Goal: Task Accomplishment & Management: Manage account settings

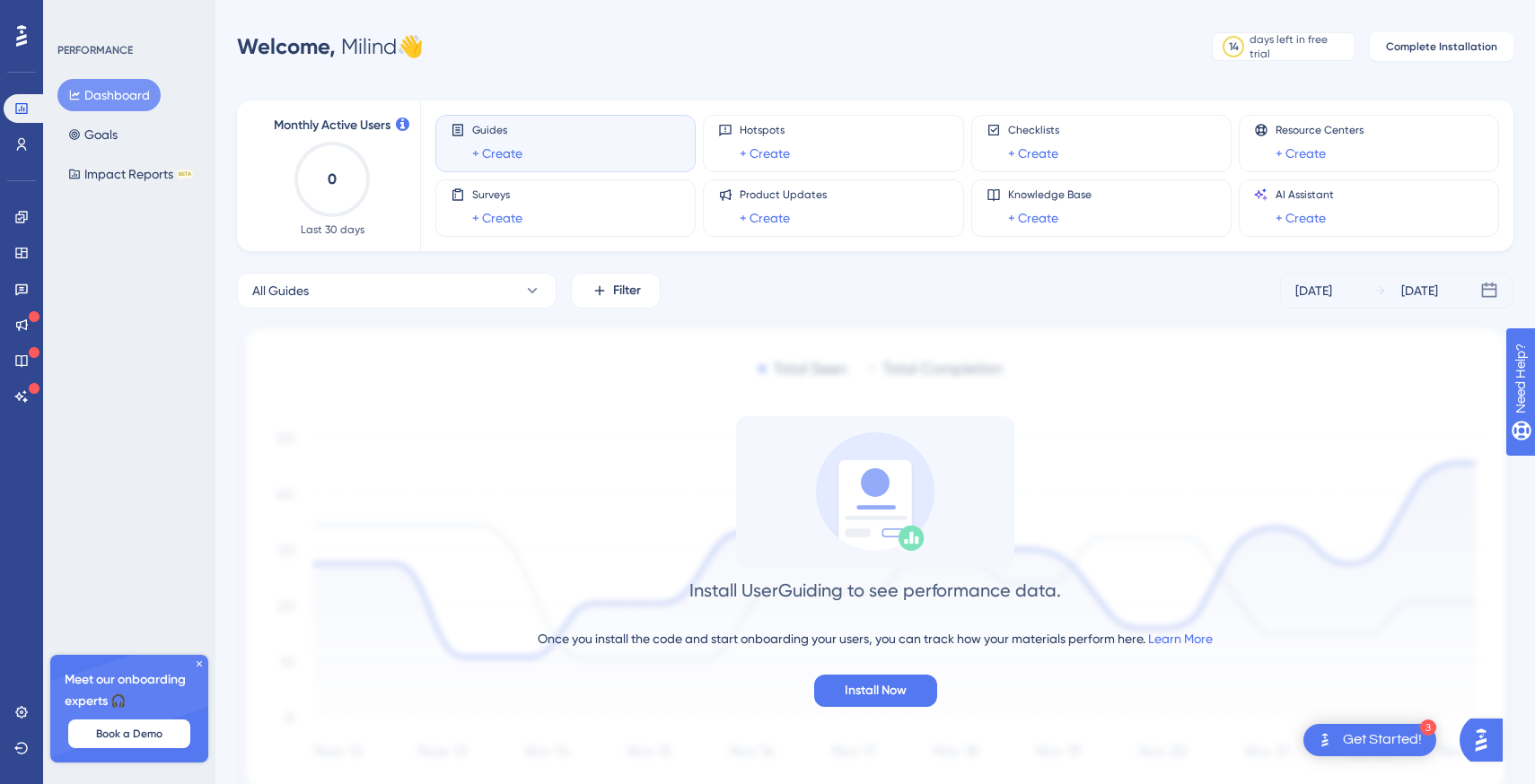
click at [201, 660] on icon at bounding box center [199, 664] width 11 height 11
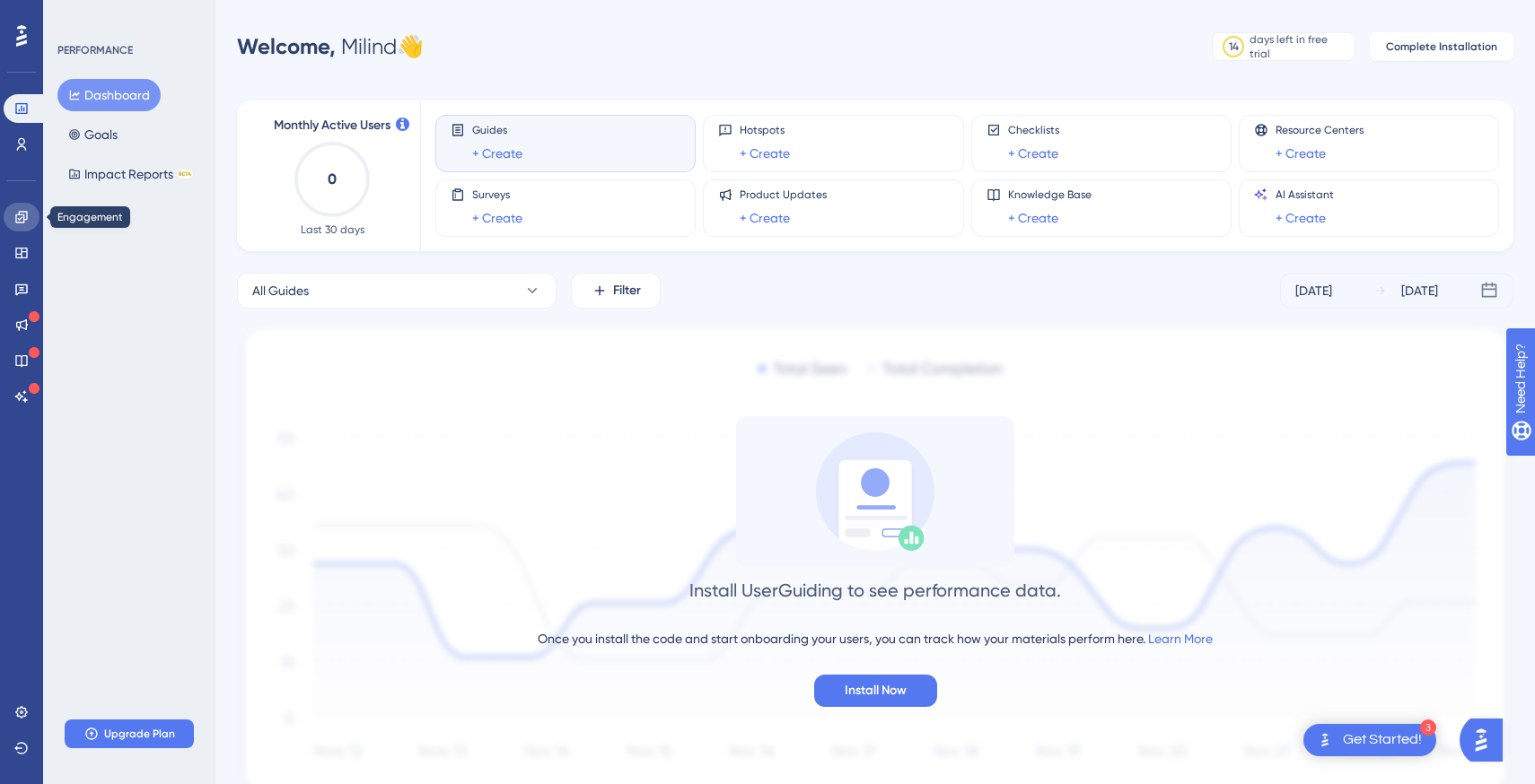
click at [19, 228] on link at bounding box center [21, 217] width 36 height 28
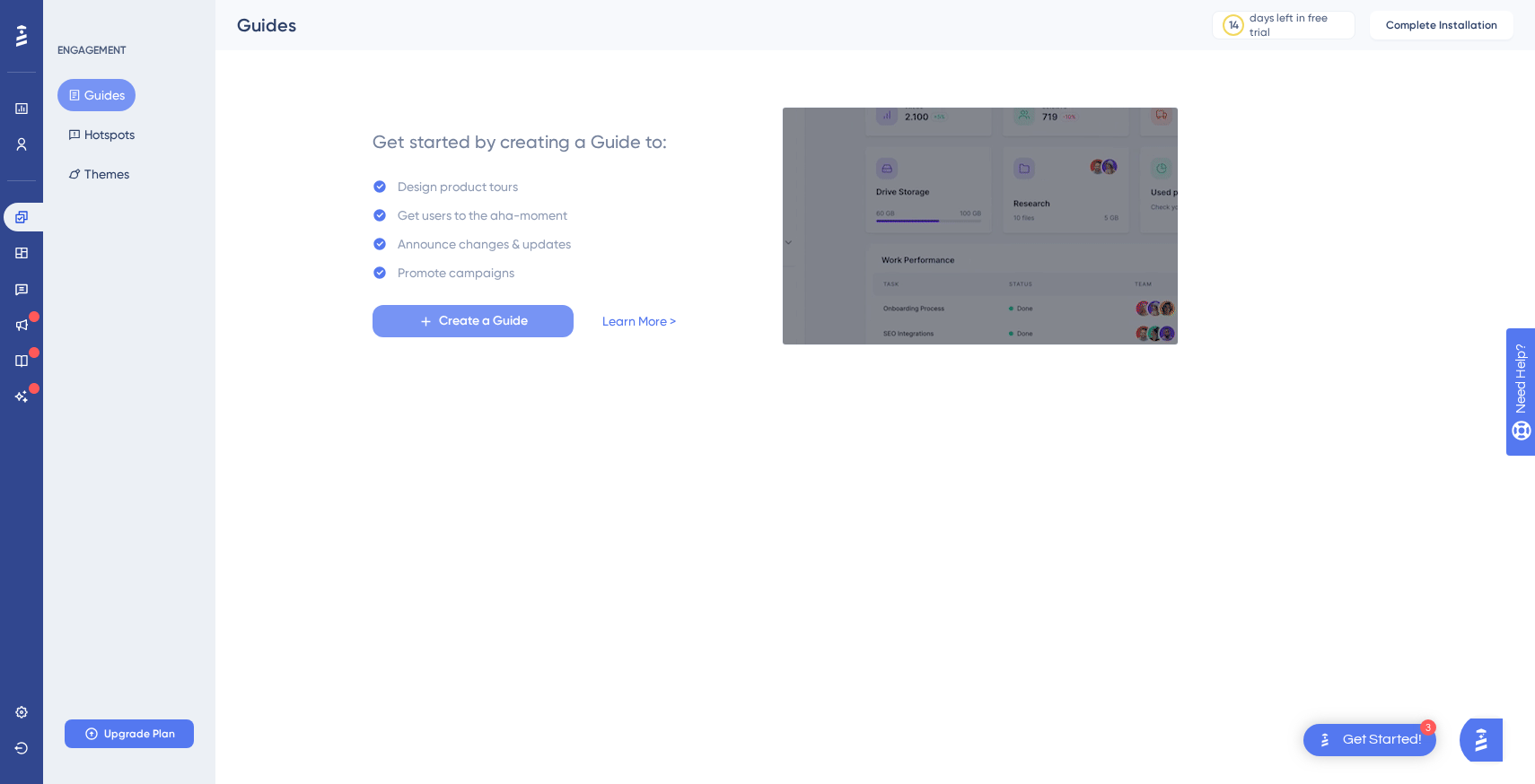
click at [456, 313] on span "Create a Guide" at bounding box center [483, 320] width 89 height 21
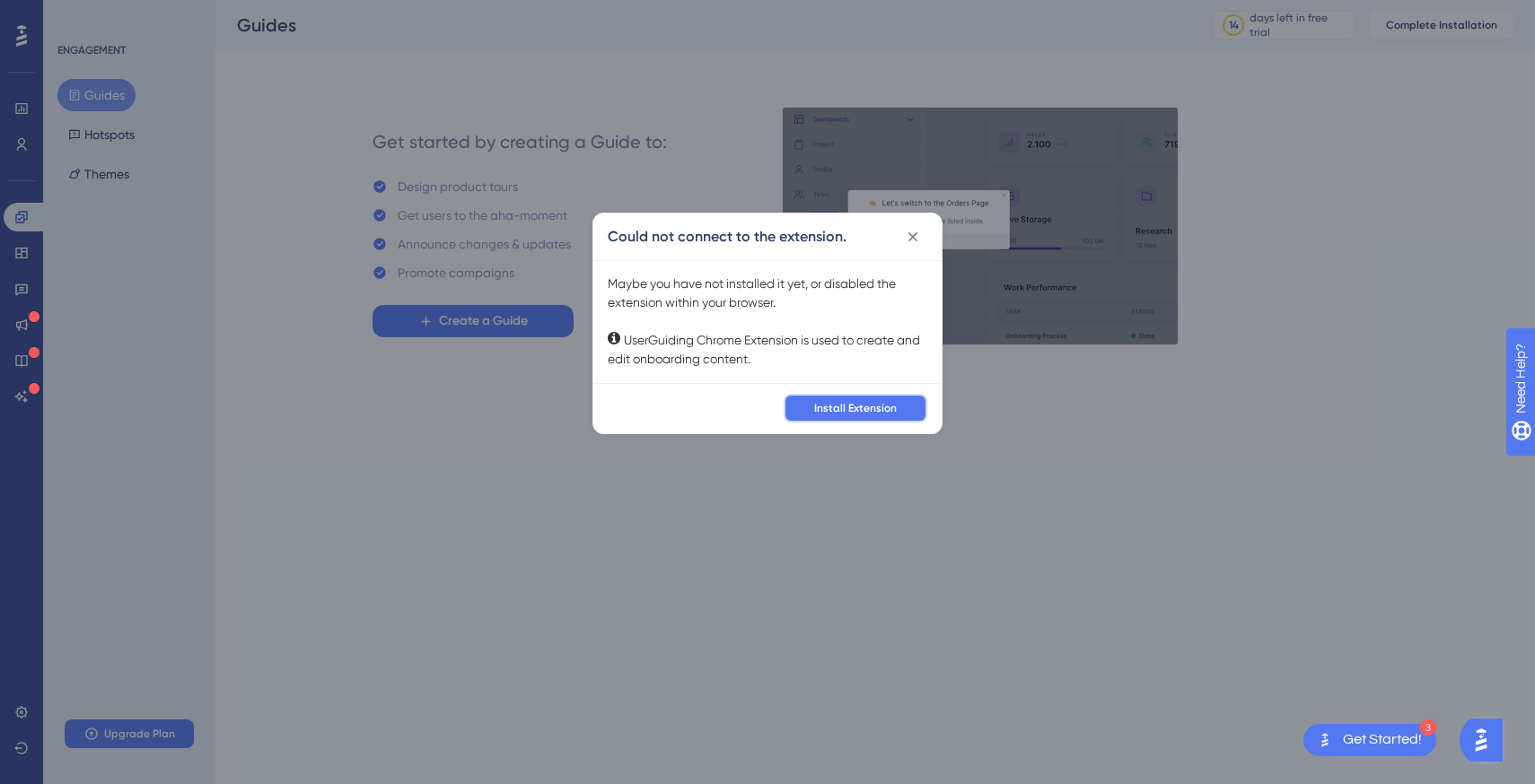
click at [823, 417] on button "Install Extension" at bounding box center [855, 408] width 143 height 28
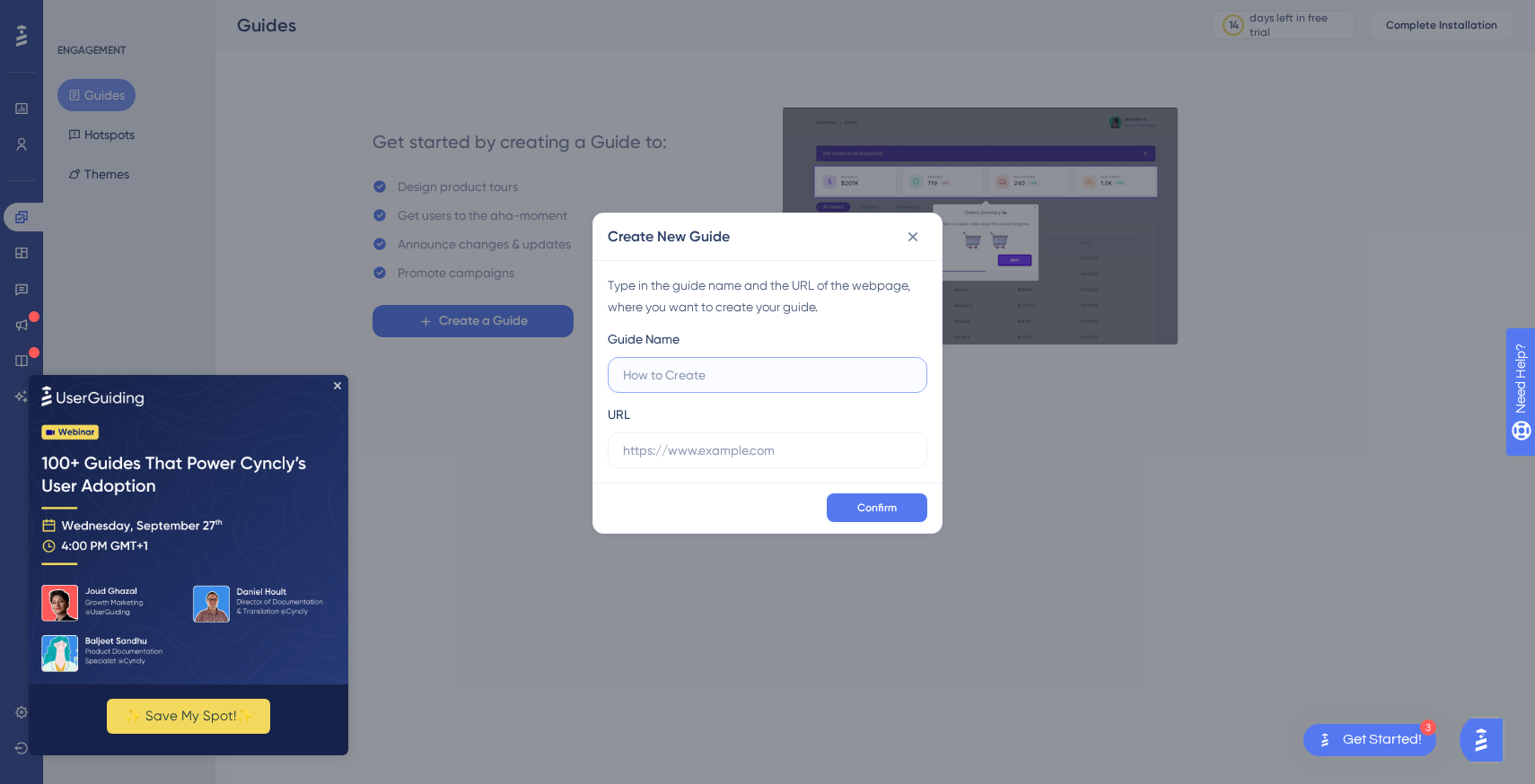
click at [768, 377] on input "text" at bounding box center [767, 375] width 289 height 20
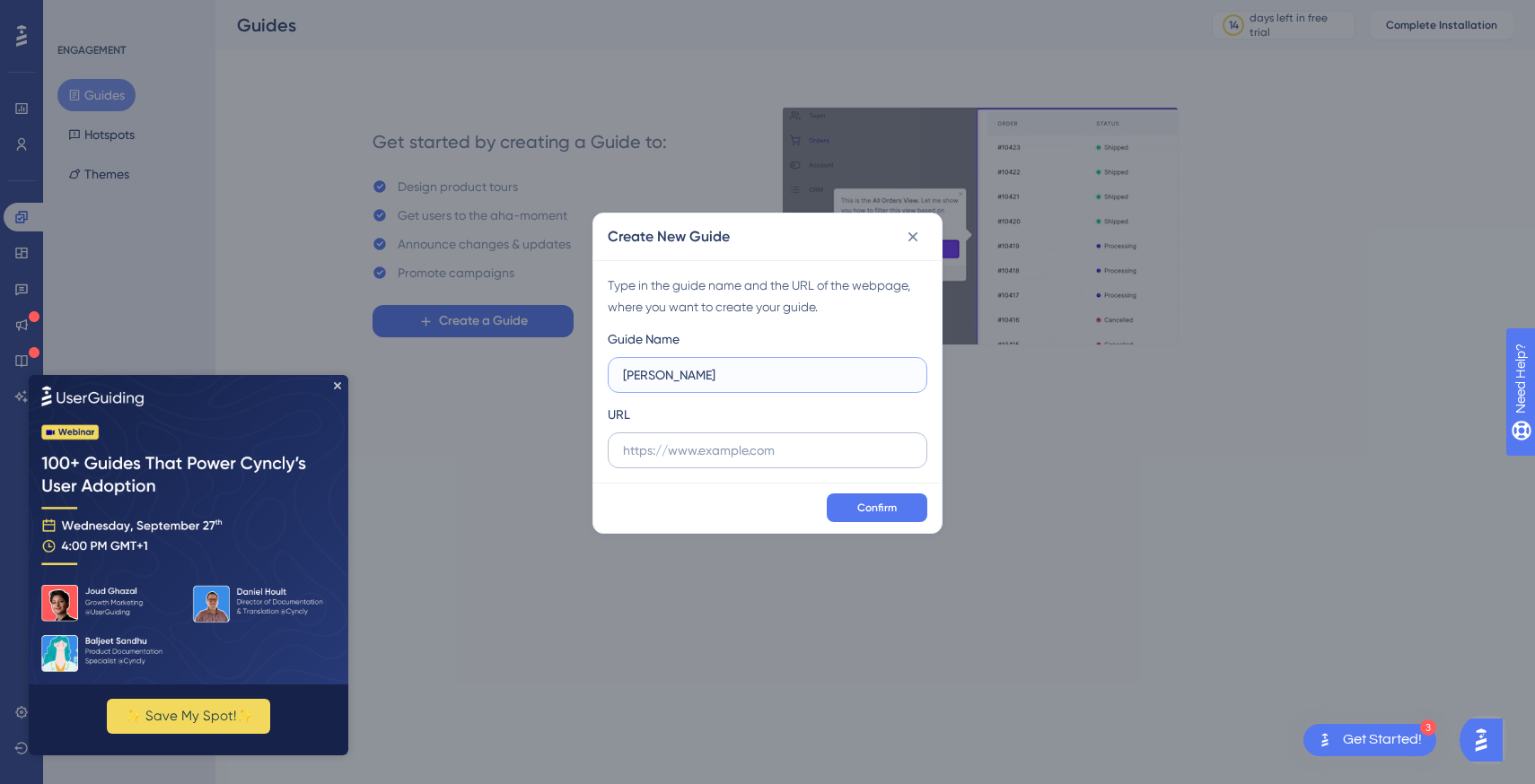
type input "[PERSON_NAME]"
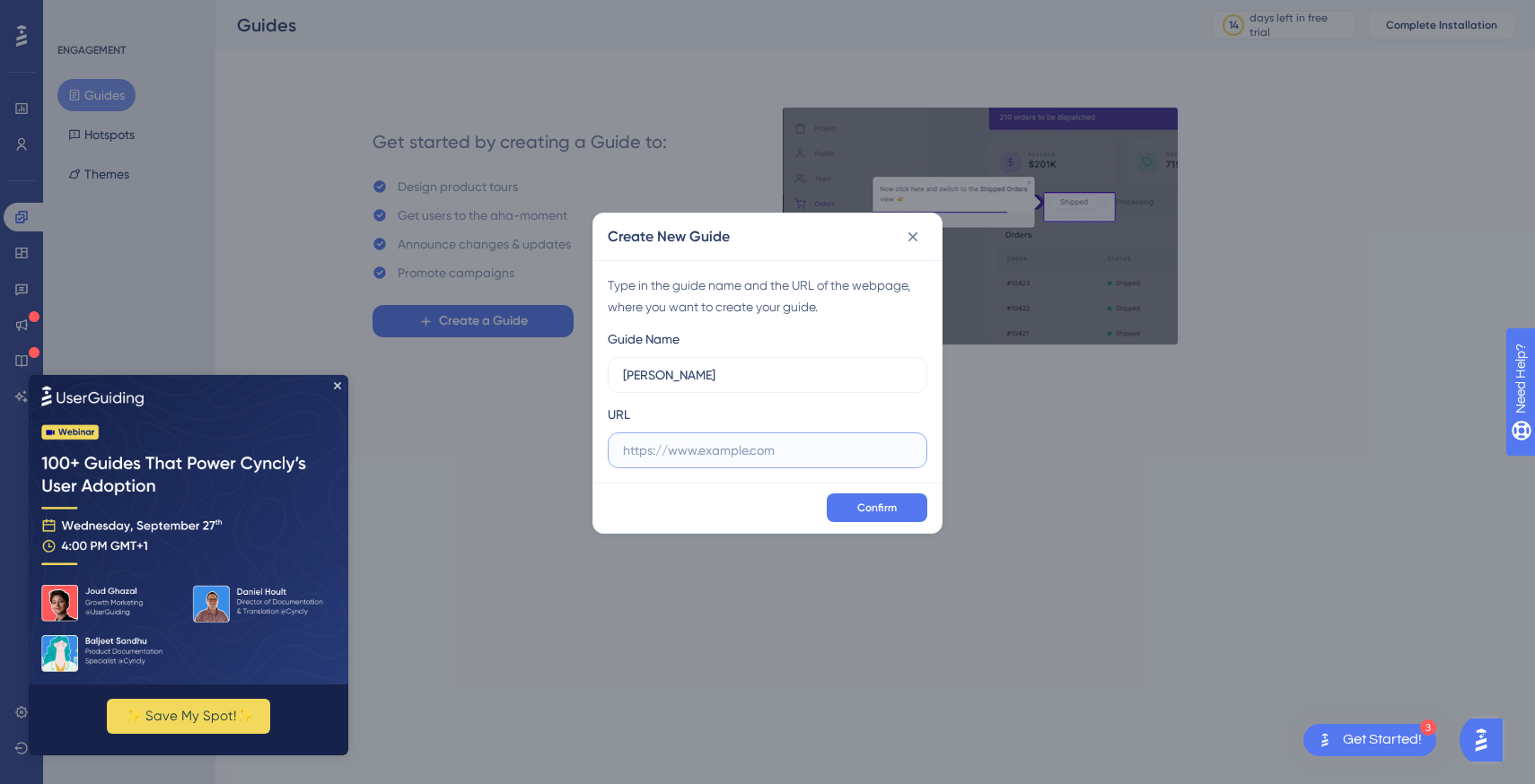
click at [711, 457] on input "text" at bounding box center [767, 451] width 289 height 20
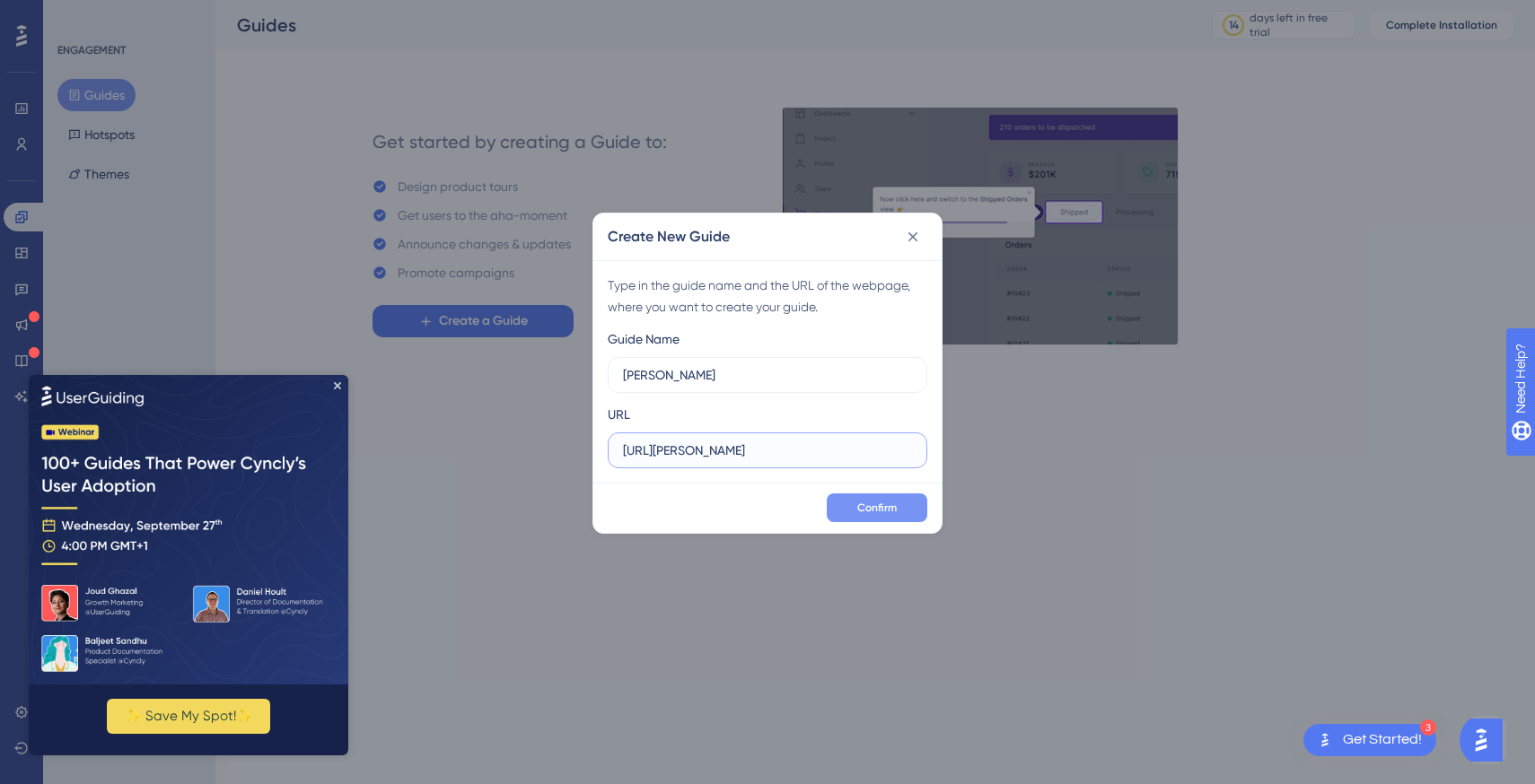
type input "https://adam.deepsolv.ai"
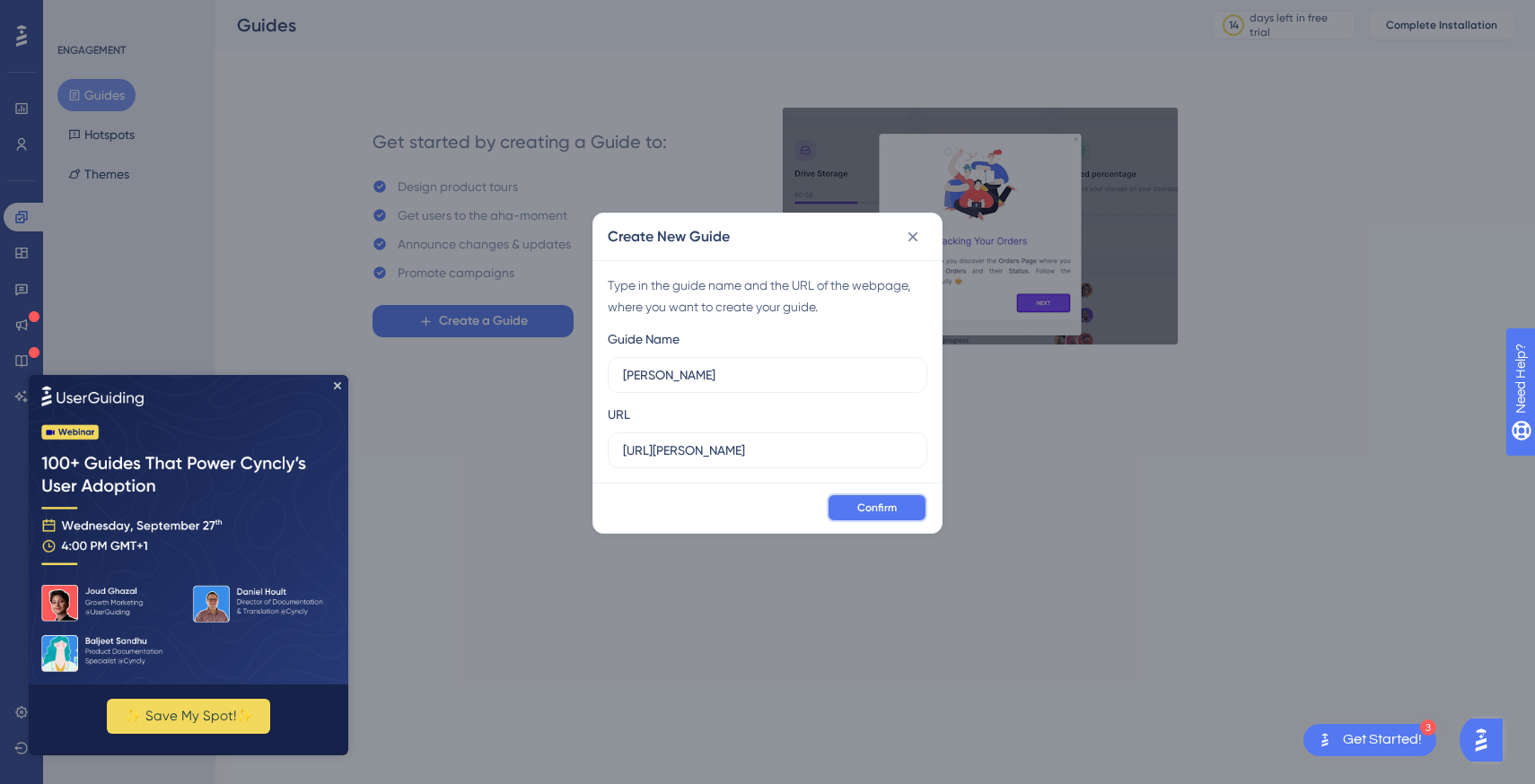
click at [857, 498] on button "Confirm" at bounding box center [876, 508] width 100 height 28
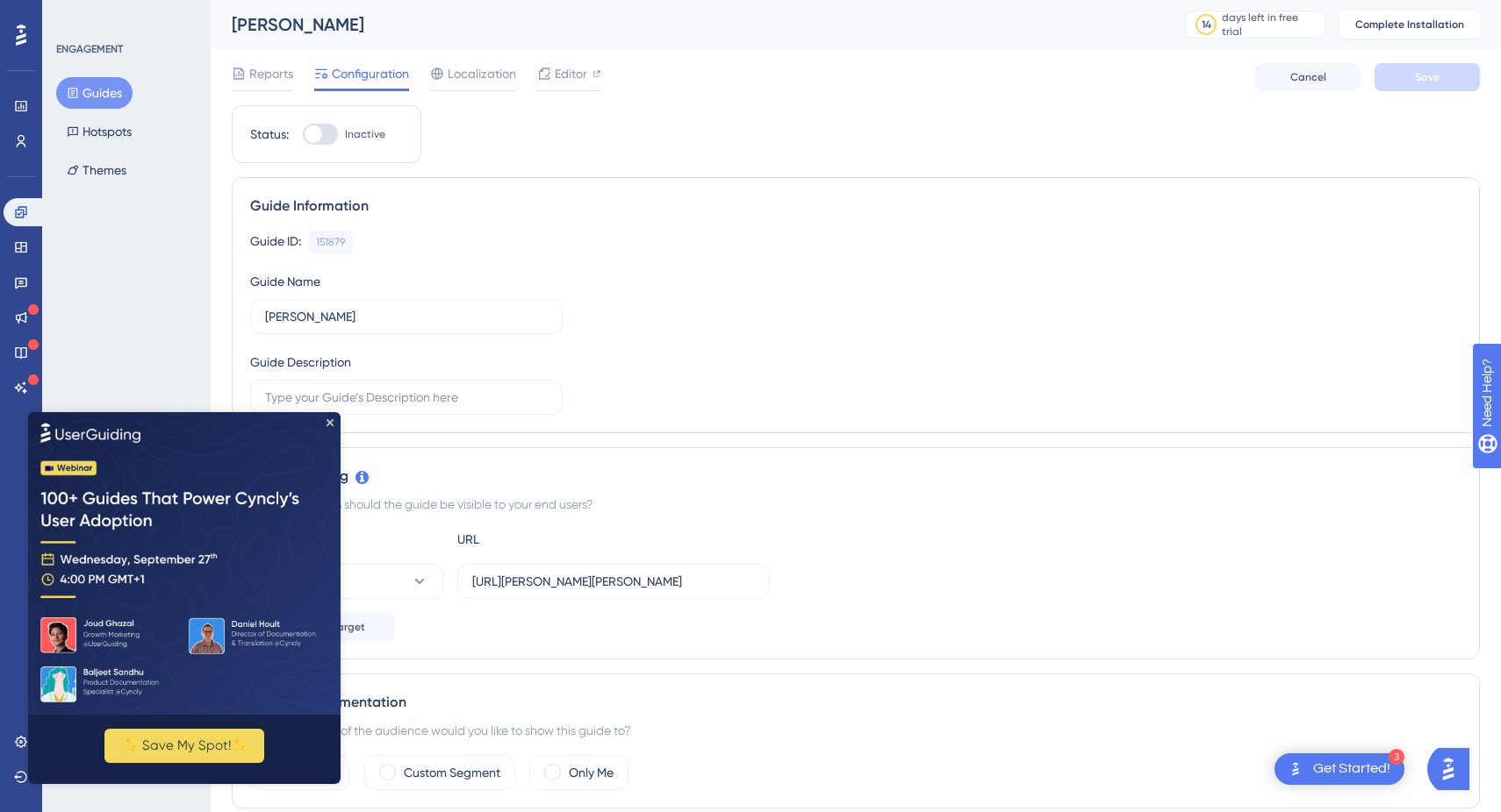
click at [329, 416] on img at bounding box center [184, 562] width 312 height 302
click at [329, 421] on icon "Close Preview" at bounding box center [330, 422] width 7 height 7
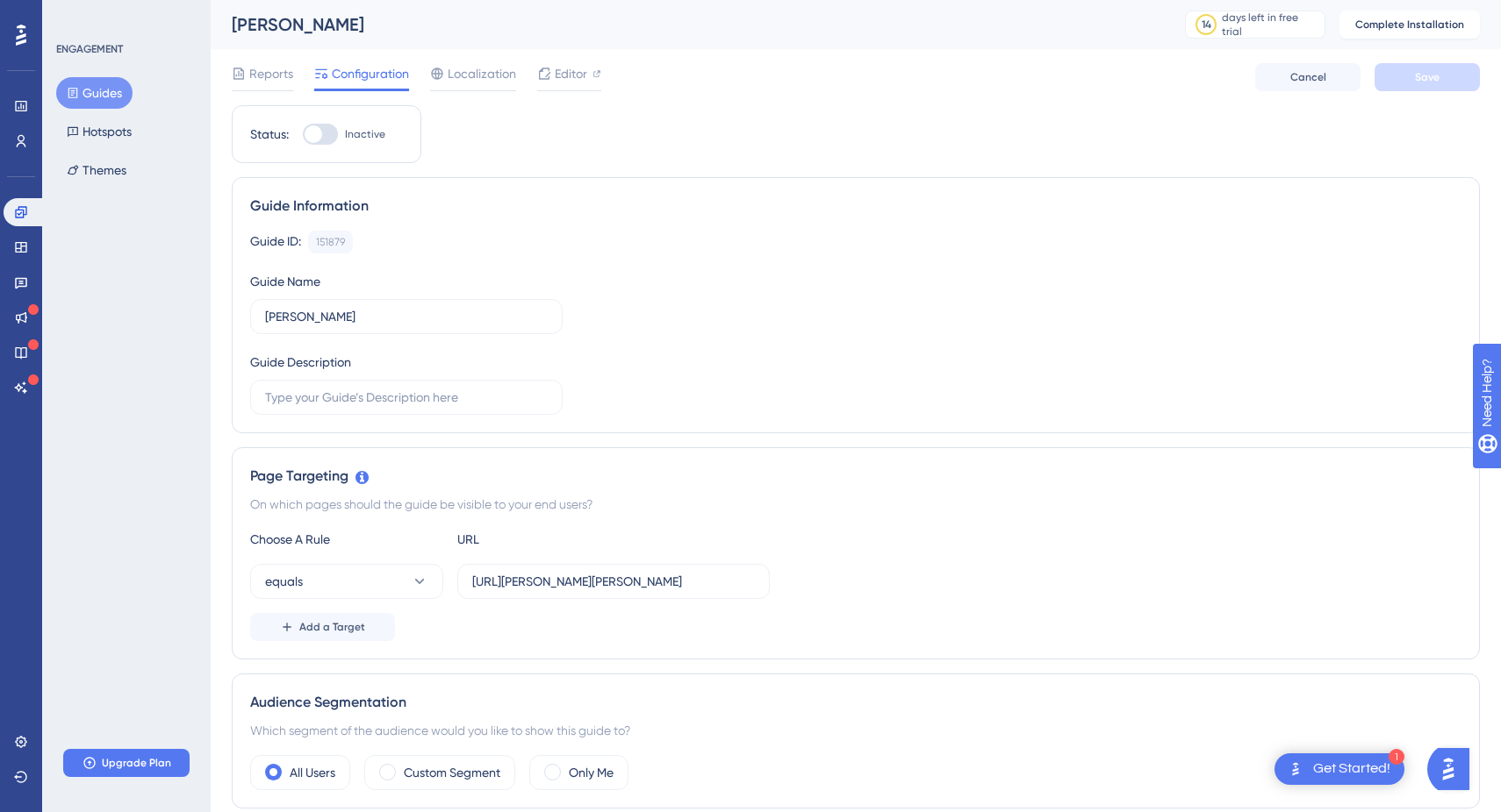
click at [321, 136] on div at bounding box center [313, 135] width 18 height 18
click at [303, 135] on input "Inactive" at bounding box center [302, 135] width 1 height 1
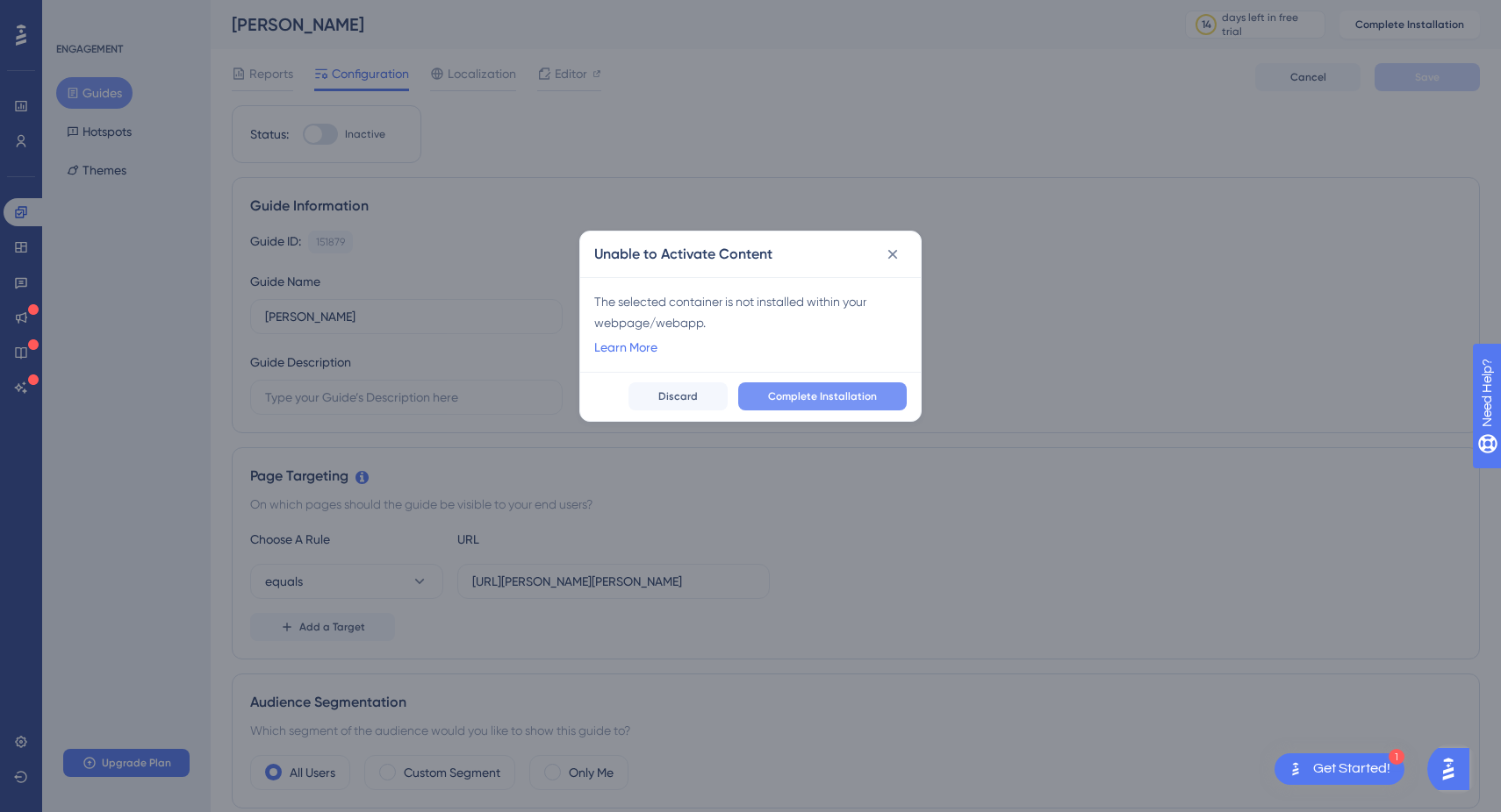
click at [799, 395] on span "Complete Installation" at bounding box center [821, 397] width 109 height 14
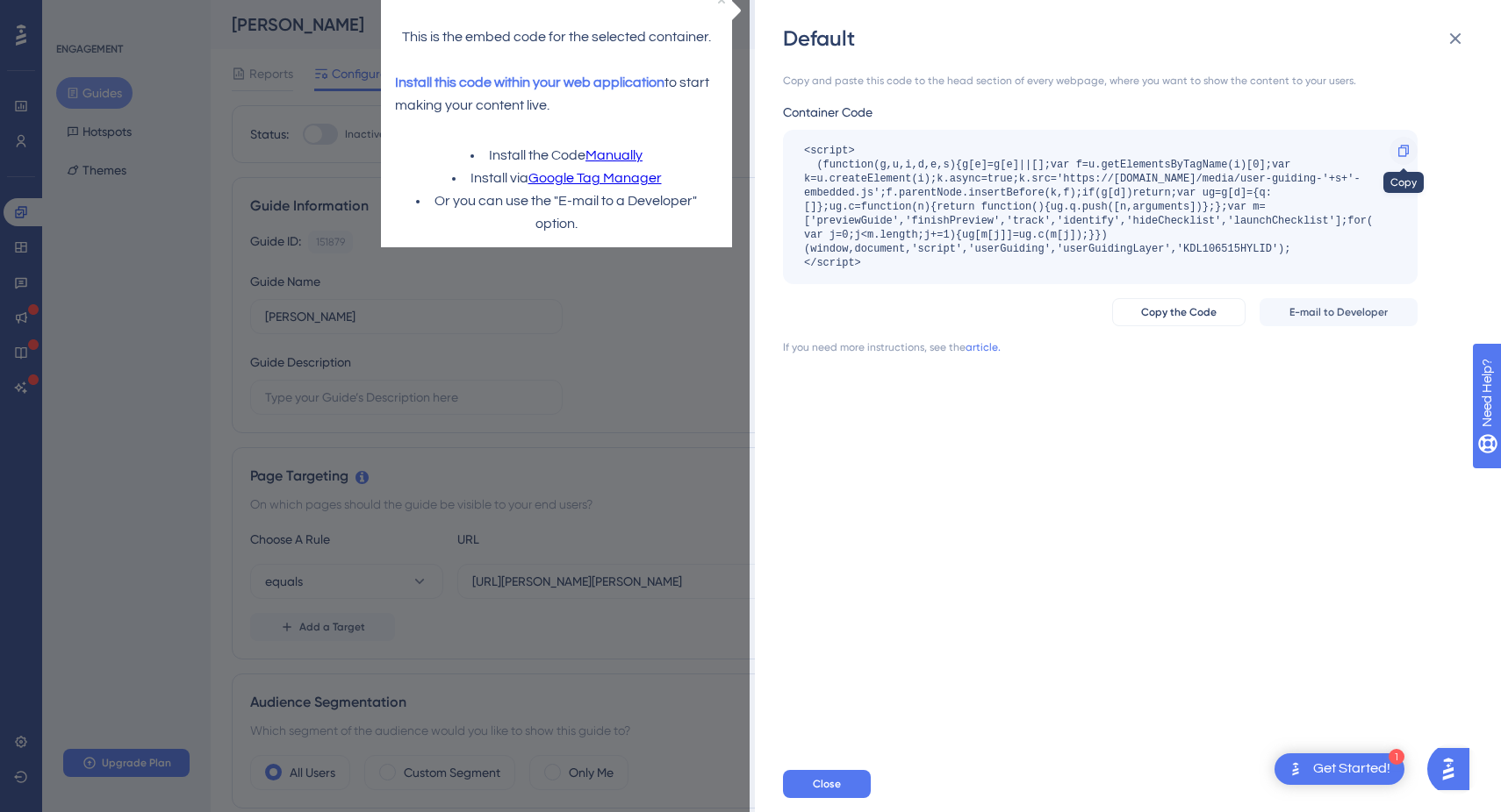
click at [1411, 144] on div at bounding box center [1402, 150] width 28 height 28
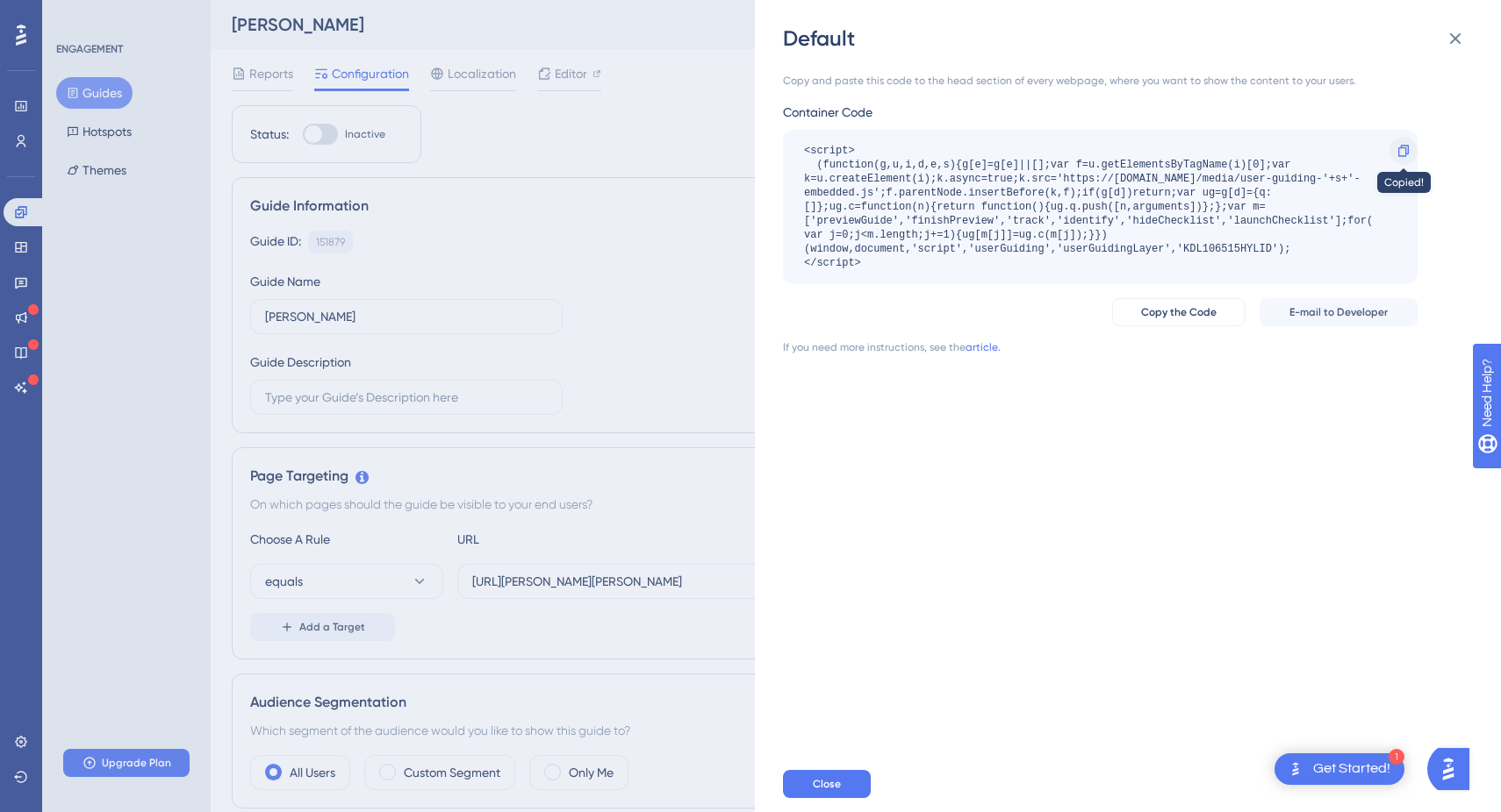
click at [1411, 144] on div at bounding box center [1402, 150] width 28 height 28
copy div "Copy the Code E-mail to Developer"
click at [1411, 144] on div at bounding box center [1402, 150] width 28 height 28
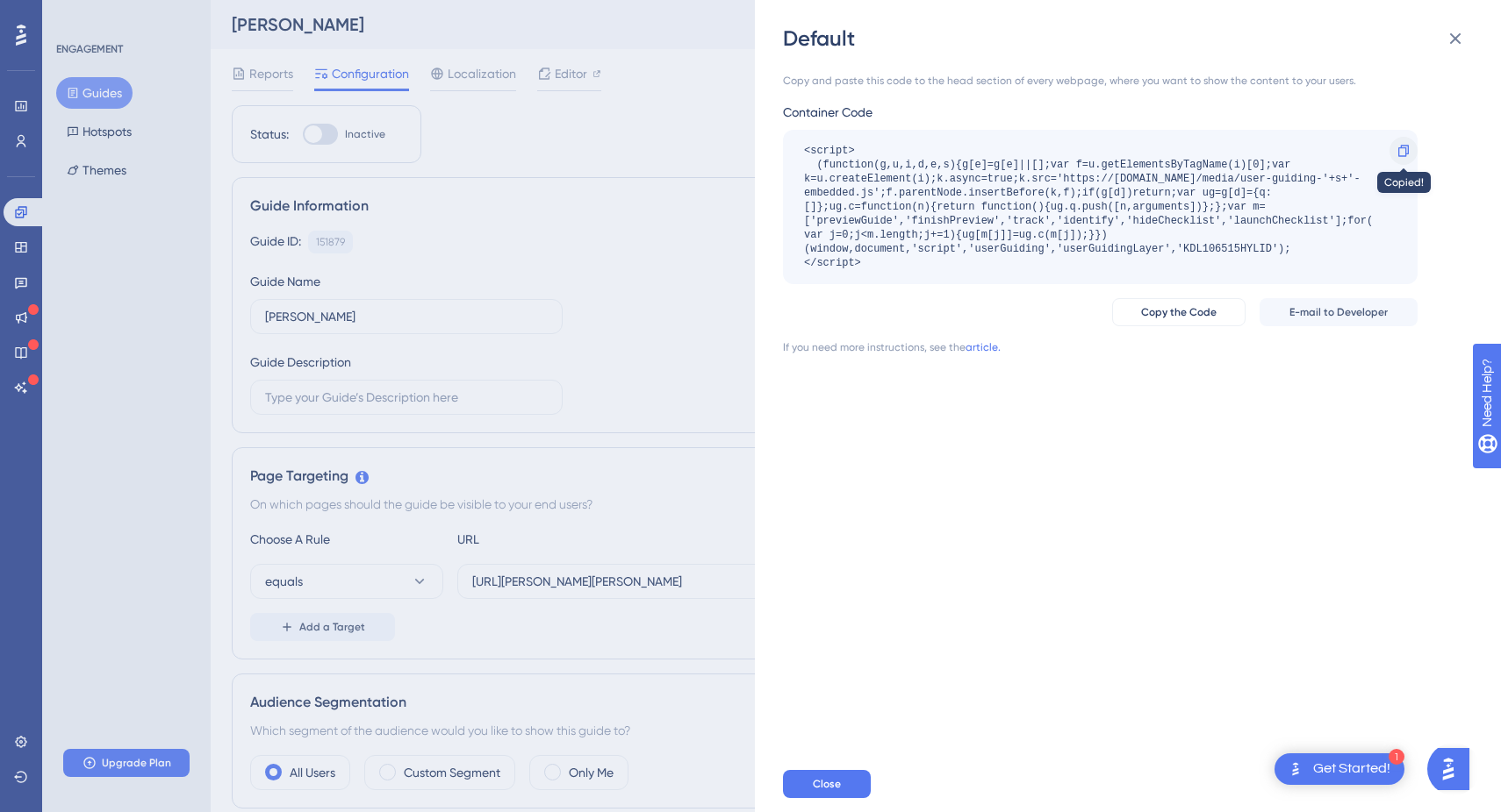
click at [1411, 144] on div at bounding box center [1402, 150] width 28 height 28
click at [1154, 313] on span "Copy the Code" at bounding box center [1179, 312] width 75 height 14
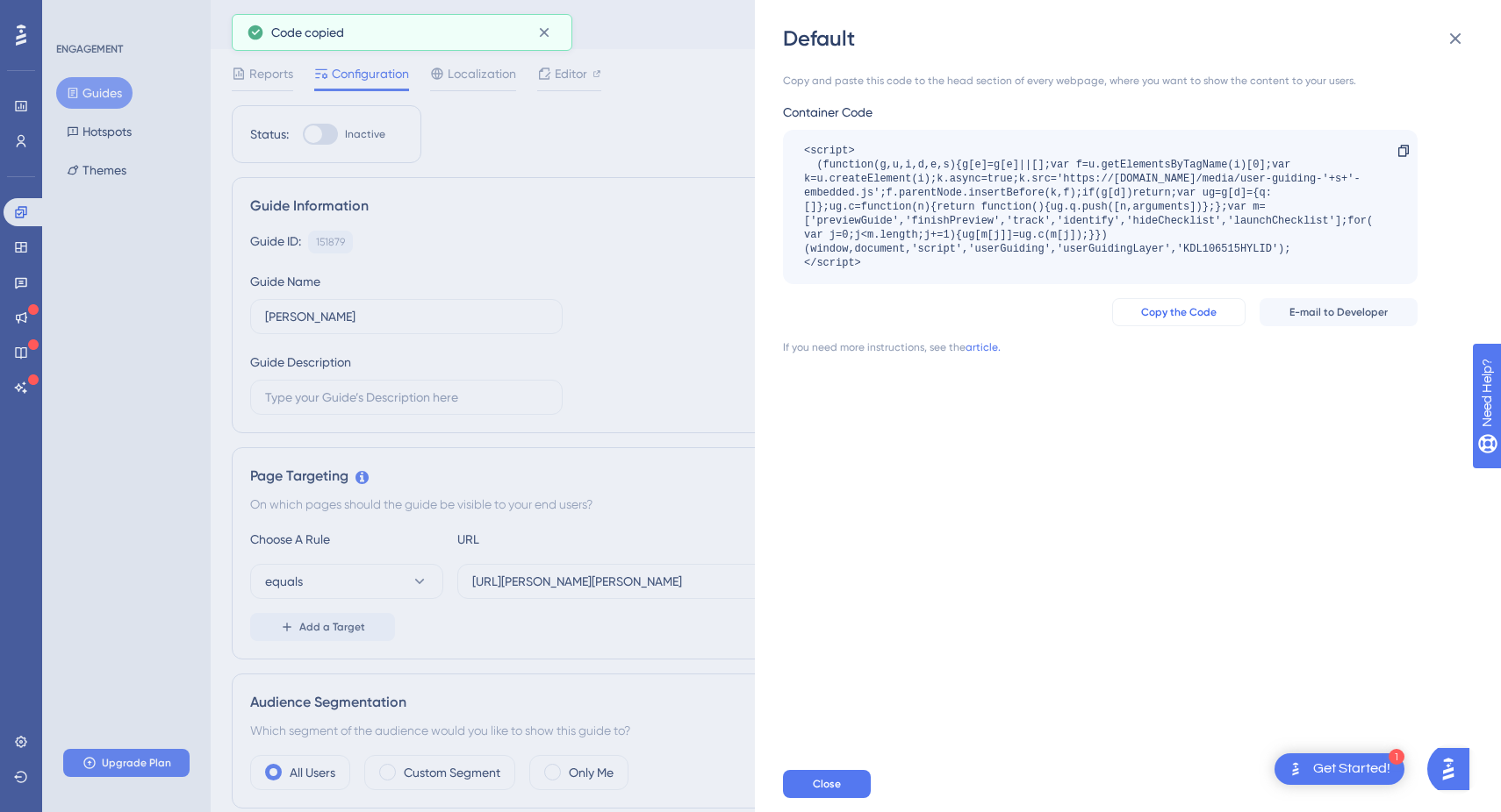
click at [1154, 313] on span "Copy the Code" at bounding box center [1179, 312] width 75 height 14
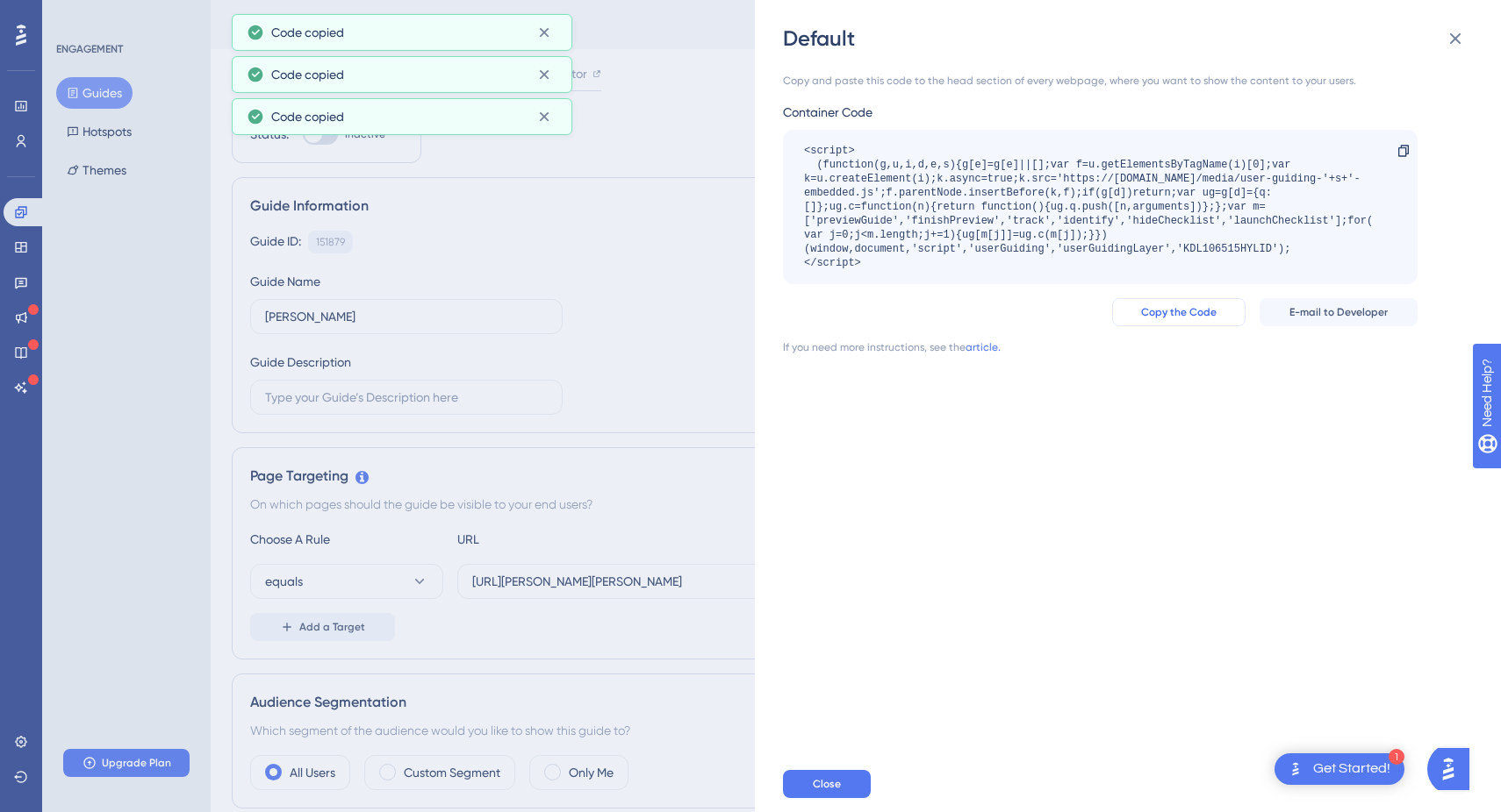
click at [1154, 313] on span "Copy the Code" at bounding box center [1179, 312] width 75 height 14
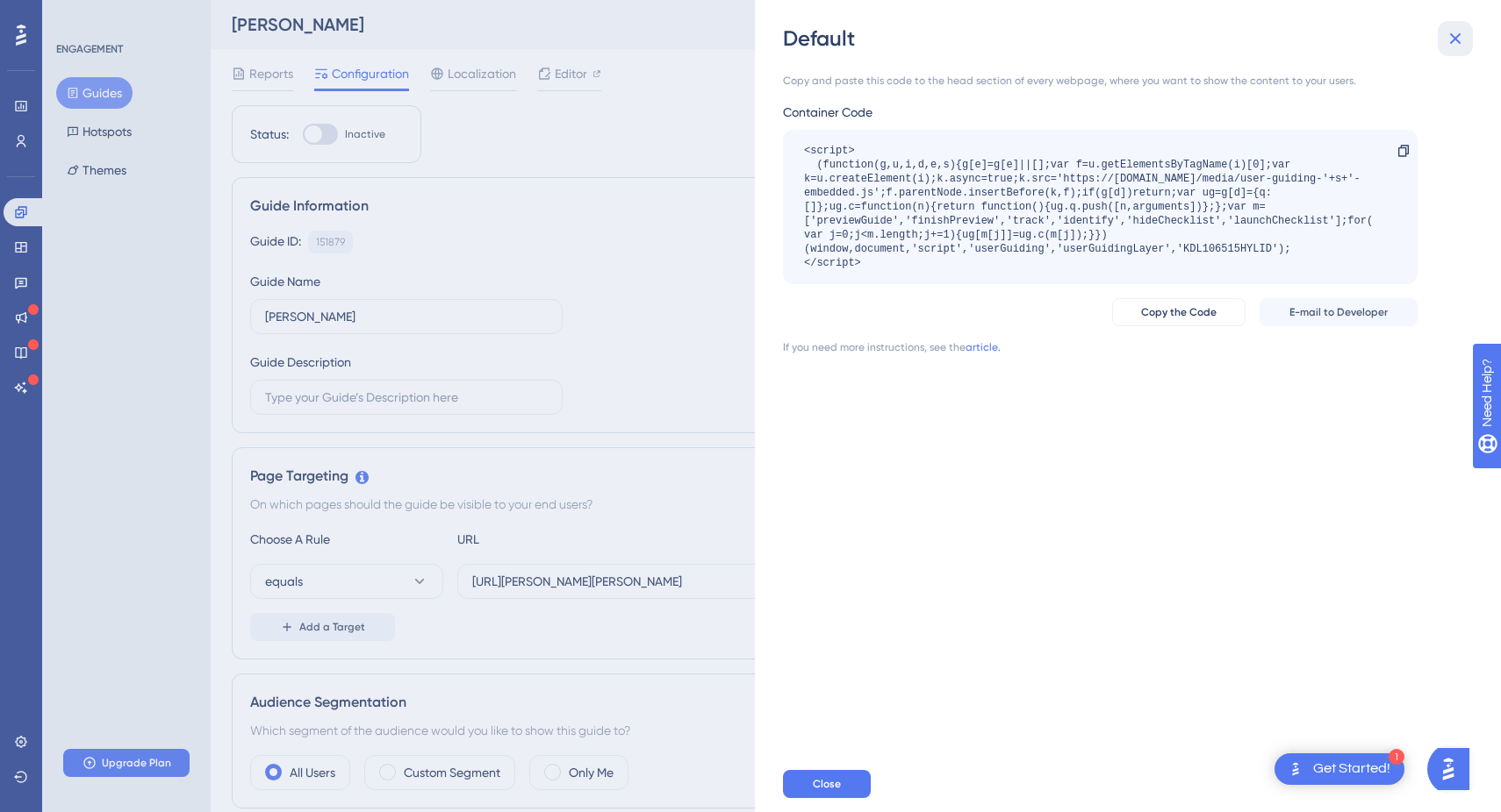
click at [1453, 36] on icon at bounding box center [1455, 39] width 12 height 12
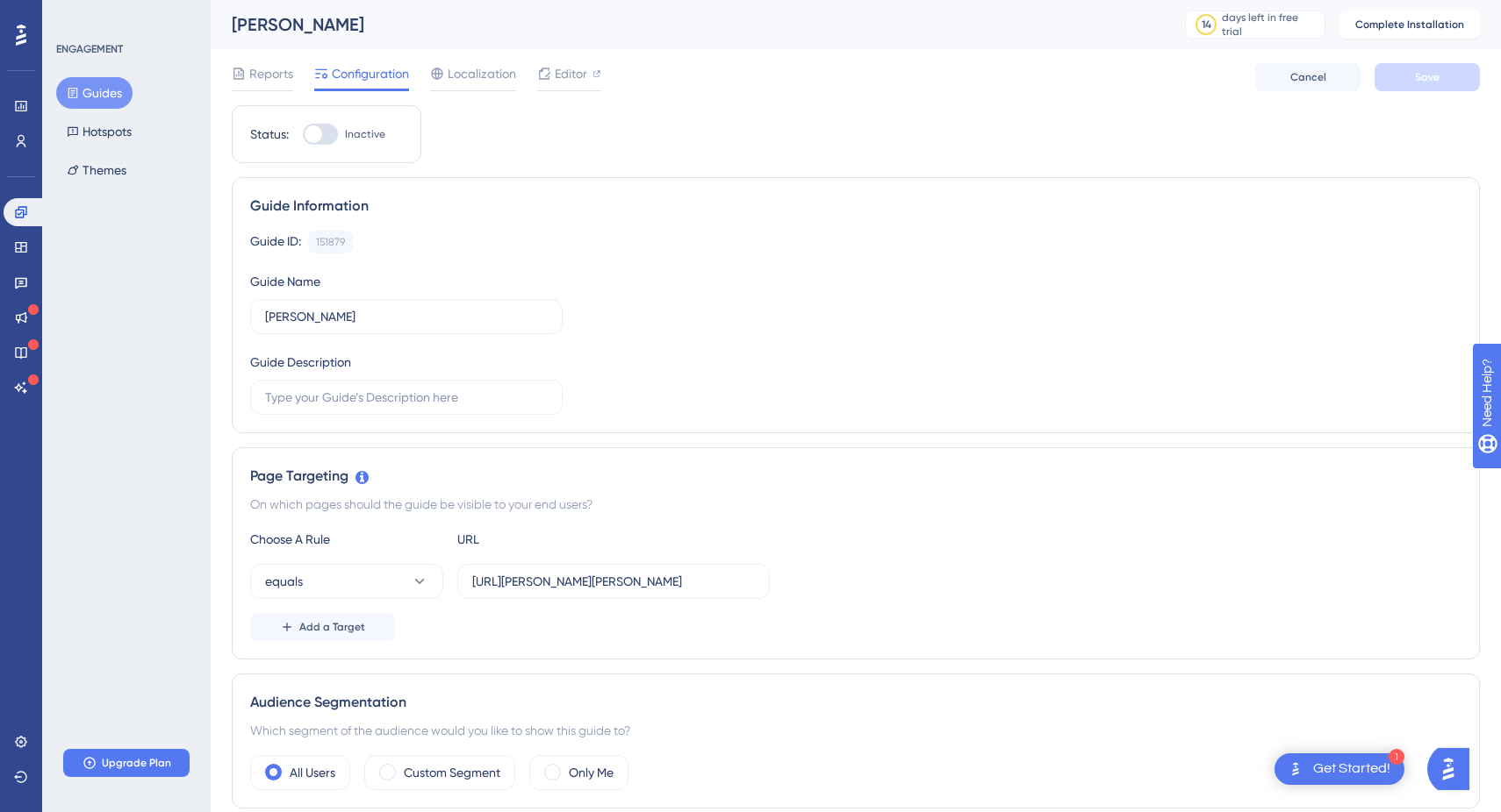
click at [326, 133] on div at bounding box center [320, 134] width 35 height 21
click at [303, 135] on input "Inactive" at bounding box center [302, 135] width 1 height 1
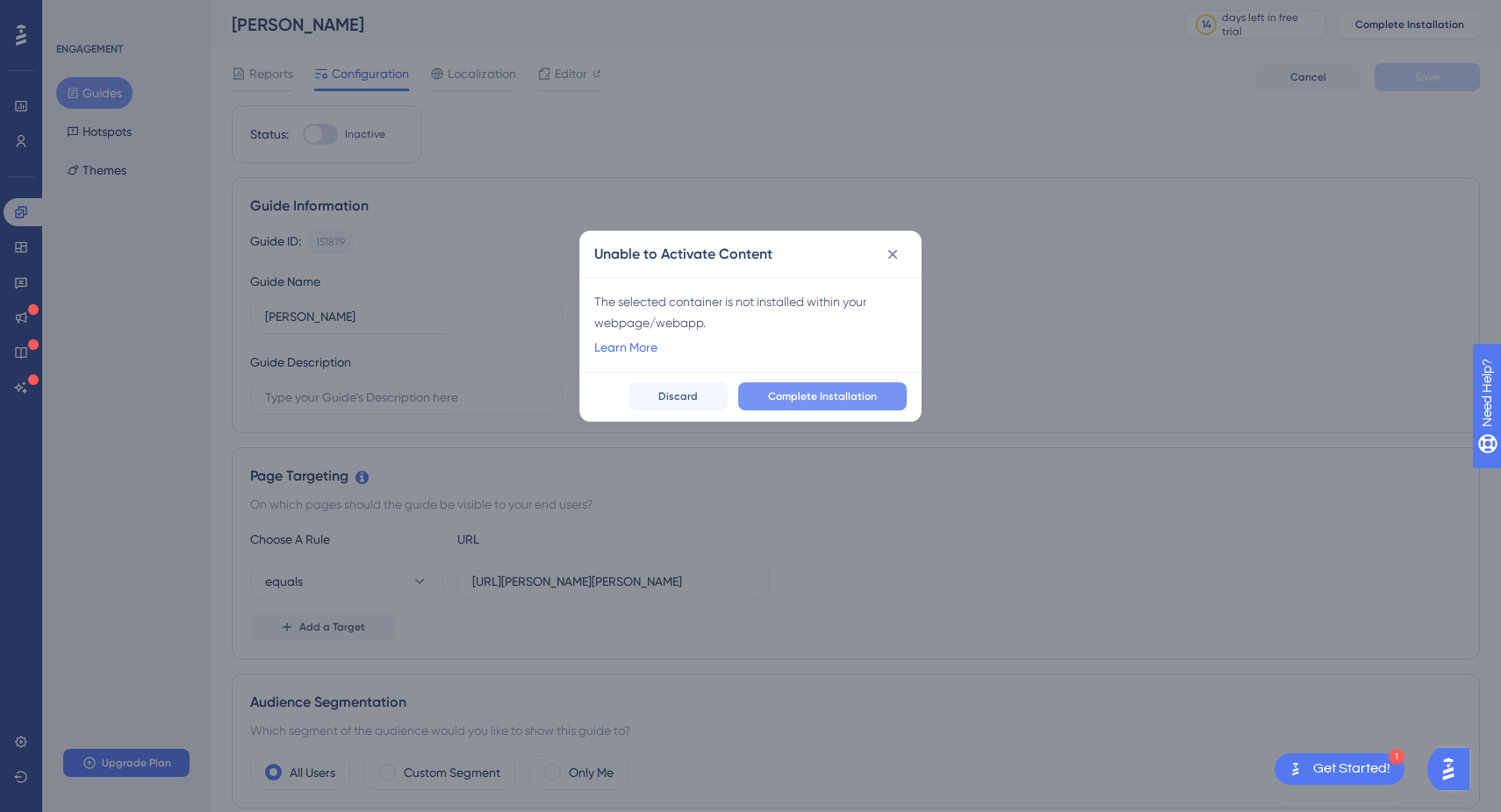
click at [873, 394] on span "Complete Installation" at bounding box center [821, 397] width 109 height 14
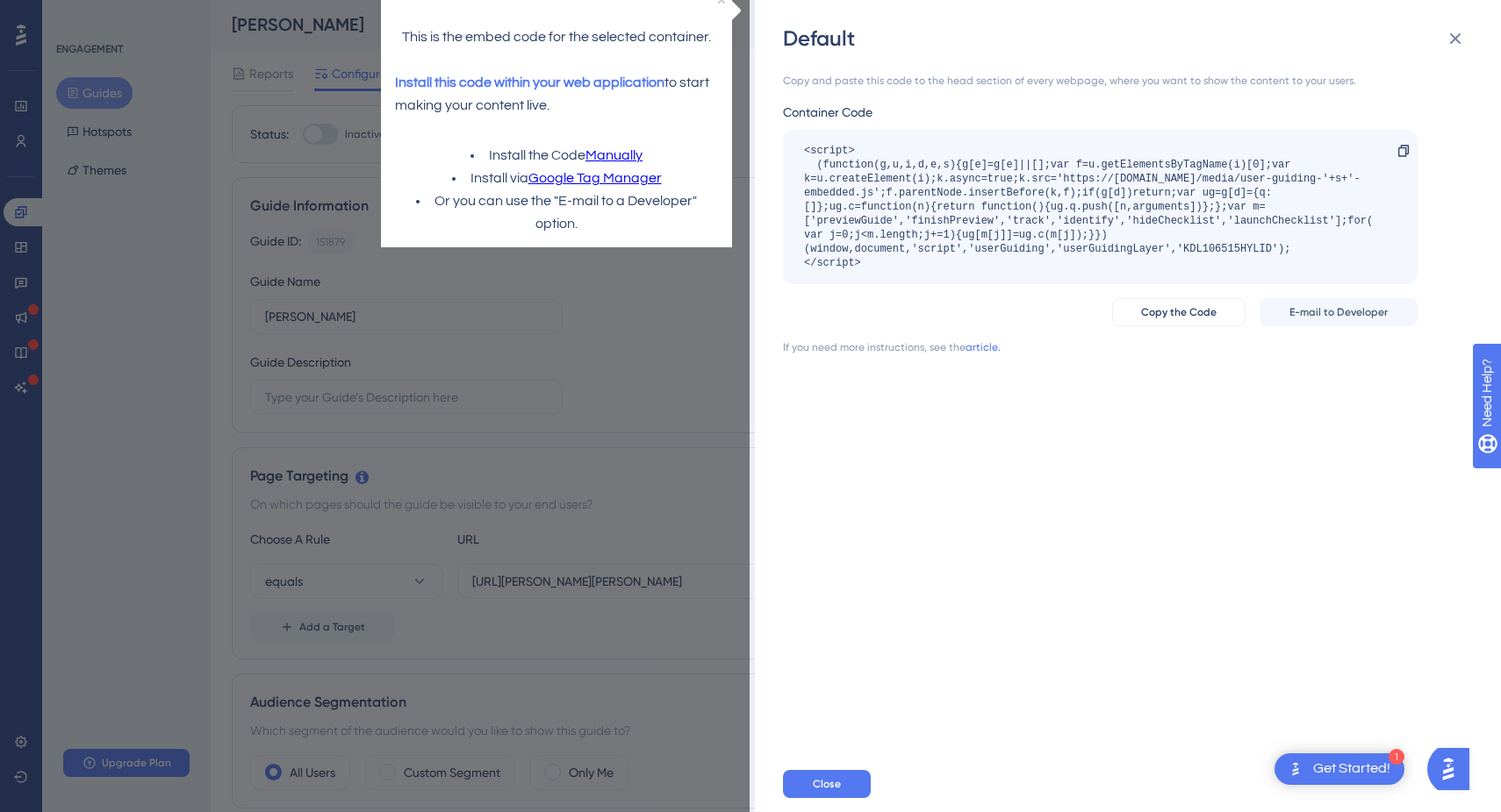
click at [1127, 357] on div "Copy and paste this code to the head section of every webpage, where you want t…" at bounding box center [1137, 405] width 707 height 703
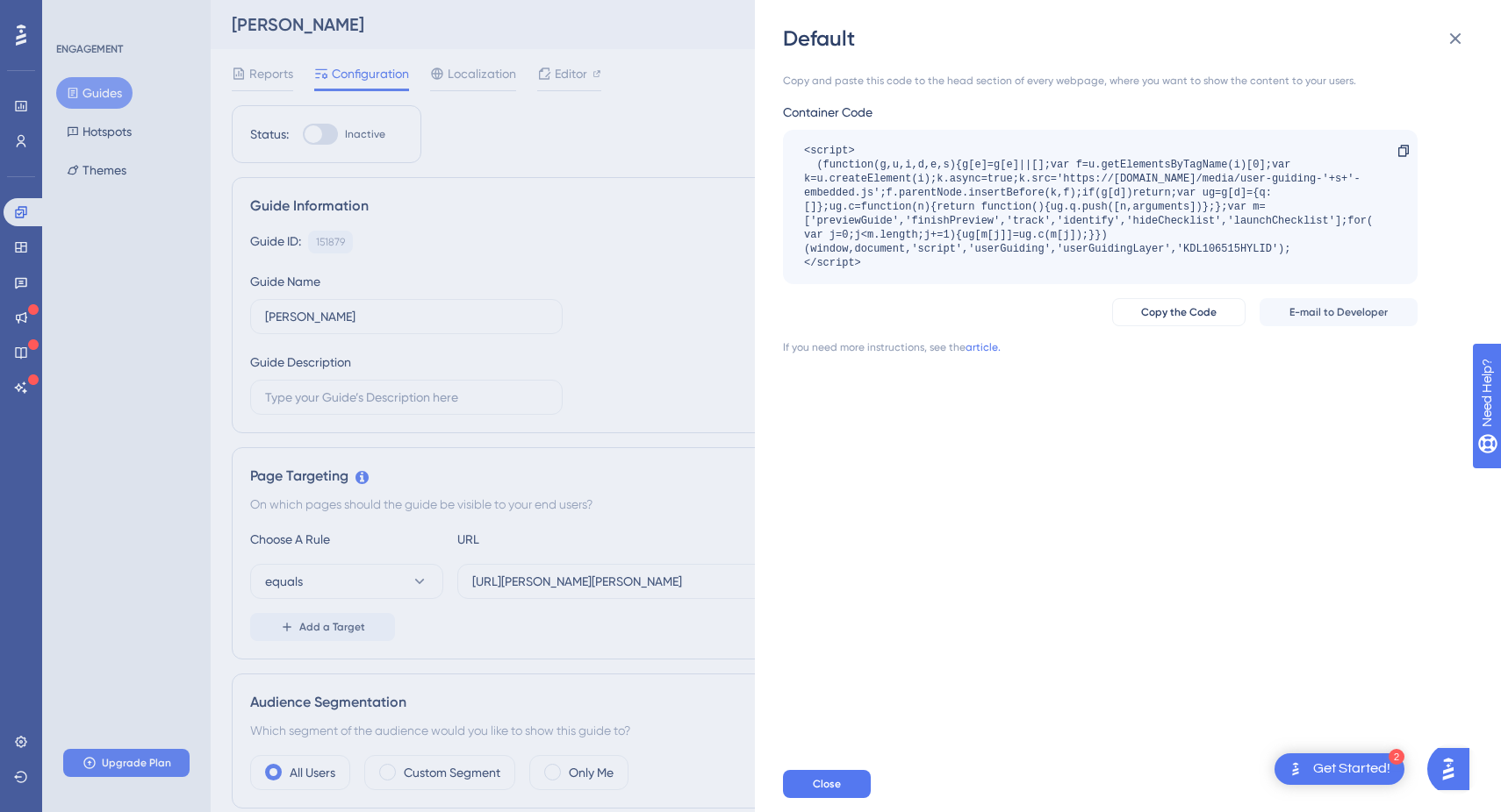
click at [890, 83] on div "Copy and paste this code to the head section of every webpage, where you want t…" at bounding box center [1100, 81] width 635 height 14
click at [943, 418] on div "Copy and paste this code to the head section of every webpage, where you want t…" at bounding box center [1137, 405] width 707 height 703
click at [1318, 765] on div "2 Get Started!" at bounding box center [1339, 769] width 130 height 31
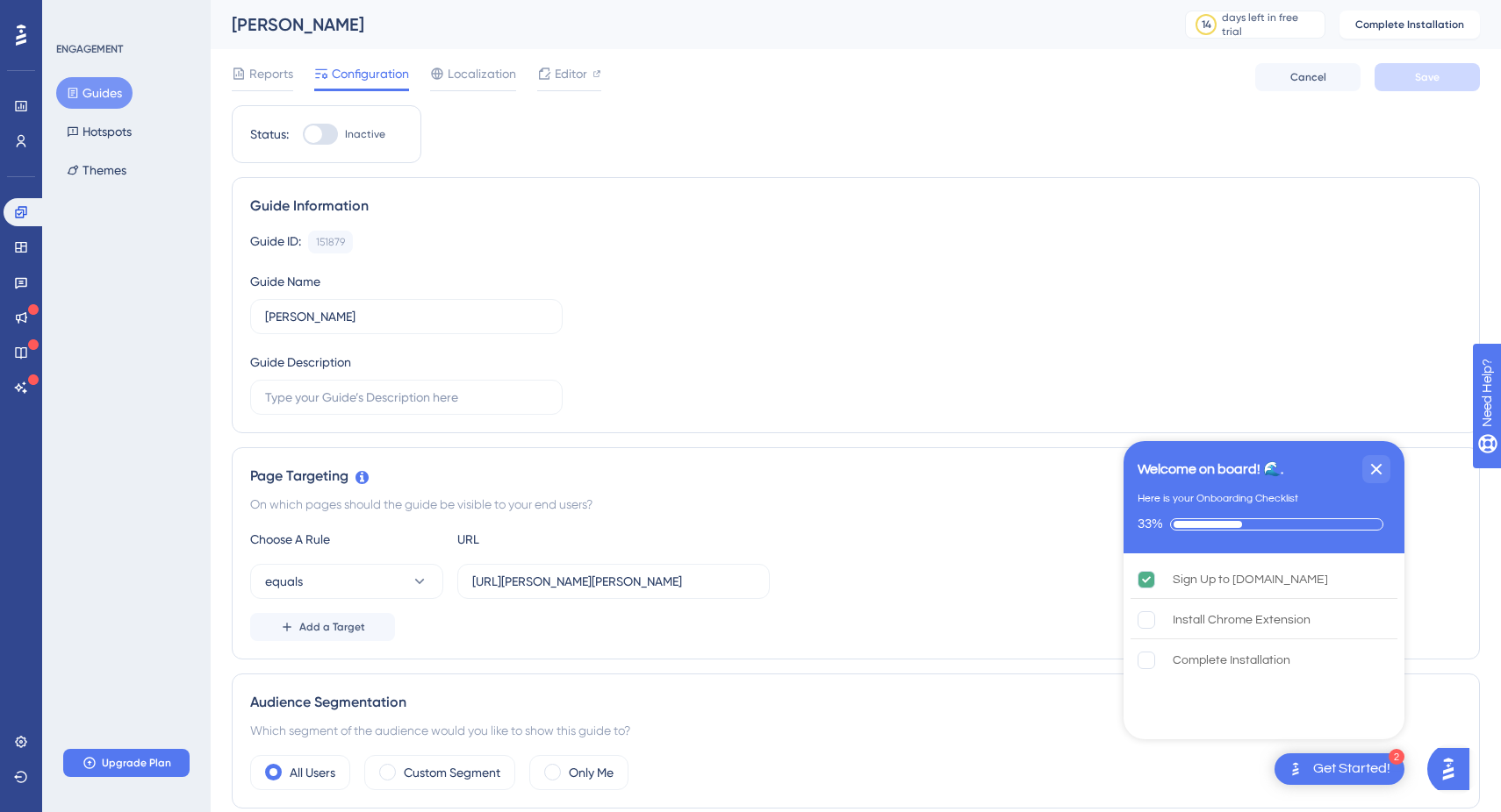
click at [1318, 765] on div "Get Started!" at bounding box center [1351, 770] width 77 height 20
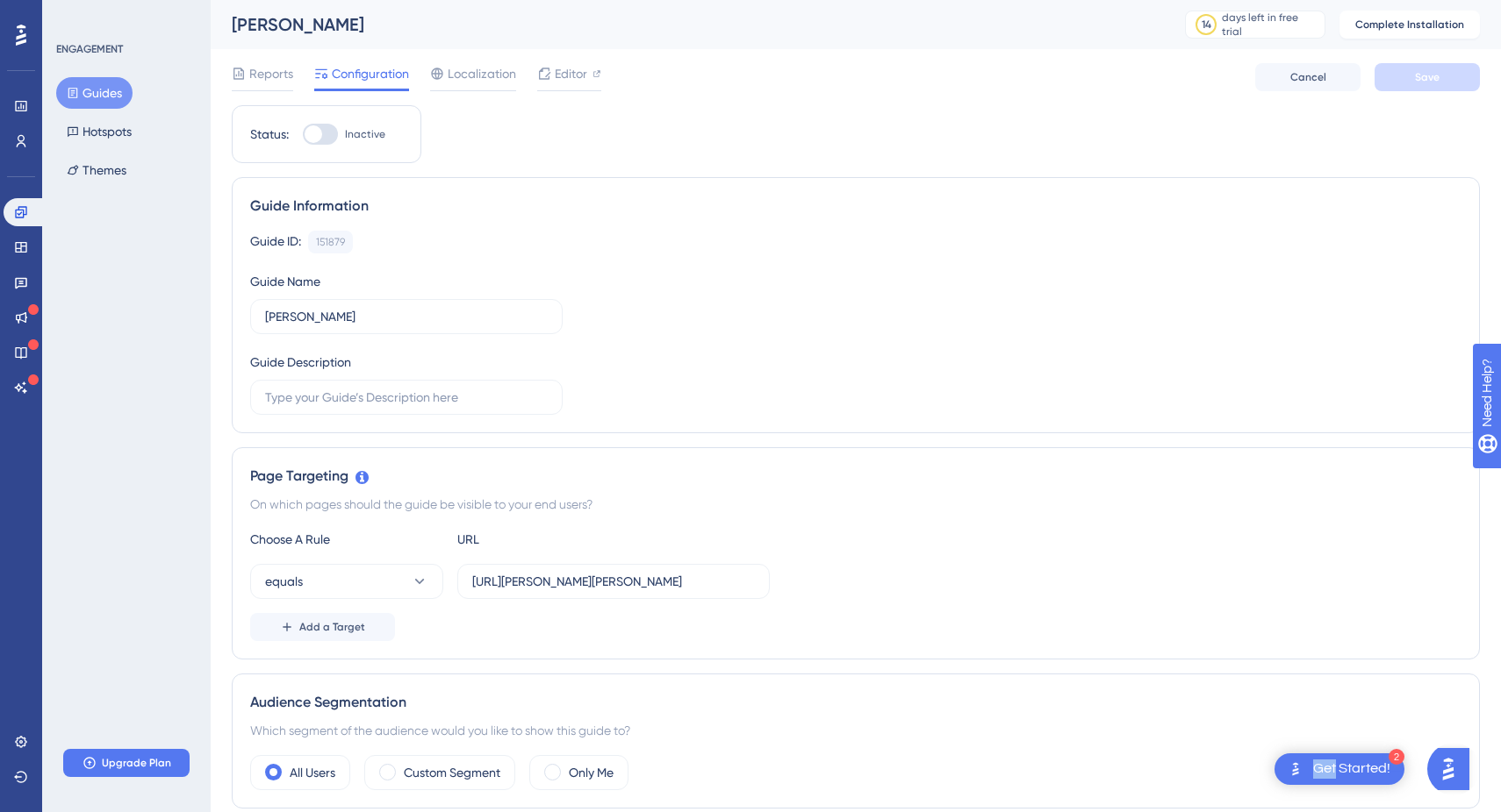
click at [1318, 765] on div "Get Started!" at bounding box center [1351, 770] width 77 height 20
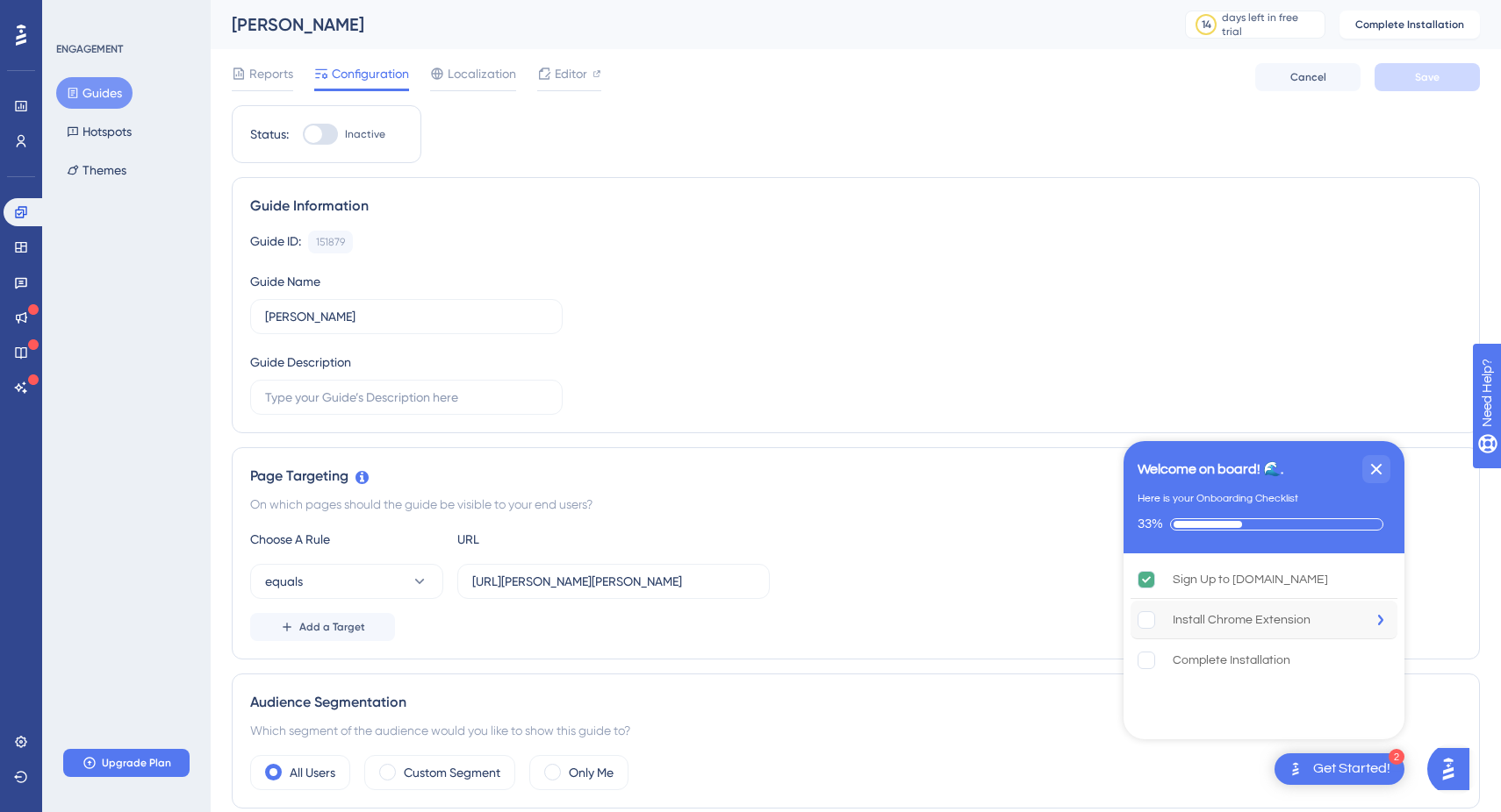
click at [1198, 615] on div "Install Chrome Extension" at bounding box center [1241, 619] width 137 height 21
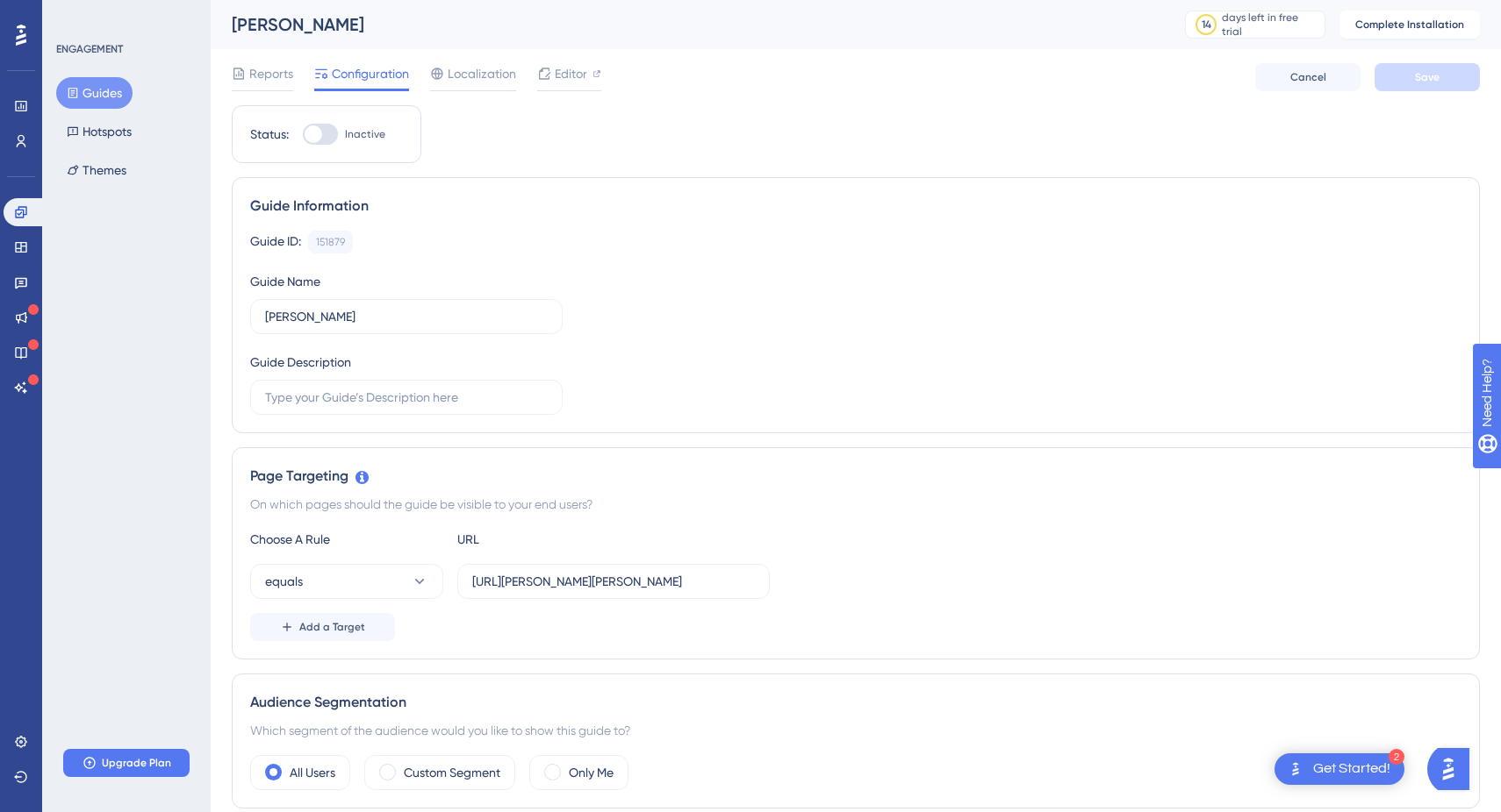
click at [1366, 759] on div "2 Get Started!" at bounding box center [1339, 769] width 130 height 31
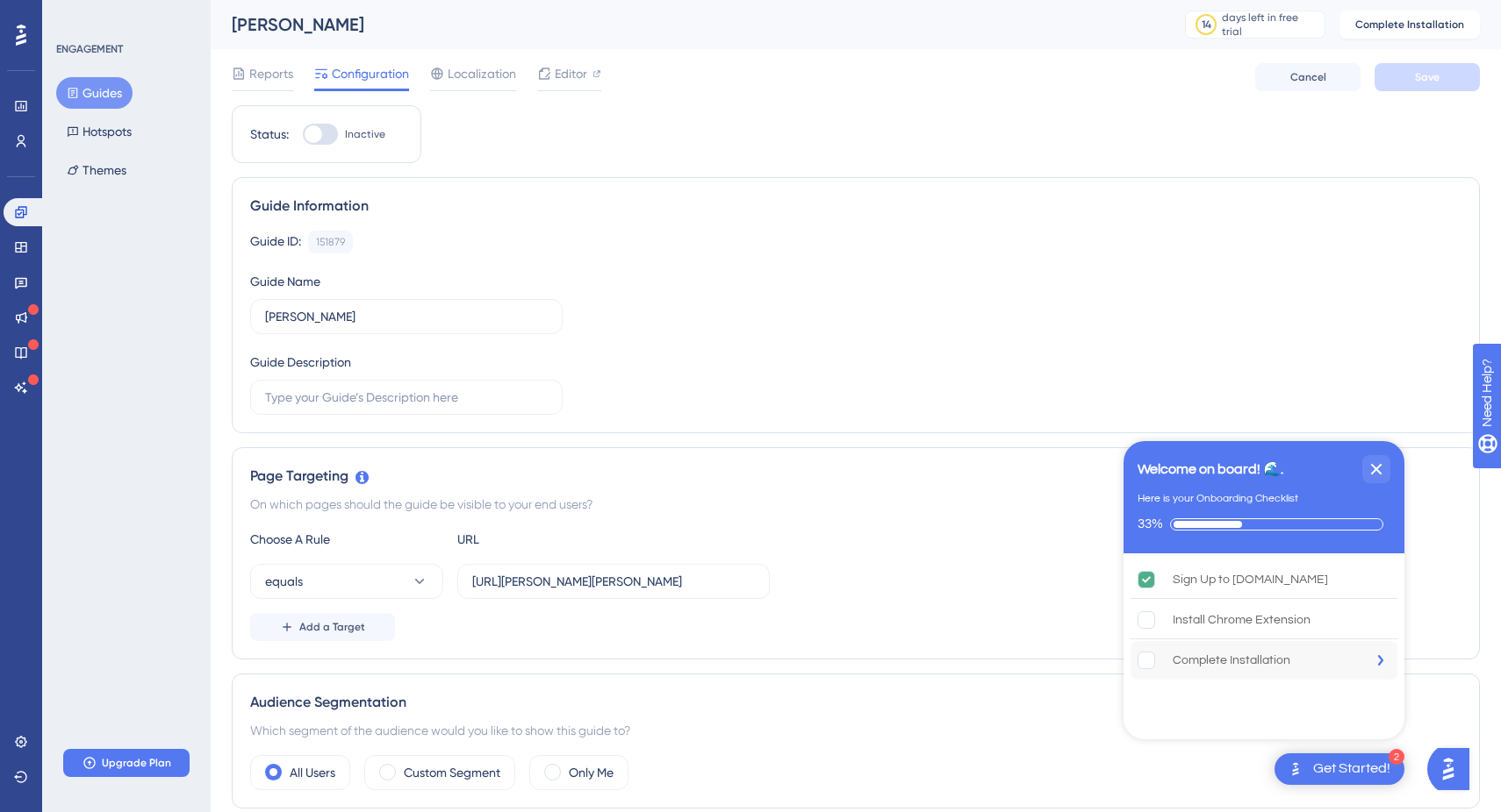
click at [1252, 669] on div "Complete Installation" at bounding box center [1231, 659] width 118 height 21
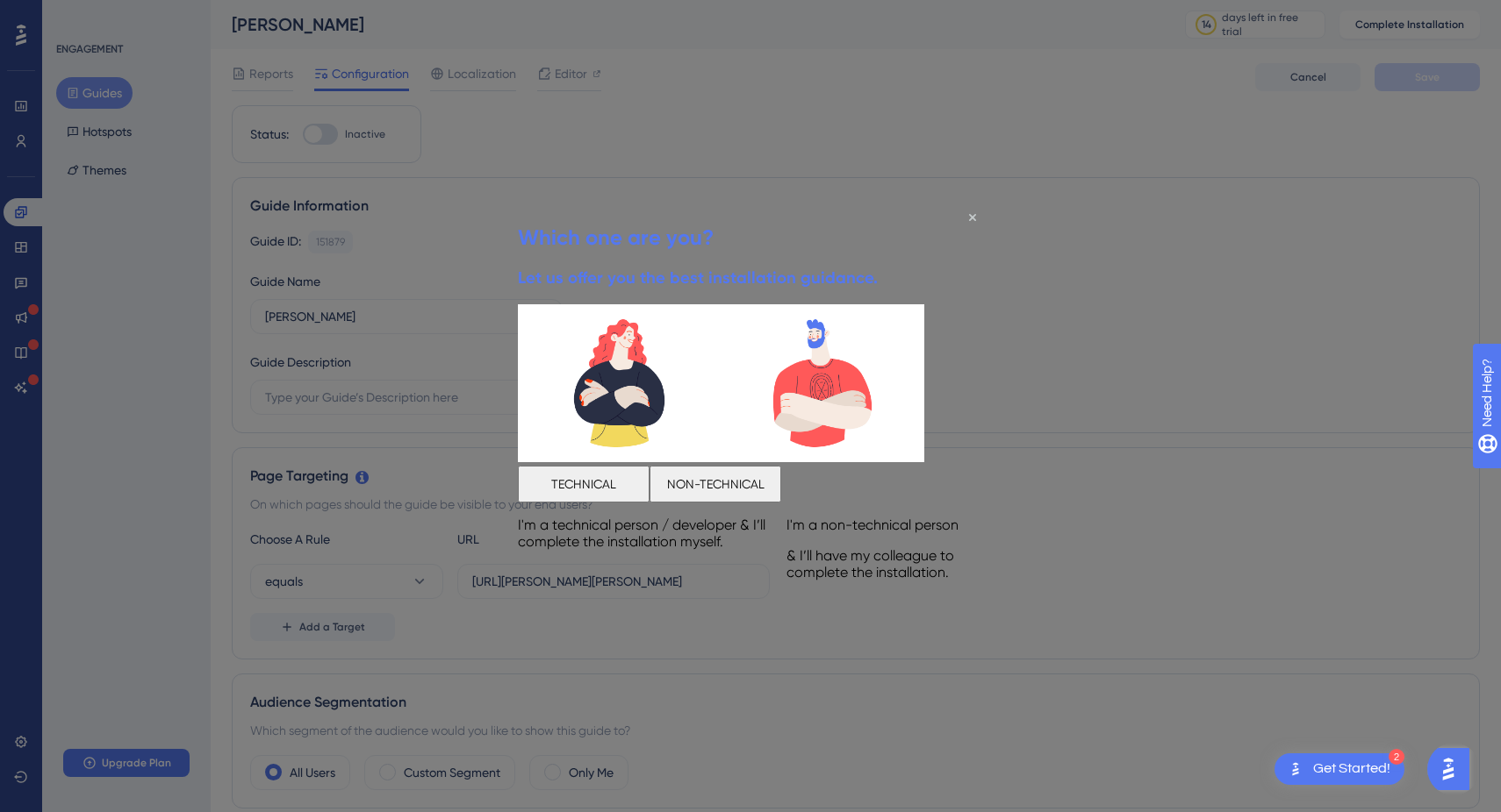
click at [644, 465] on button "TECHNICAL" at bounding box center [584, 483] width 132 height 37
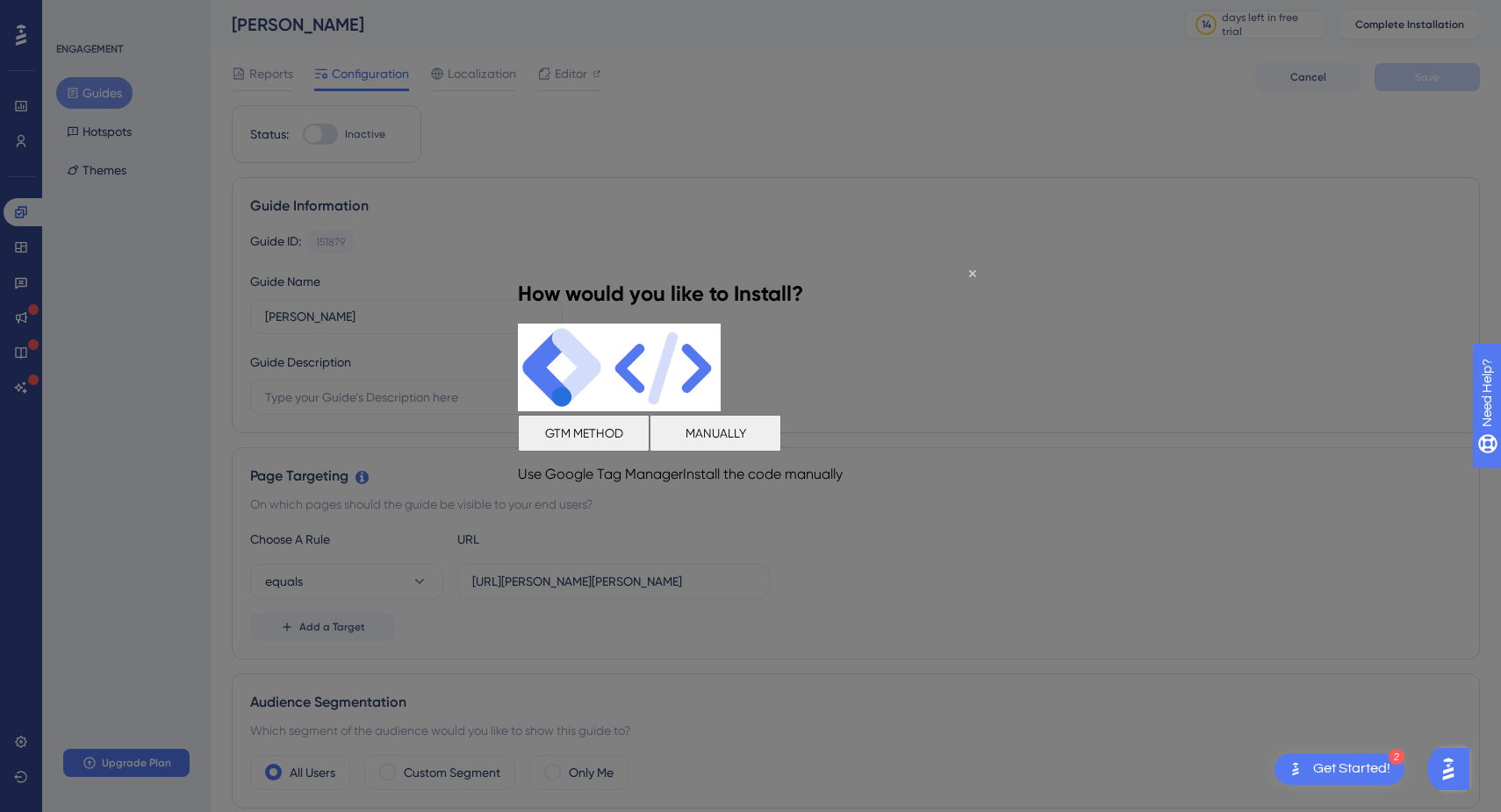
click at [781, 451] on button "MANUALLY" at bounding box center [715, 432] width 132 height 37
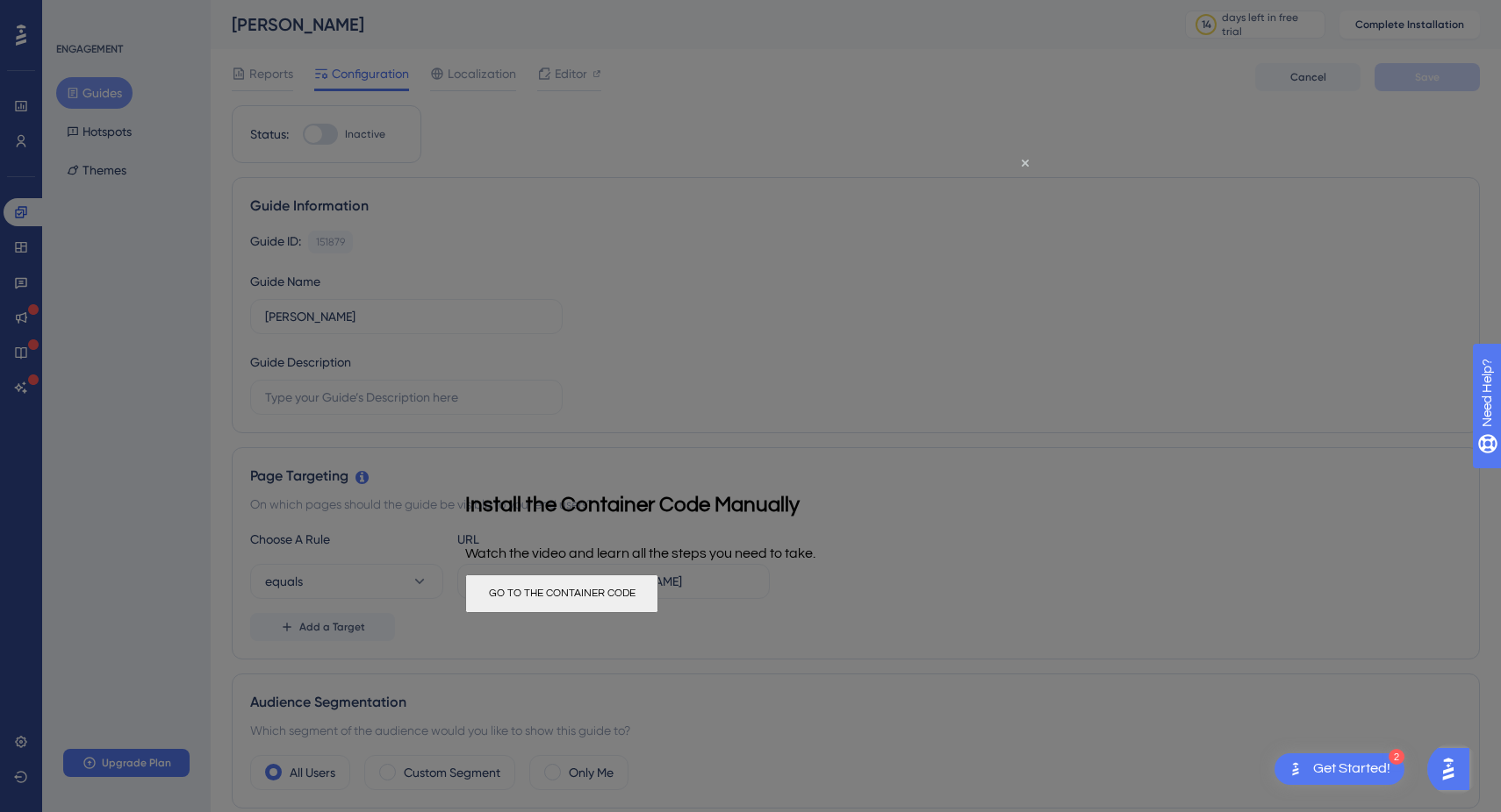
click at [658, 613] on button "GO TO THE CONTAINER CODE" at bounding box center [561, 593] width 193 height 39
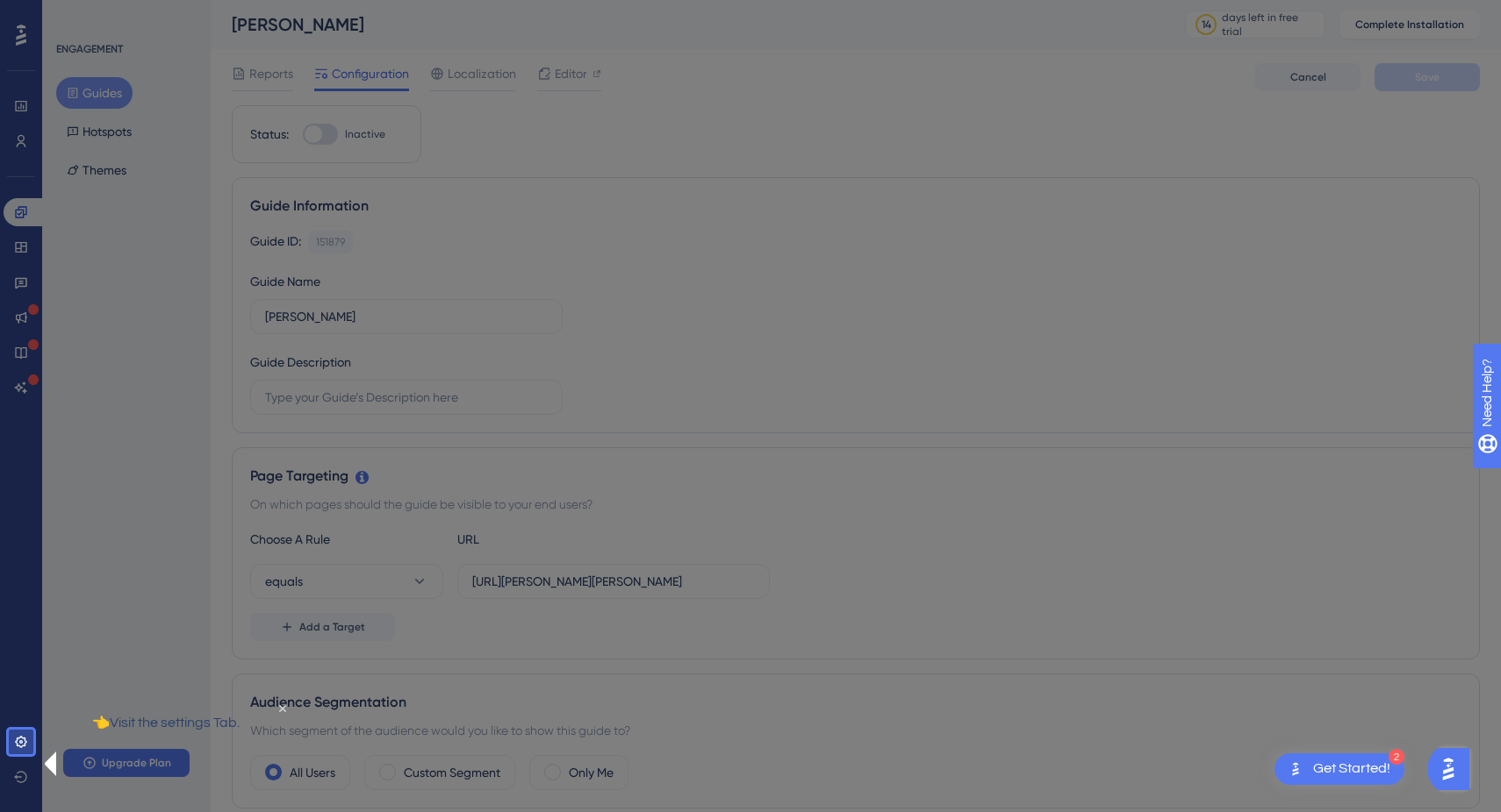
click at [279, 712] on icon "Close Preview" at bounding box center [283, 708] width 7 height 7
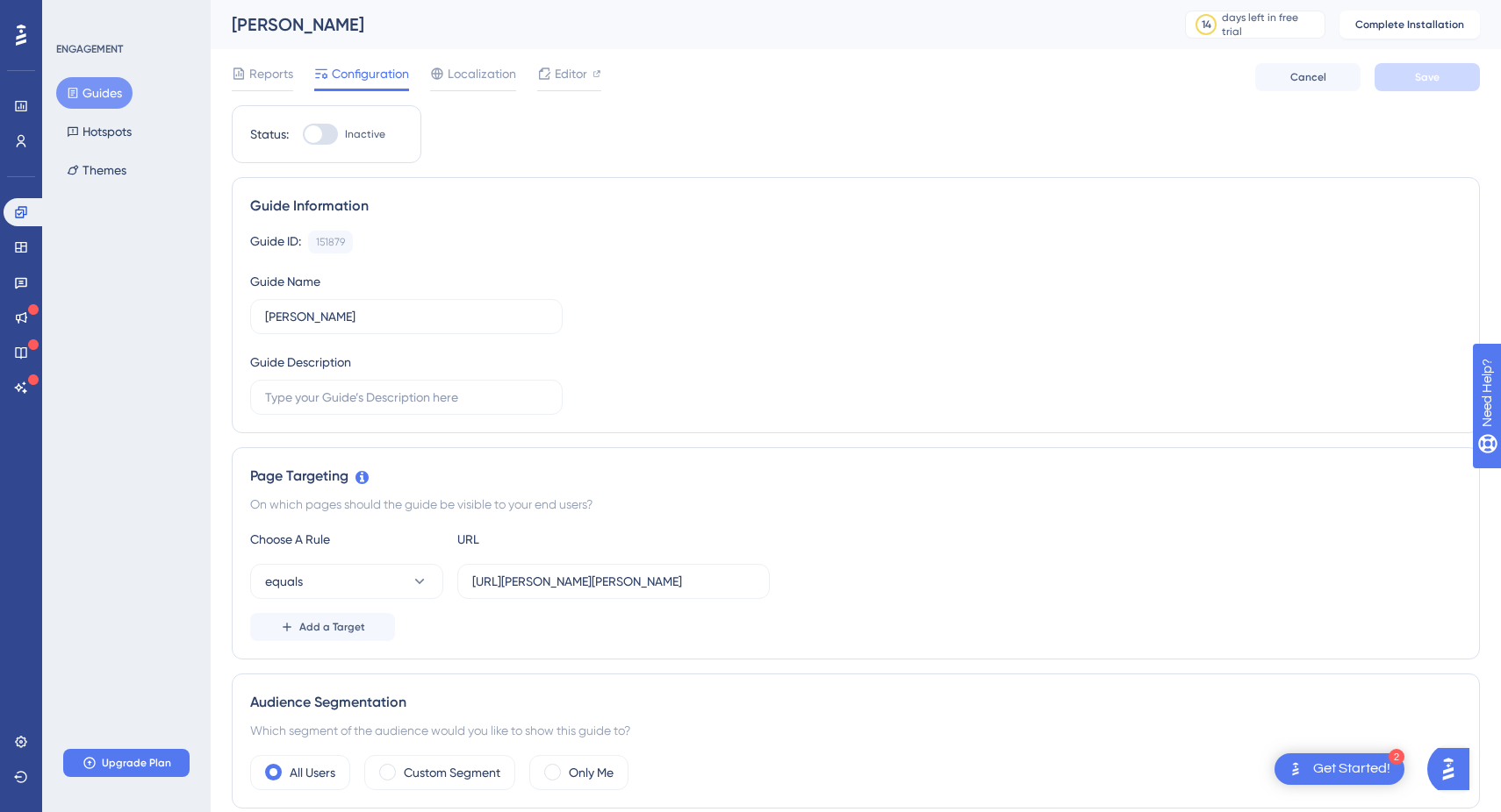
click at [315, 144] on div "Status: Inactive" at bounding box center [326, 134] width 189 height 58
click at [315, 143] on div at bounding box center [320, 134] width 35 height 21
click at [303, 135] on input "Inactive" at bounding box center [302, 135] width 1 height 1
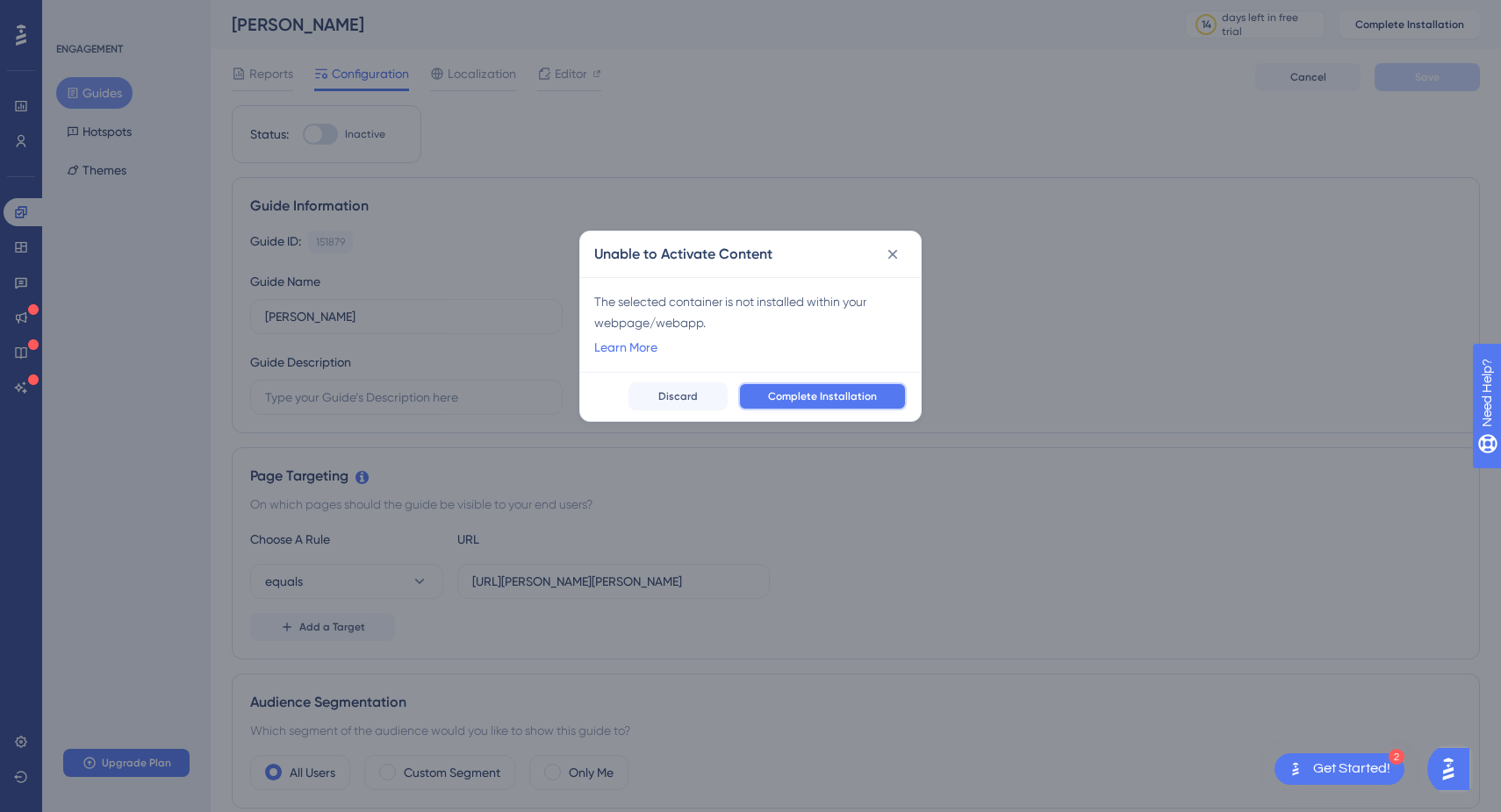
click at [783, 384] on button "Complete Installation" at bounding box center [822, 396] width 169 height 28
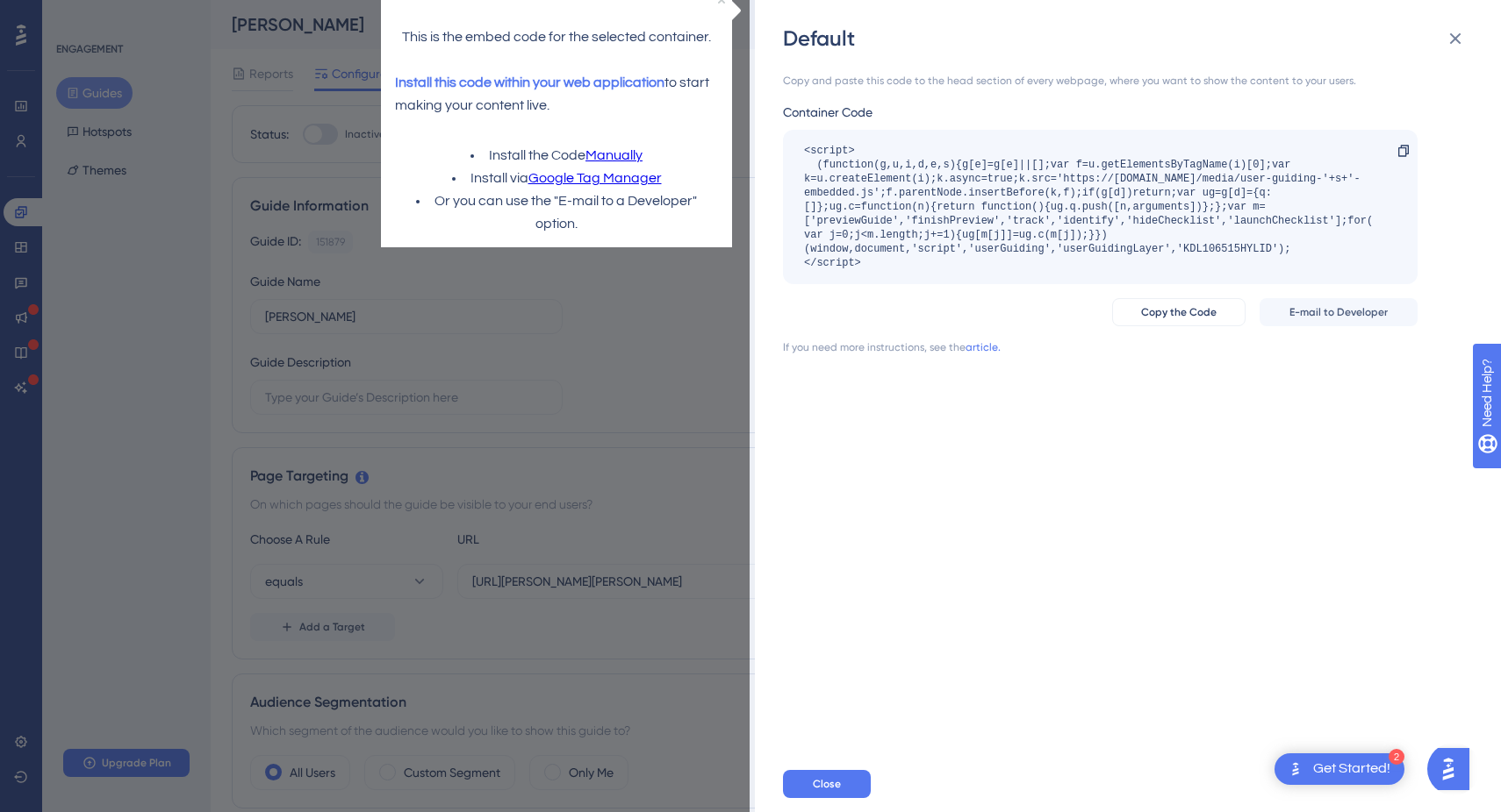
click at [899, 364] on div "Copy and paste this code to the head section of every webpage, where you want t…" at bounding box center [1137, 405] width 707 height 703
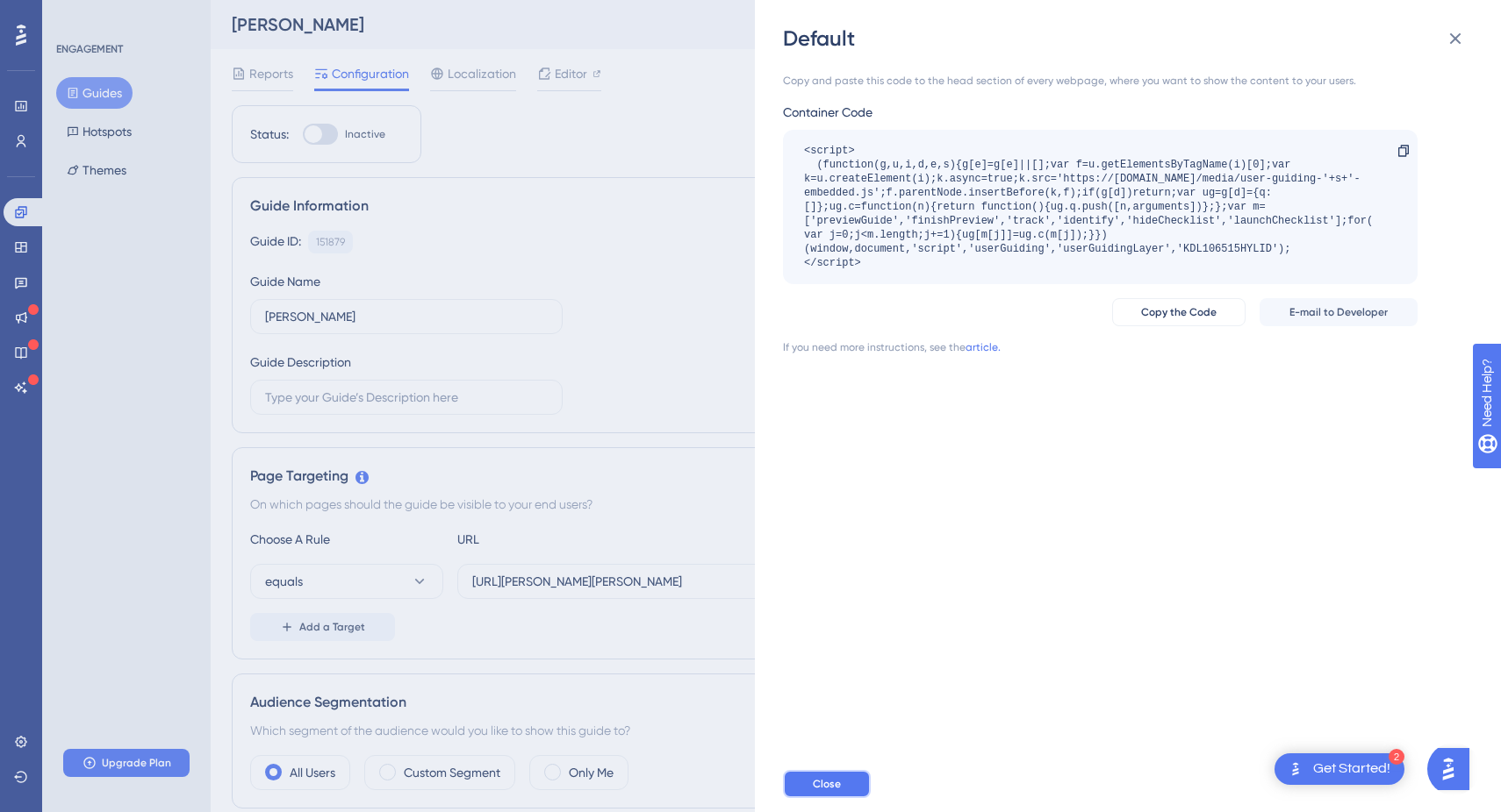
click at [832, 765] on button "Close" at bounding box center [827, 783] width 88 height 28
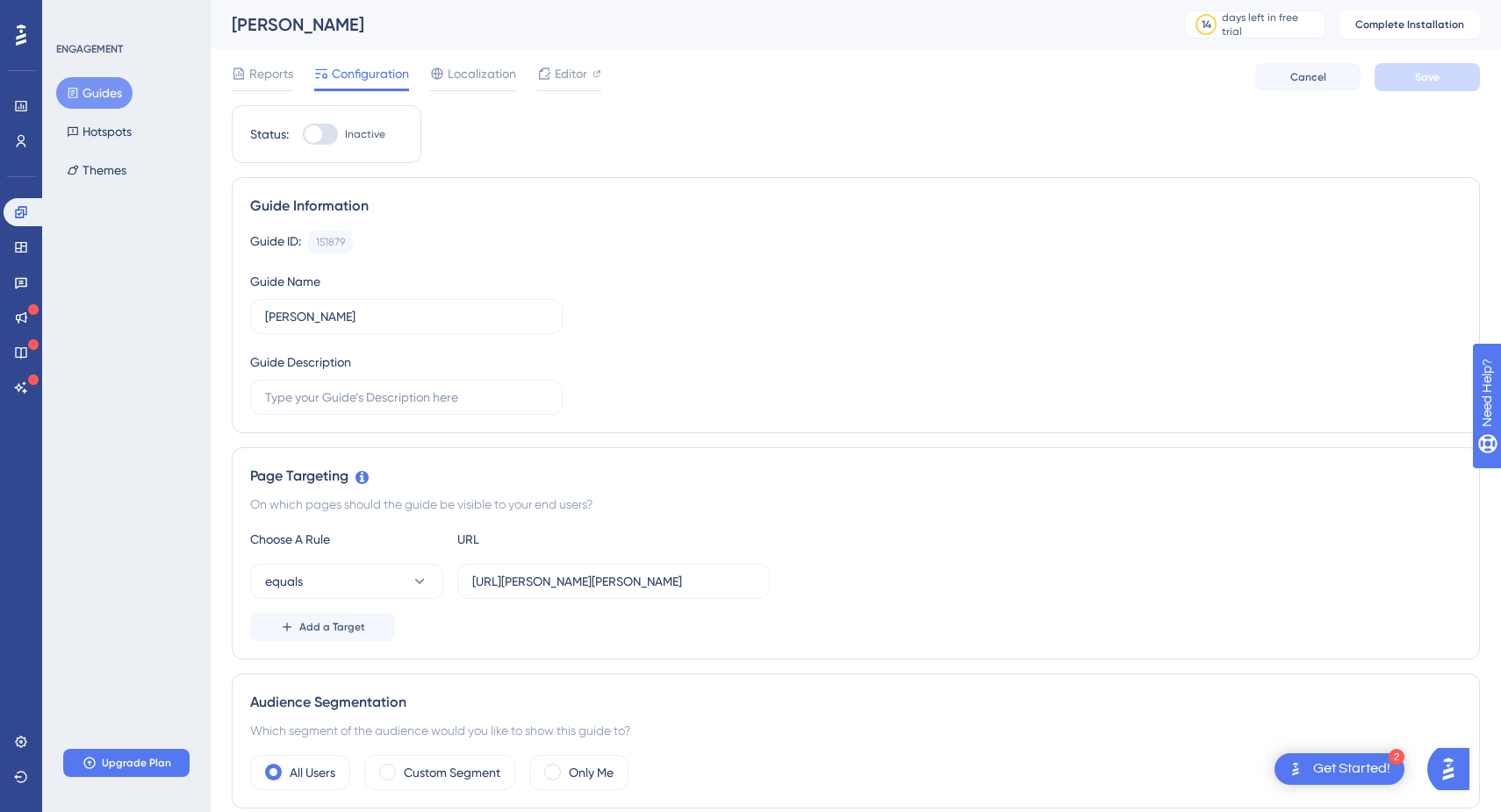
click at [325, 136] on div at bounding box center [320, 134] width 35 height 21
click at [303, 135] on input "Inactive" at bounding box center [302, 135] width 1 height 1
checkbox input "false"
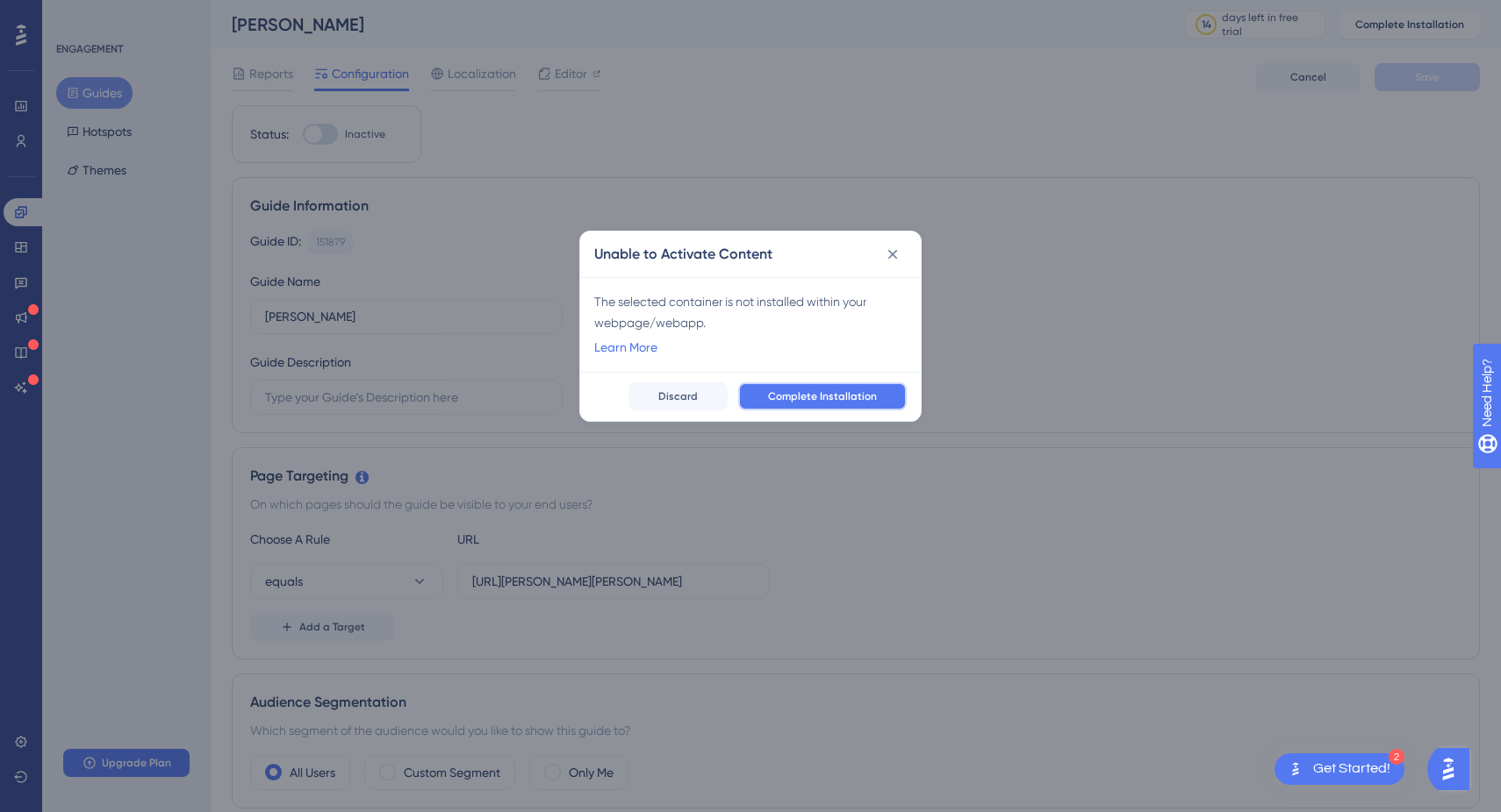
click at [799, 391] on span "Complete Installation" at bounding box center [821, 397] width 109 height 14
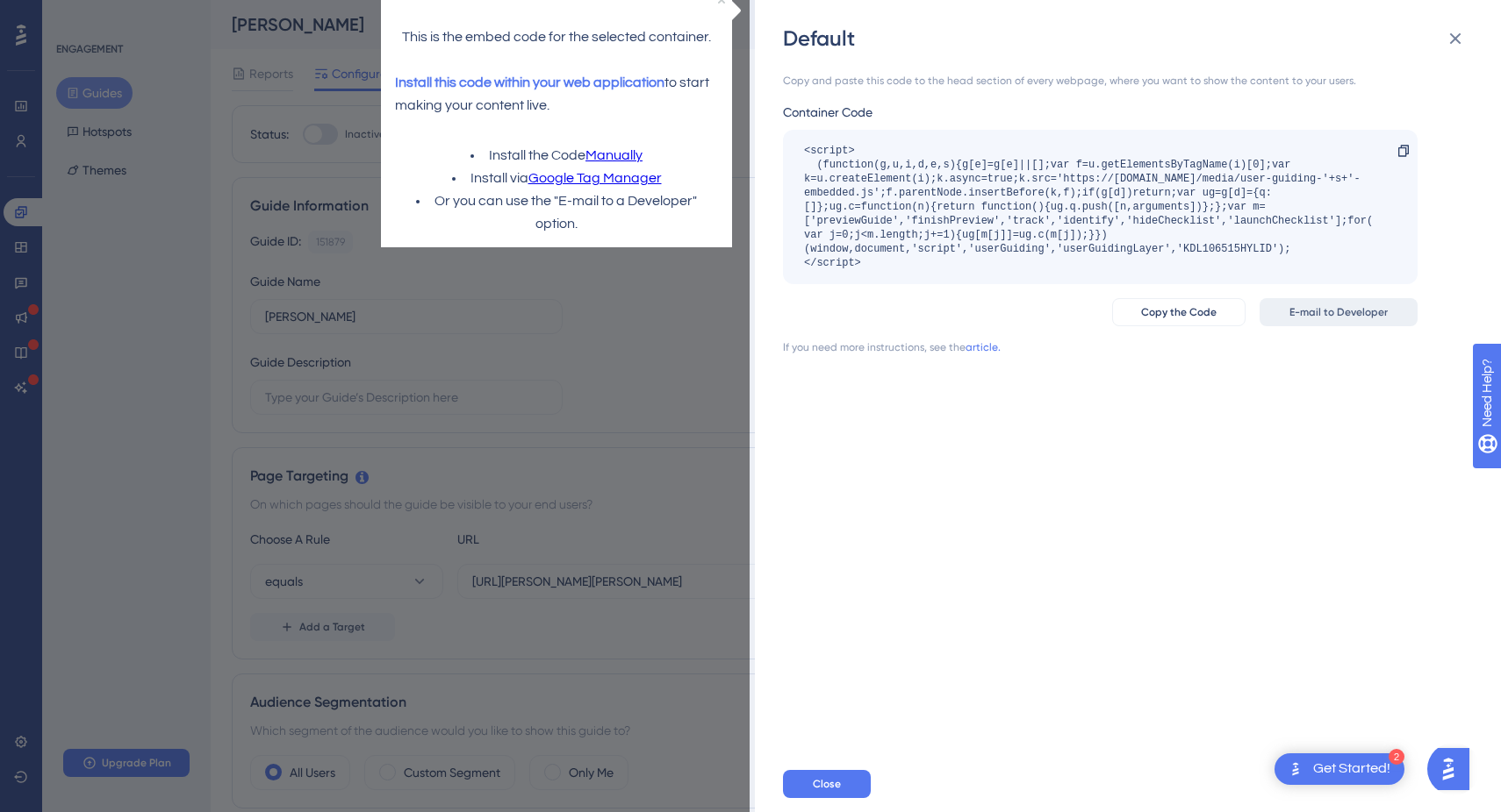
click at [1307, 305] on span "E-mail to Developer" at bounding box center [1338, 312] width 98 height 14
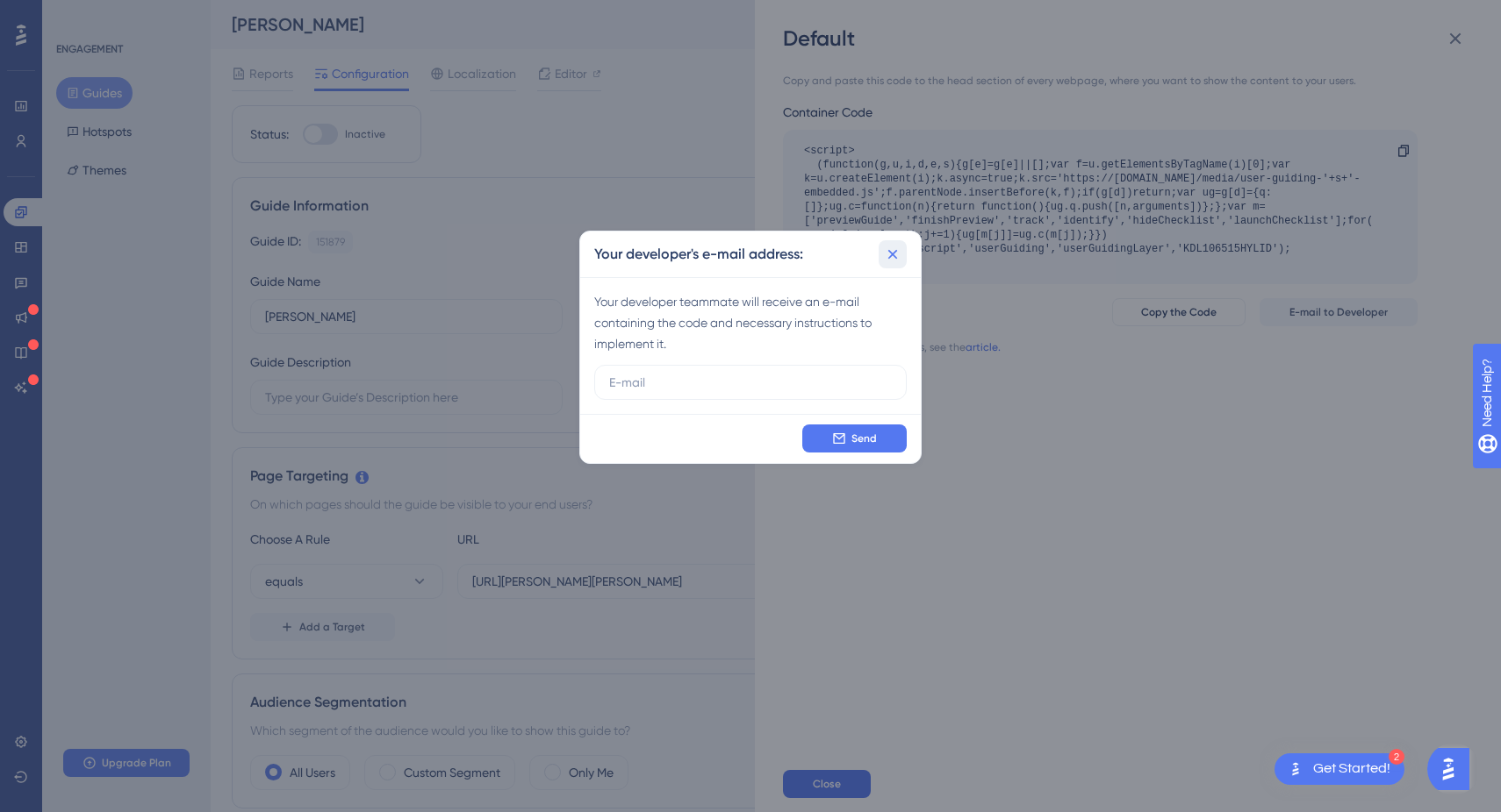
click at [891, 240] on button at bounding box center [891, 254] width 28 height 28
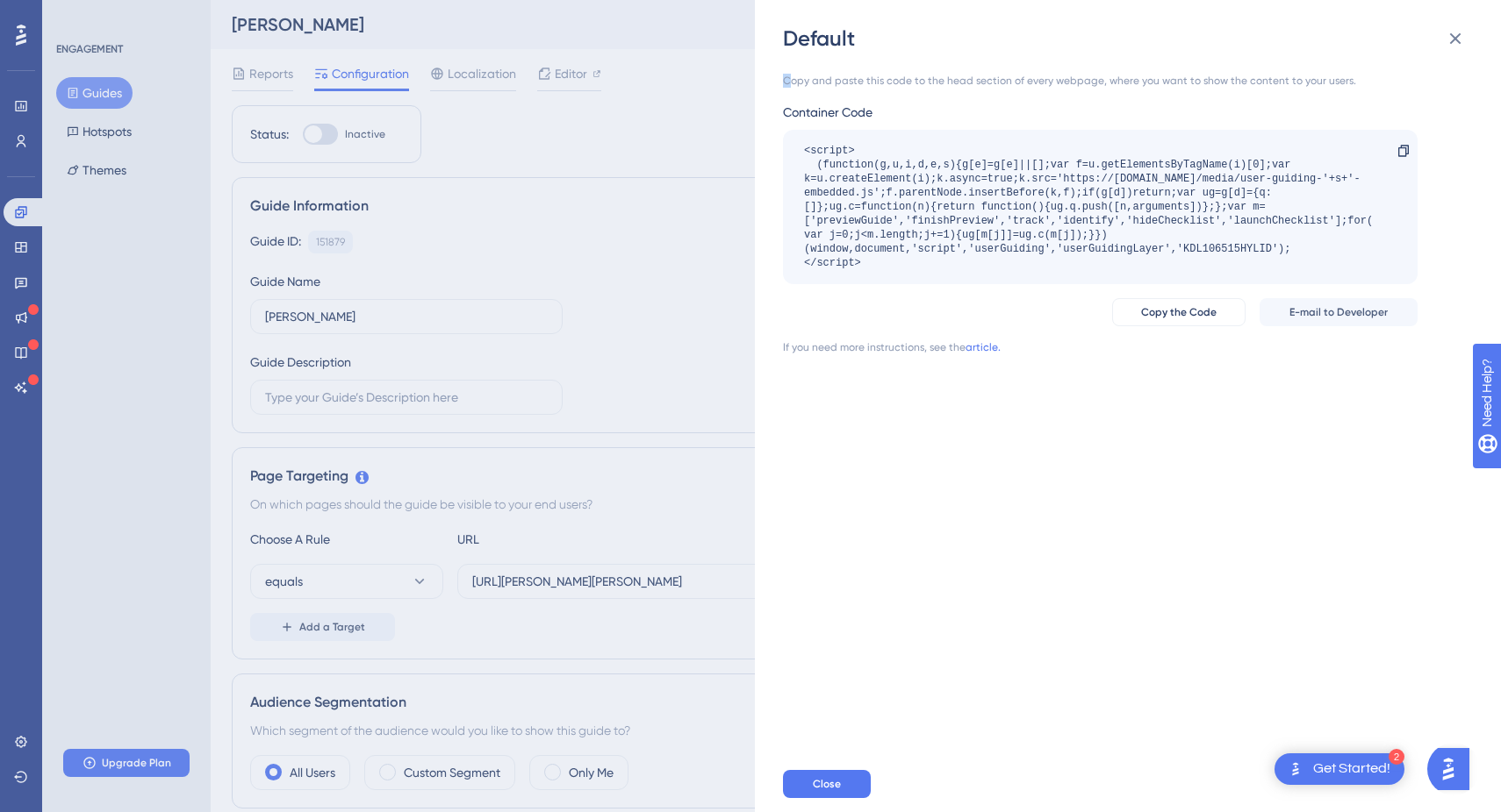
drag, startPoint x: 793, startPoint y: 74, endPoint x: 963, endPoint y: 65, distance: 170.2
click at [963, 65] on div "Copy and paste this code to the head section of every webpage, where you want t…" at bounding box center [1137, 405] width 707 height 703
click at [961, 73] on div "Copy and paste this code to the head section of every webpage, where you want t…" at bounding box center [1137, 405] width 707 height 703
click at [977, 345] on link "article." at bounding box center [982, 347] width 35 height 14
click at [508, 633] on div "Default Copy and paste this code to the head section of every webpage, where yo…" at bounding box center [750, 406] width 1501 height 812
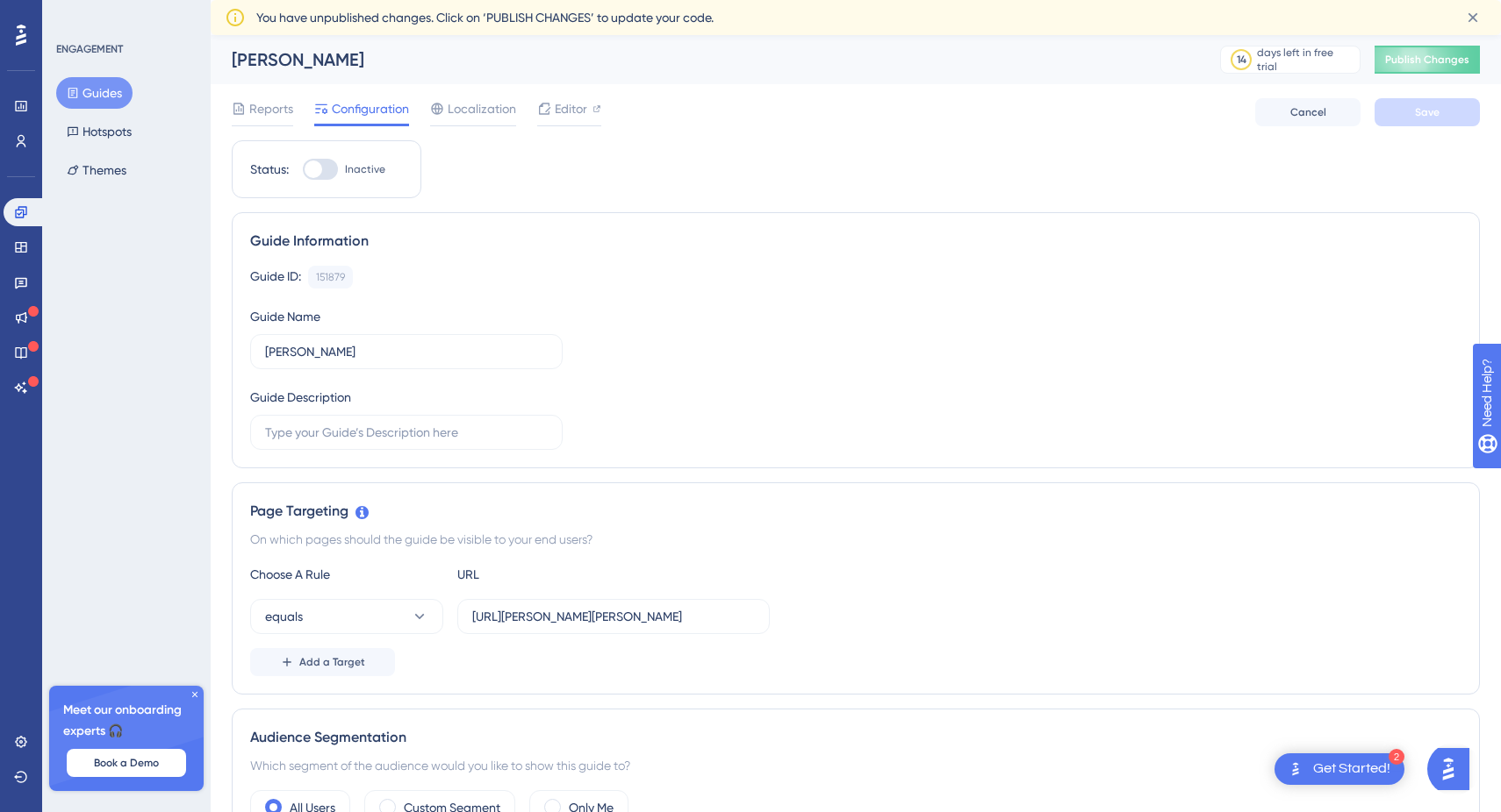
scroll to position [35, 0]
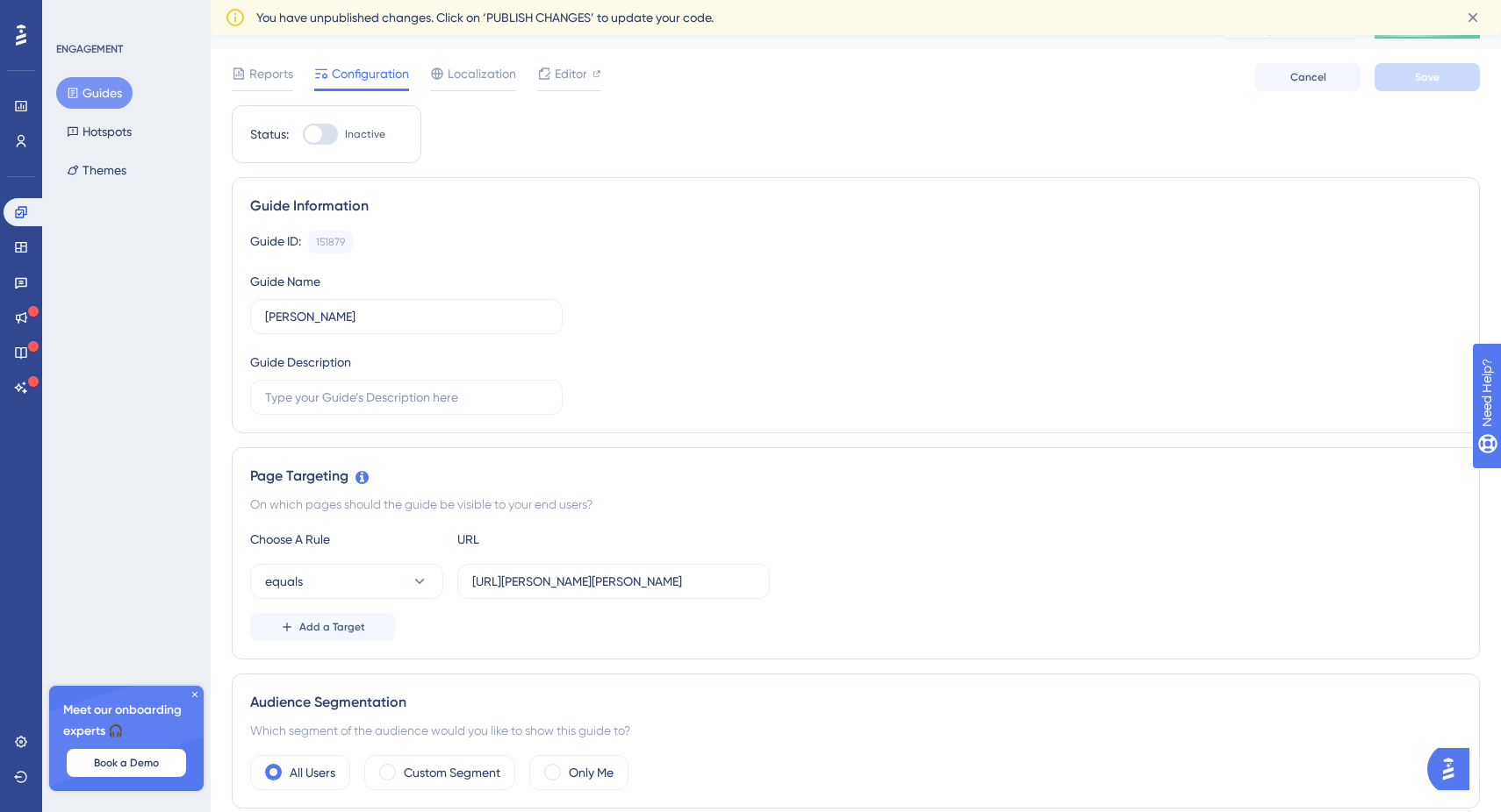
click at [330, 130] on div at bounding box center [320, 134] width 35 height 21
click at [303, 135] on input "Inactive" at bounding box center [302, 135] width 1 height 1
checkbox input "true"
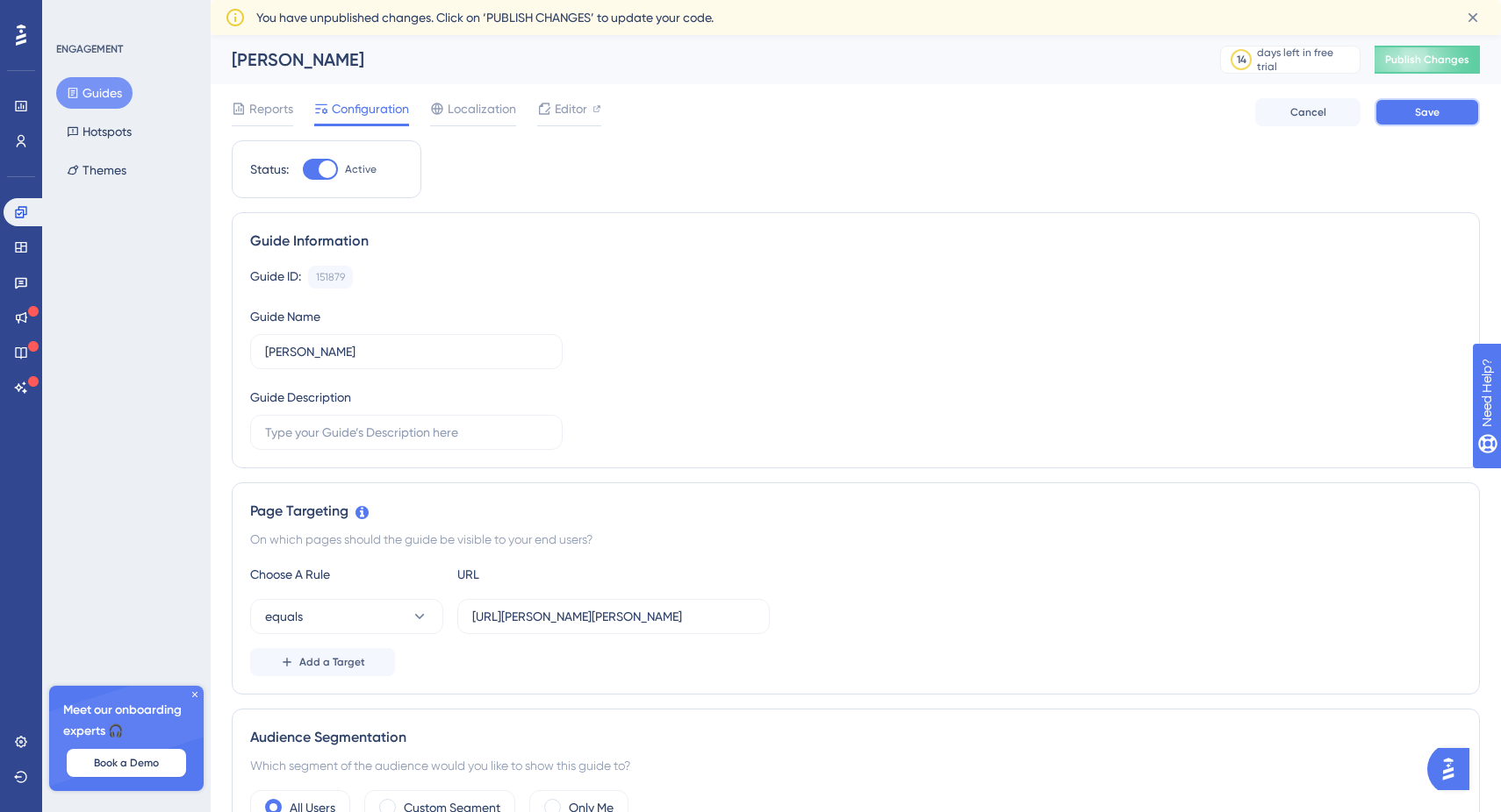
click at [1419, 121] on button "Save" at bounding box center [1426, 111] width 105 height 28
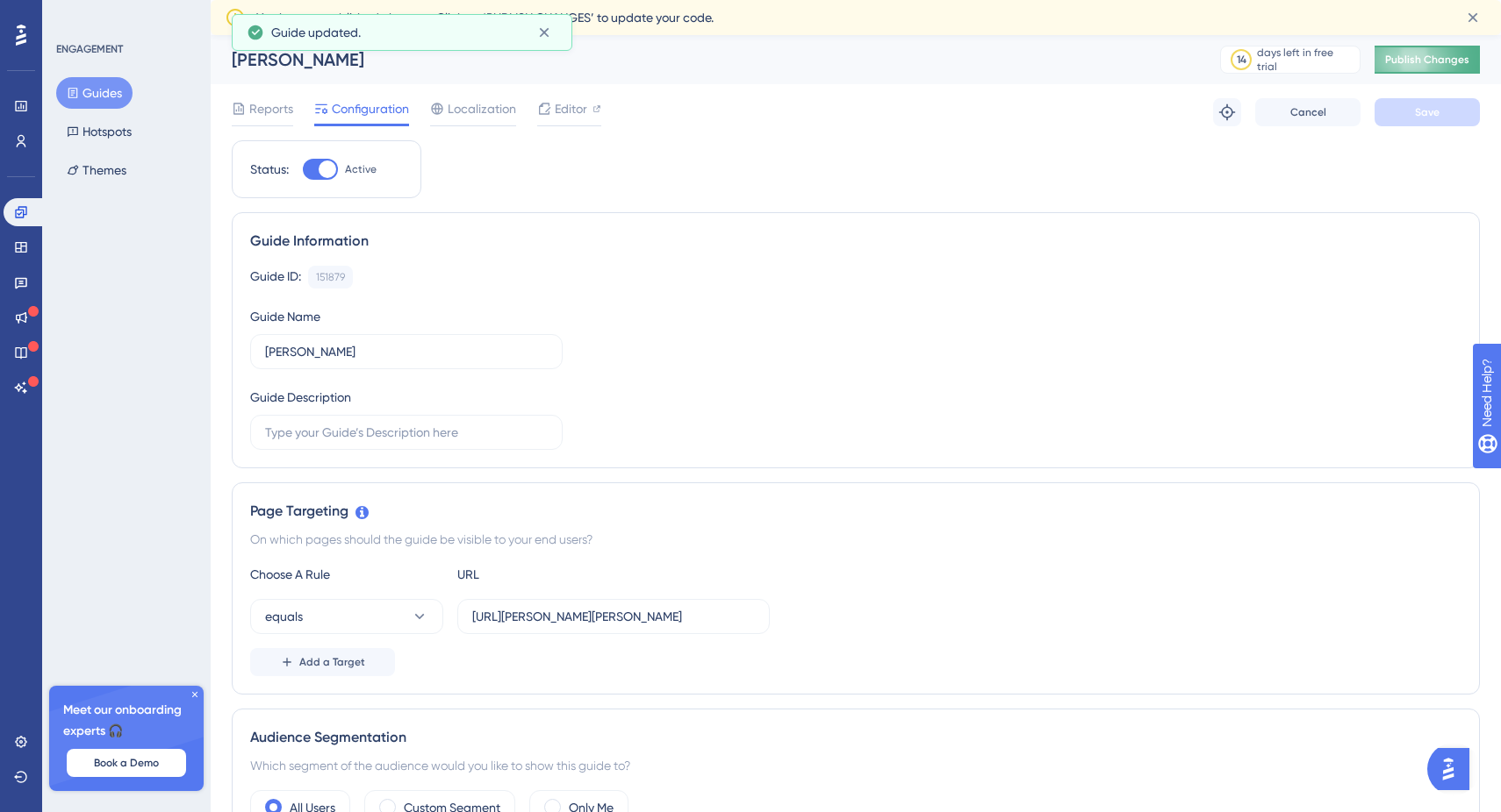
click at [1416, 61] on span "Publish Changes" at bounding box center [1426, 60] width 84 height 14
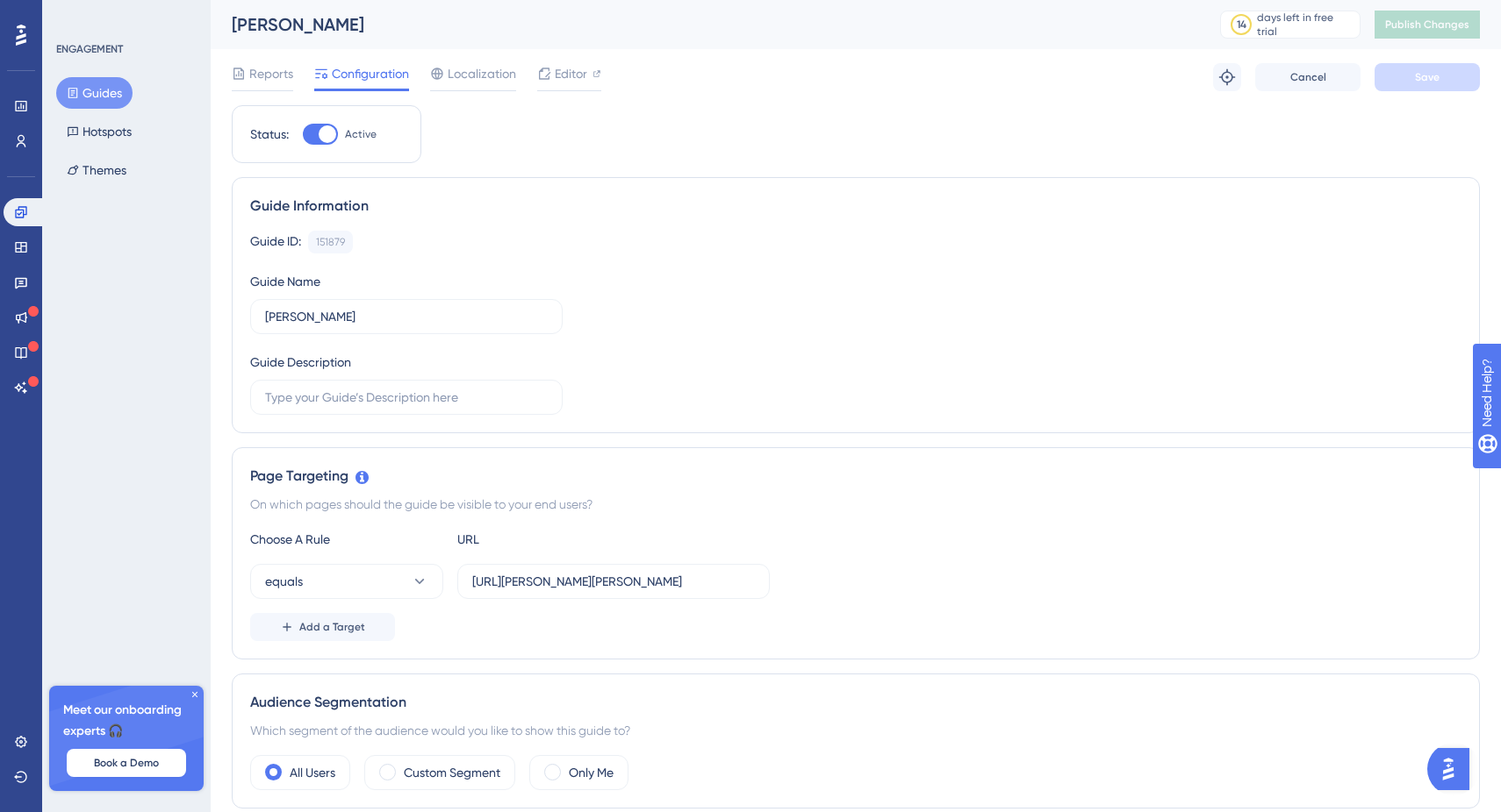
click at [157, 44] on div "ENGAGEMENT" at bounding box center [127, 49] width 142 height 14
click at [16, 26] on icon at bounding box center [22, 34] width 11 height 22
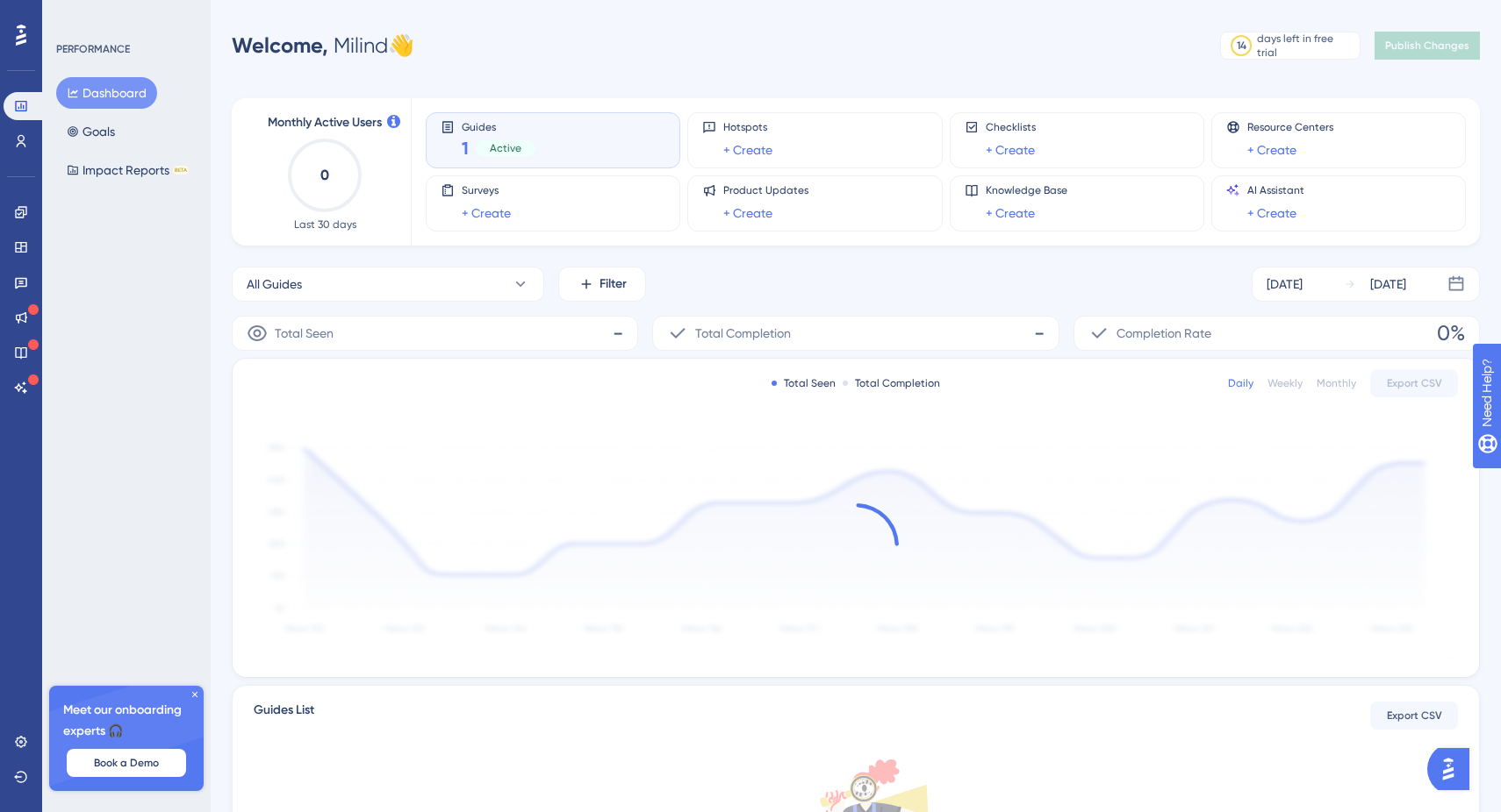
click at [16, 26] on icon at bounding box center [22, 34] width 11 height 22
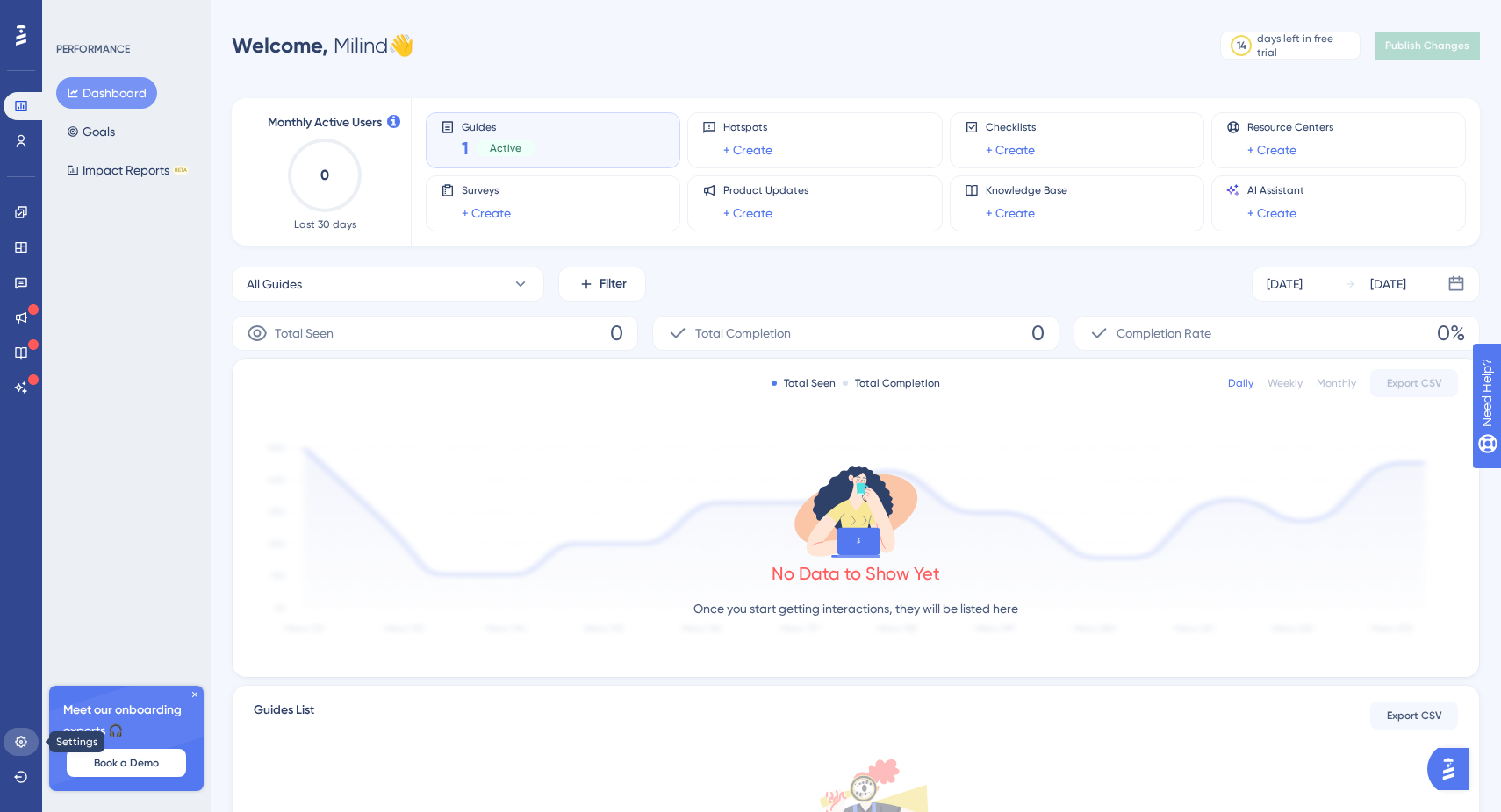
click at [21, 748] on icon at bounding box center [22, 742] width 14 height 14
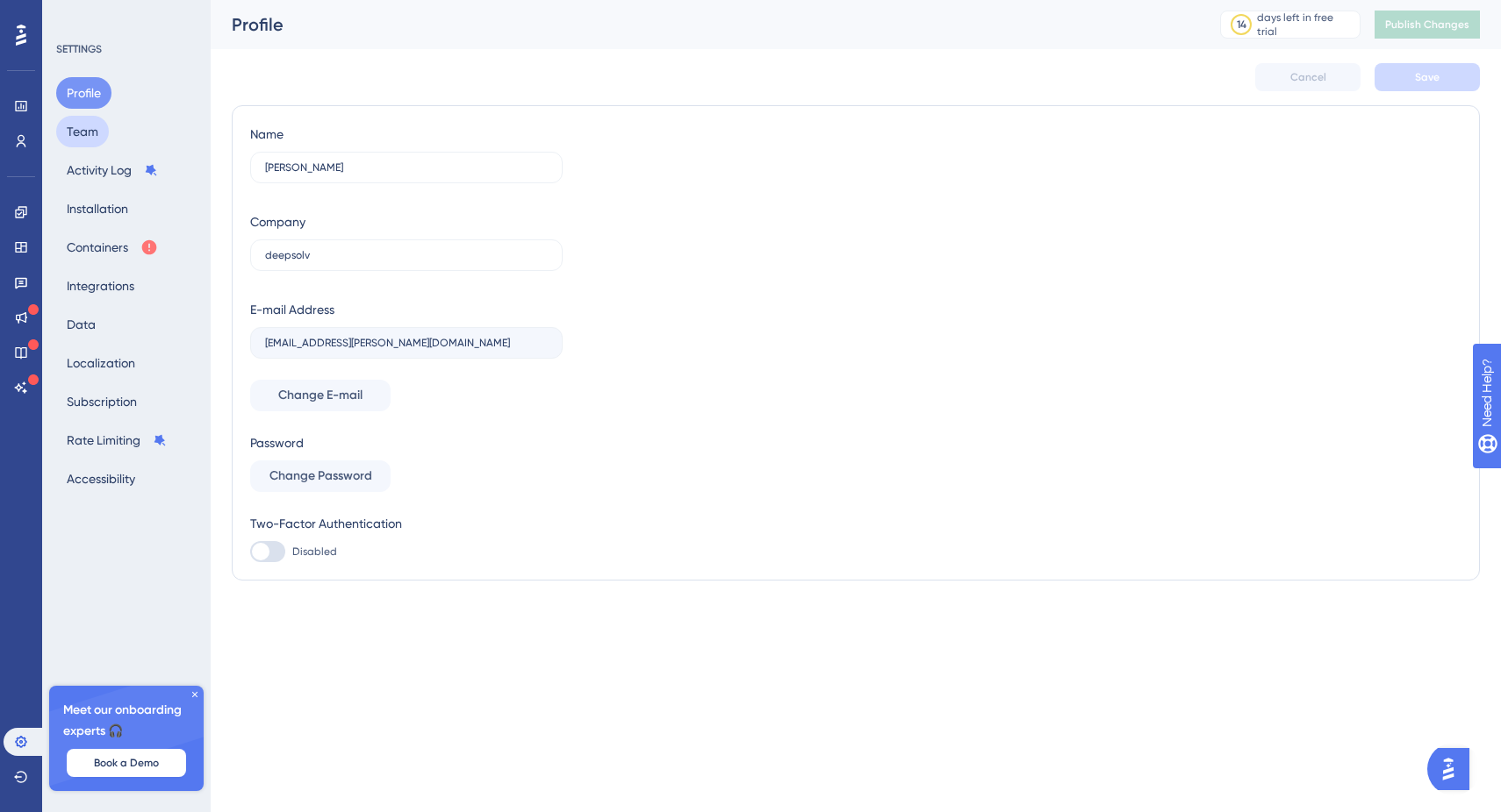
click at [99, 130] on button "Team" at bounding box center [83, 131] width 53 height 31
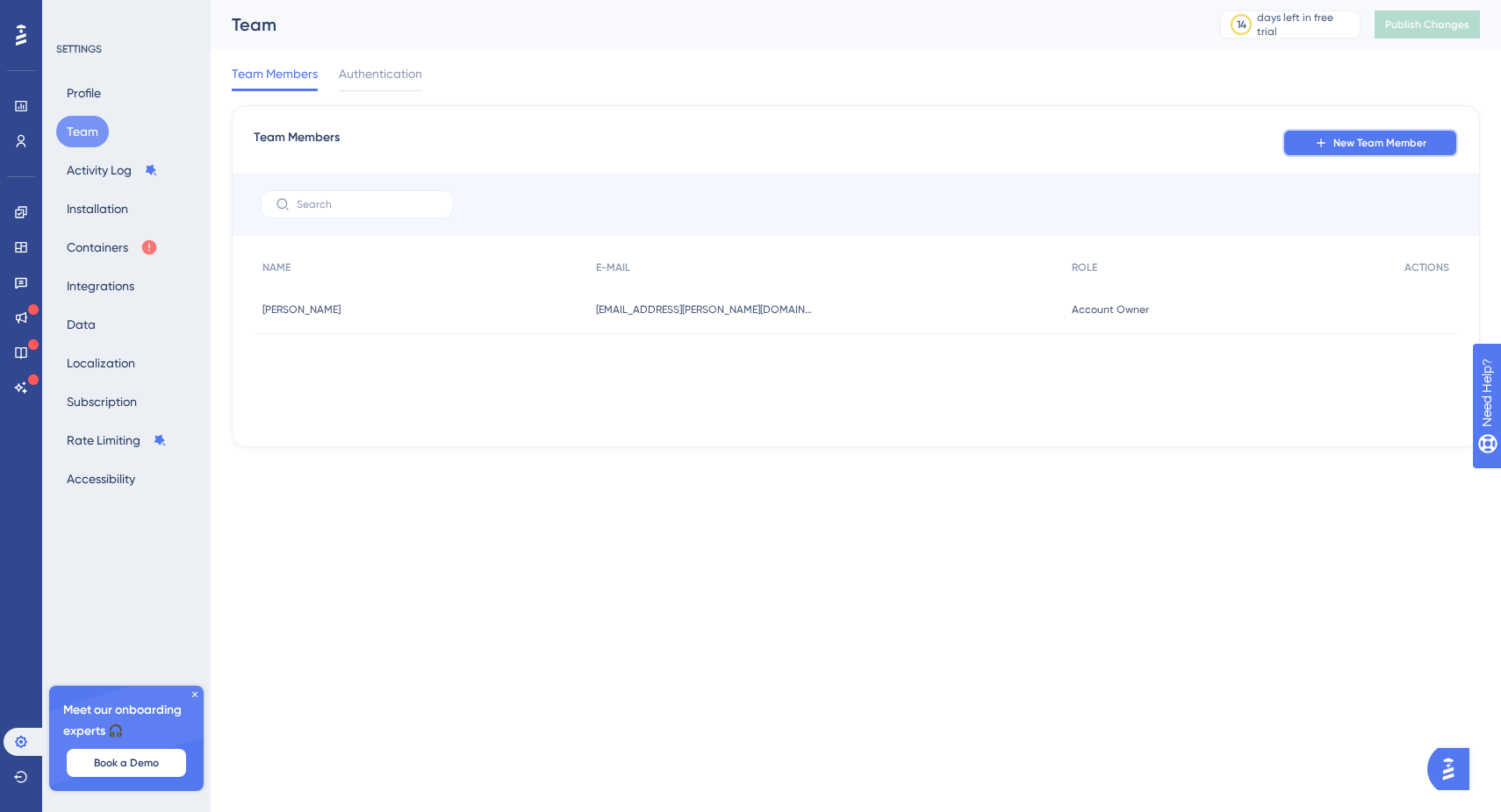
click at [1295, 141] on button "New Team Member" at bounding box center [1369, 143] width 175 height 28
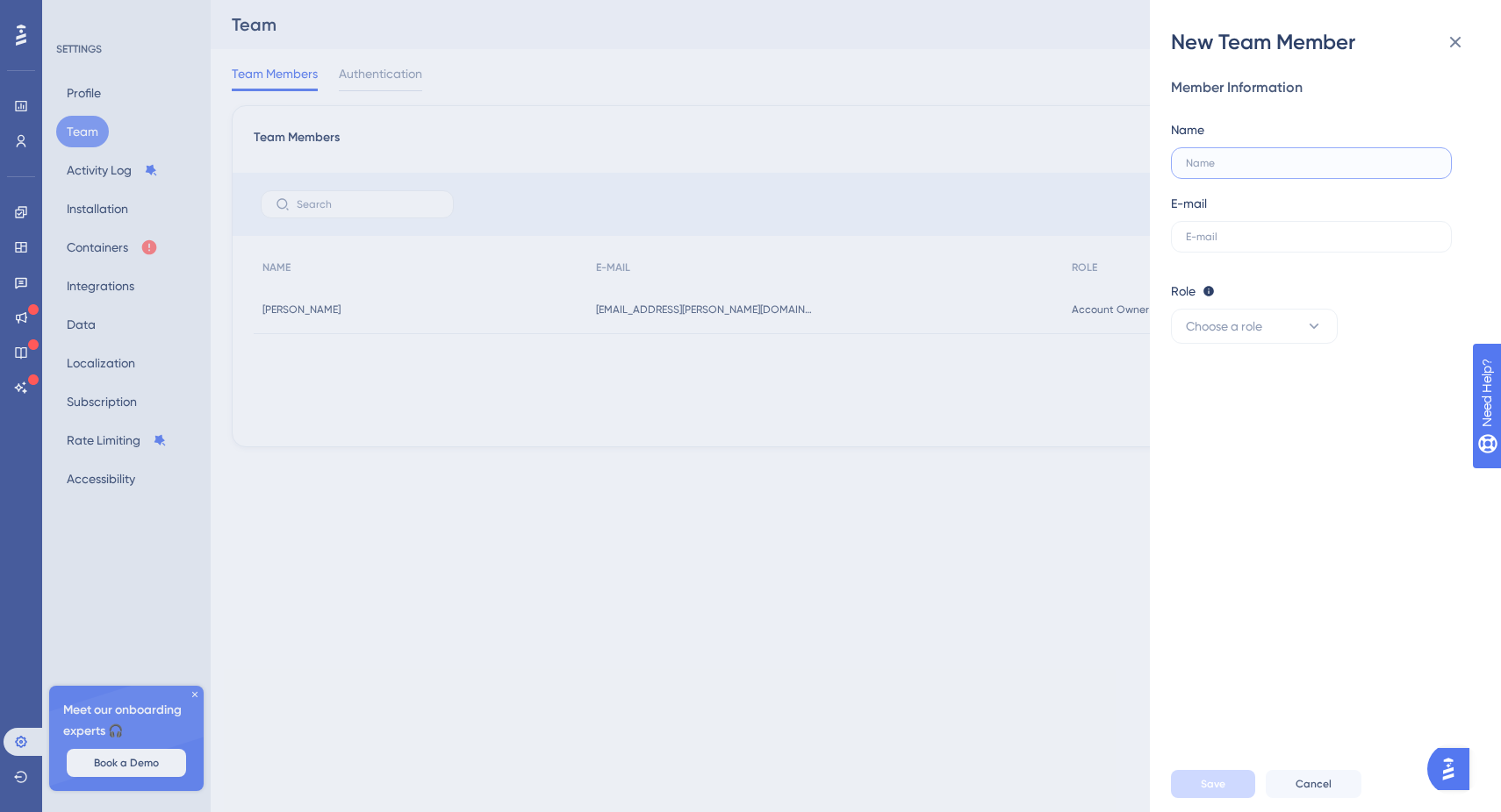
click at [1255, 159] on input "text" at bounding box center [1312, 163] width 251 height 13
type input "[PERSON_NAME]"
click at [1247, 318] on span "Choose a role" at bounding box center [1224, 326] width 76 height 21
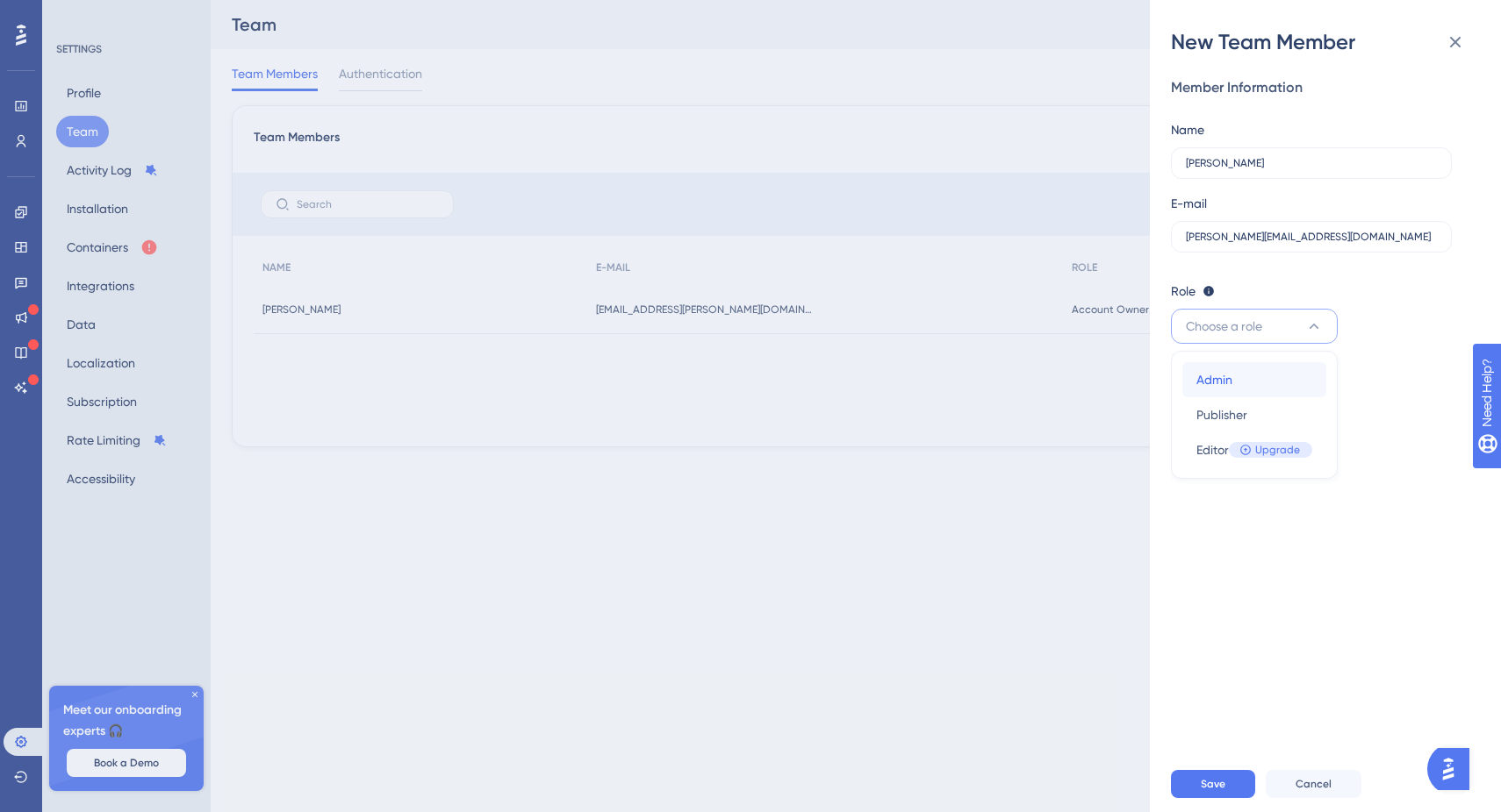
click at [1230, 388] on span "Admin" at bounding box center [1214, 380] width 36 height 21
click at [1330, 231] on input "[PERSON_NAME][EMAIL_ADDRESS][DOMAIN_NAME]" at bounding box center [1312, 237] width 251 height 13
click at [1268, 240] on input "[PERSON_NAME][EMAIL_ADDRESS][DOMAIN_NAME]" at bounding box center [1312, 237] width 251 height 13
type input "[PERSON_NAME][EMAIL_ADDRESS][DOMAIN_NAME]"
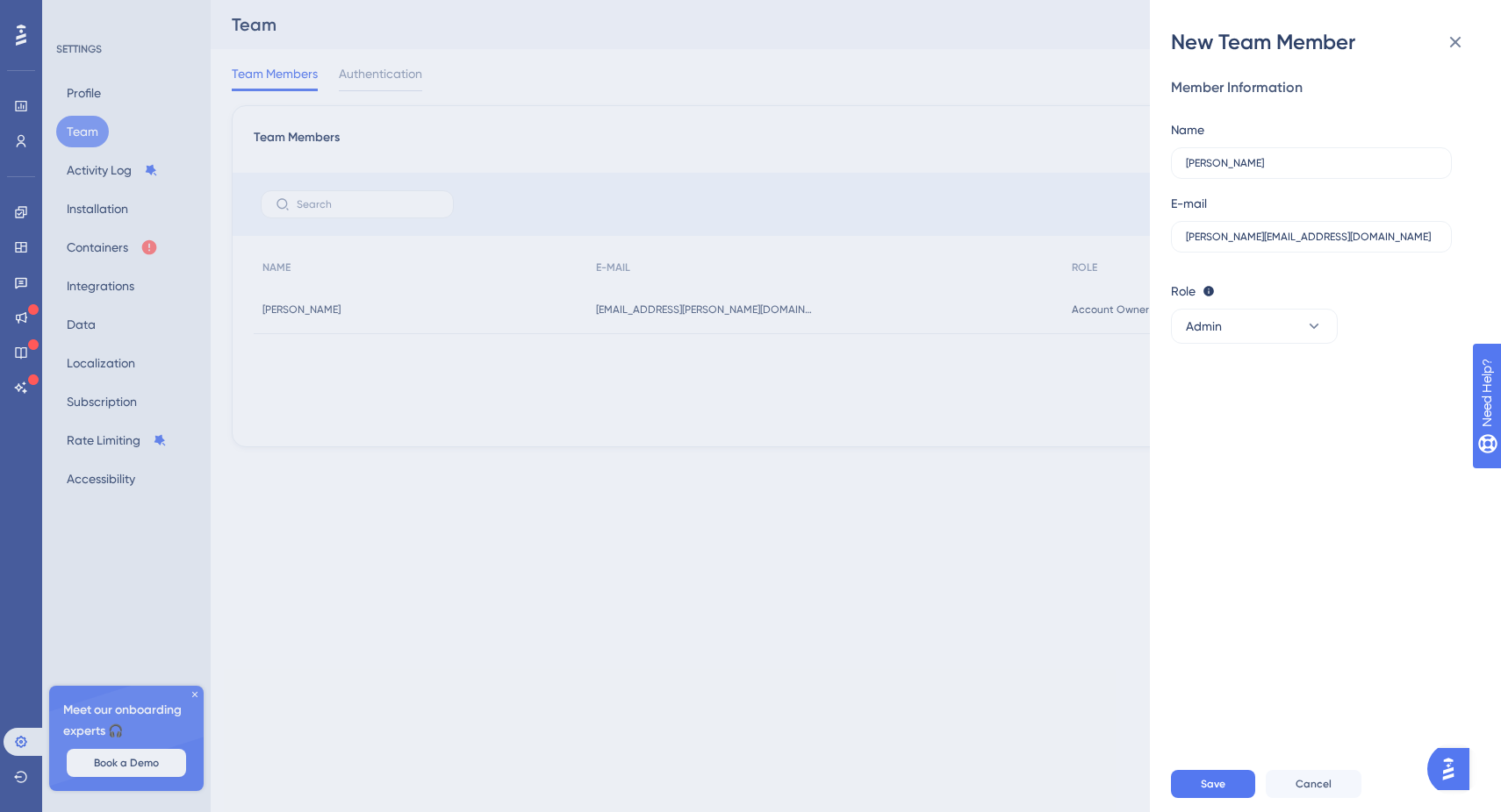
click at [1281, 371] on div "Member Information Name [PERSON_NAME] E-mail [PERSON_NAME][EMAIL_ADDRESS][DOMAI…" at bounding box center [1332, 406] width 323 height 700
click at [1206, 771] on button "Save" at bounding box center [1213, 783] width 84 height 28
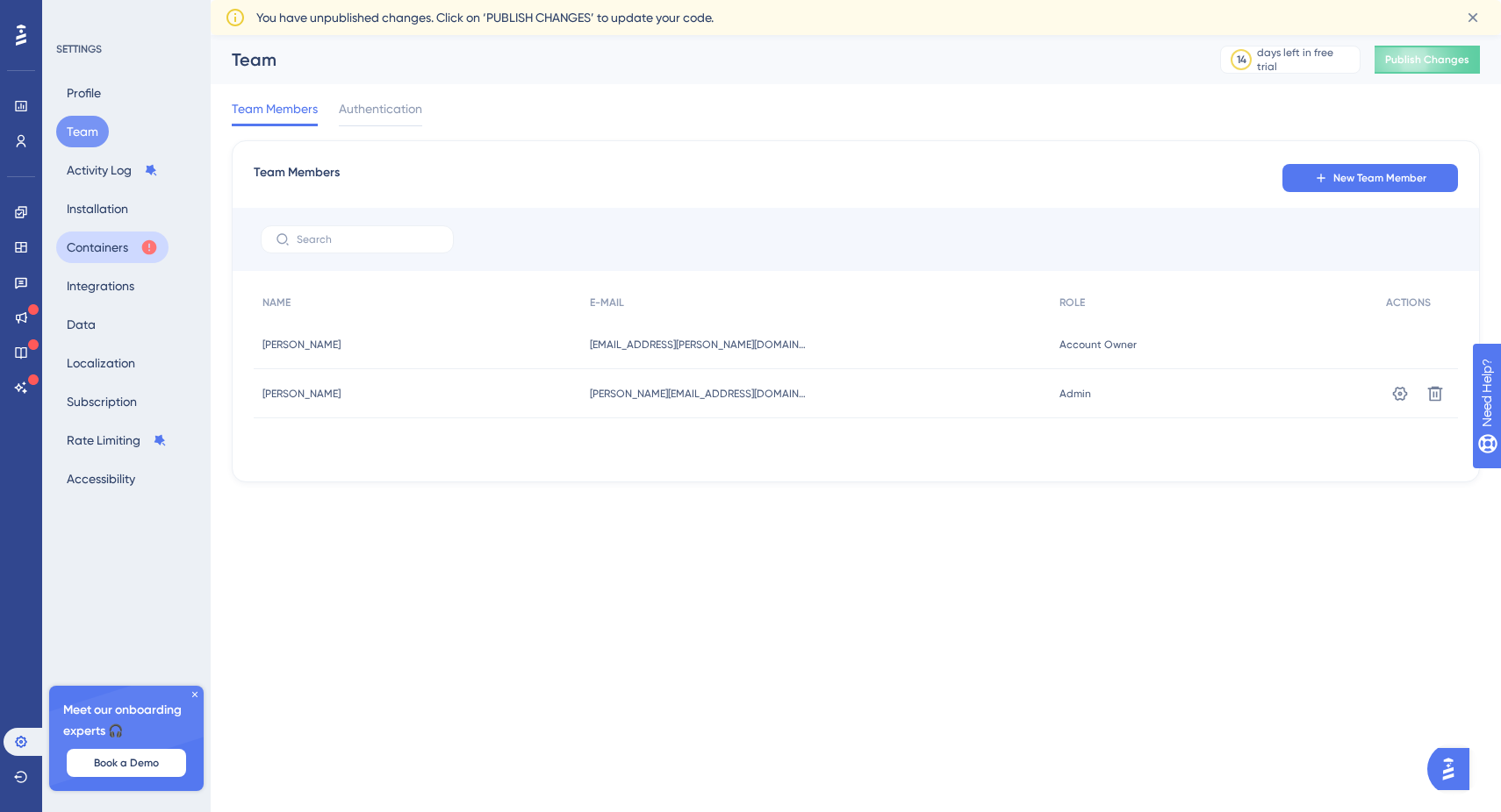
click at [97, 249] on button "Containers" at bounding box center [112, 247] width 112 height 31
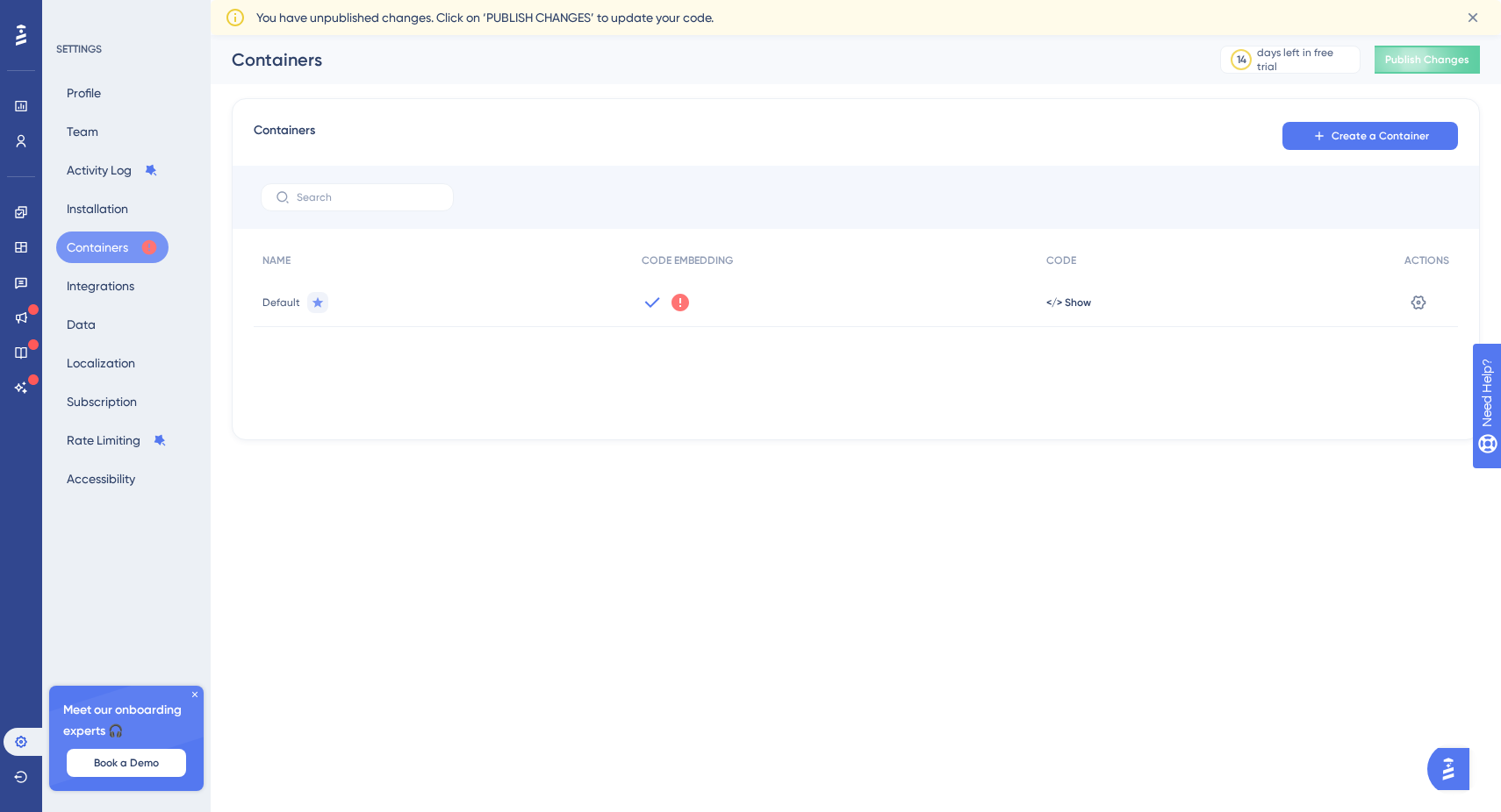
click at [554, 293] on div "Default" at bounding box center [443, 302] width 379 height 49
click at [686, 300] on icon at bounding box center [680, 302] width 18 height 18
click at [798, 370] on span "Got It" at bounding box center [795, 373] width 28 height 14
click at [27, 240] on icon at bounding box center [22, 248] width 14 height 14
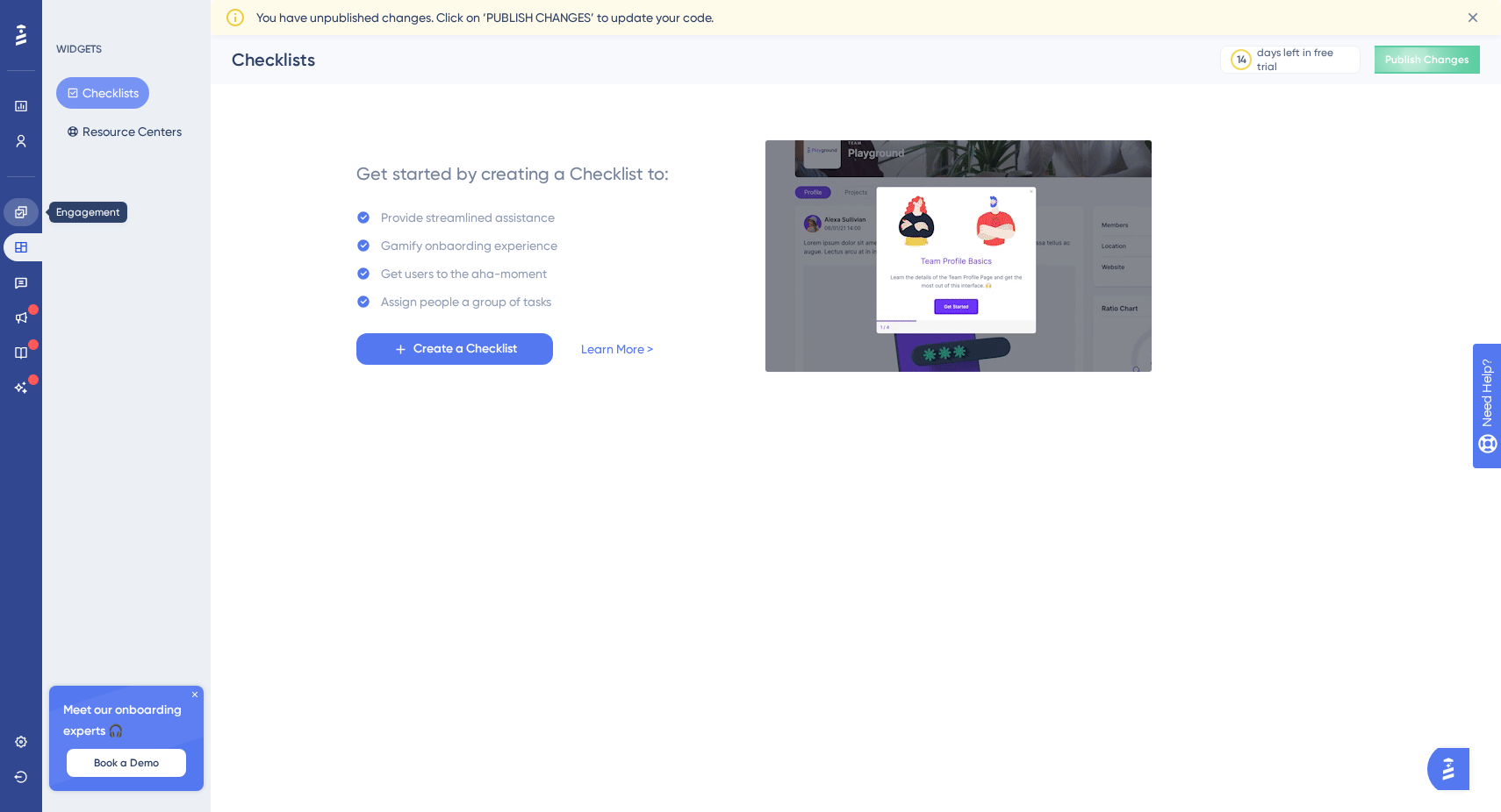
click at [13, 220] on link at bounding box center [21, 212] width 35 height 28
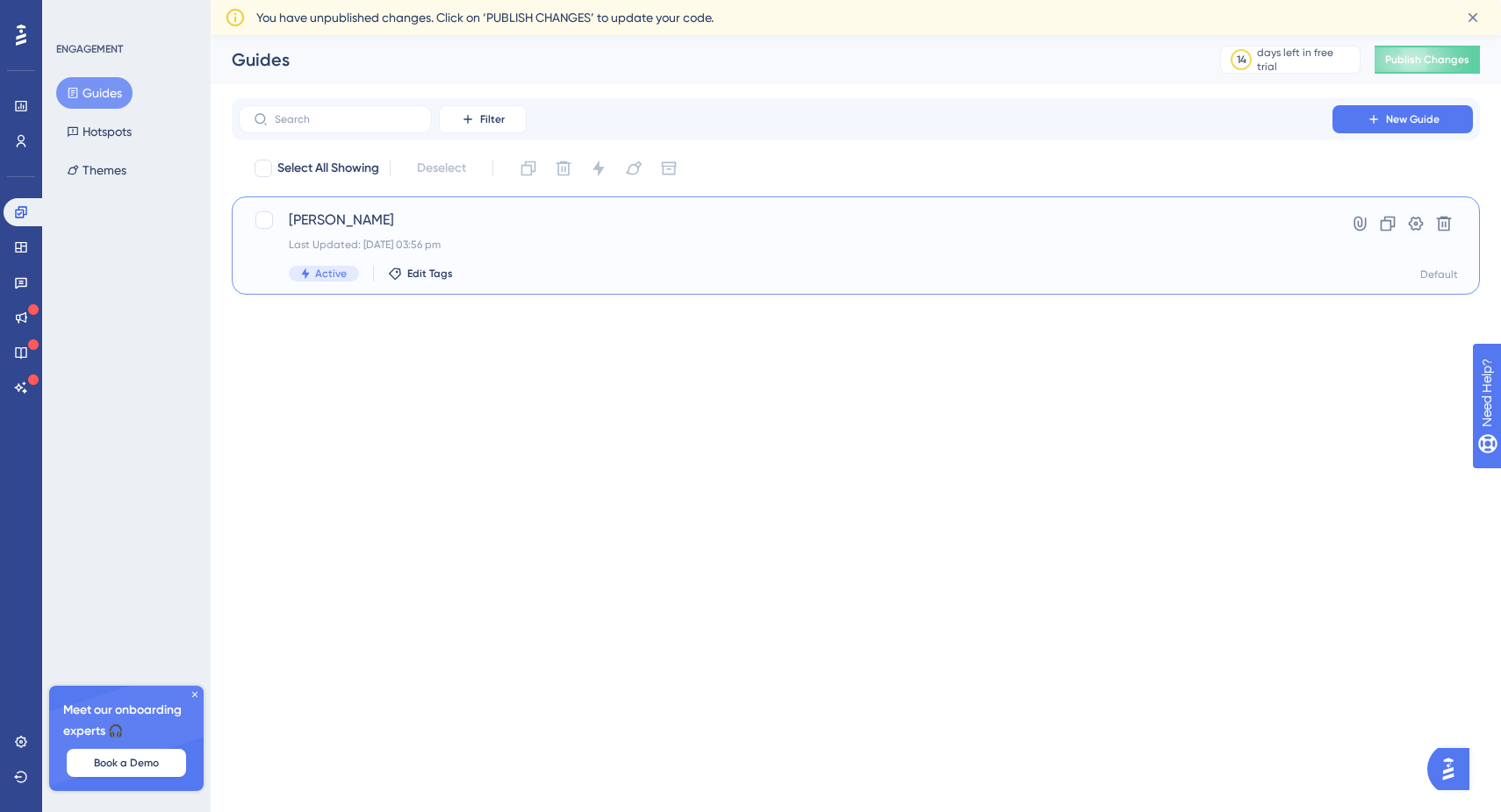
click at [495, 243] on div "Last Updated: [DATE] 03:56 pm" at bounding box center [786, 245] width 994 height 14
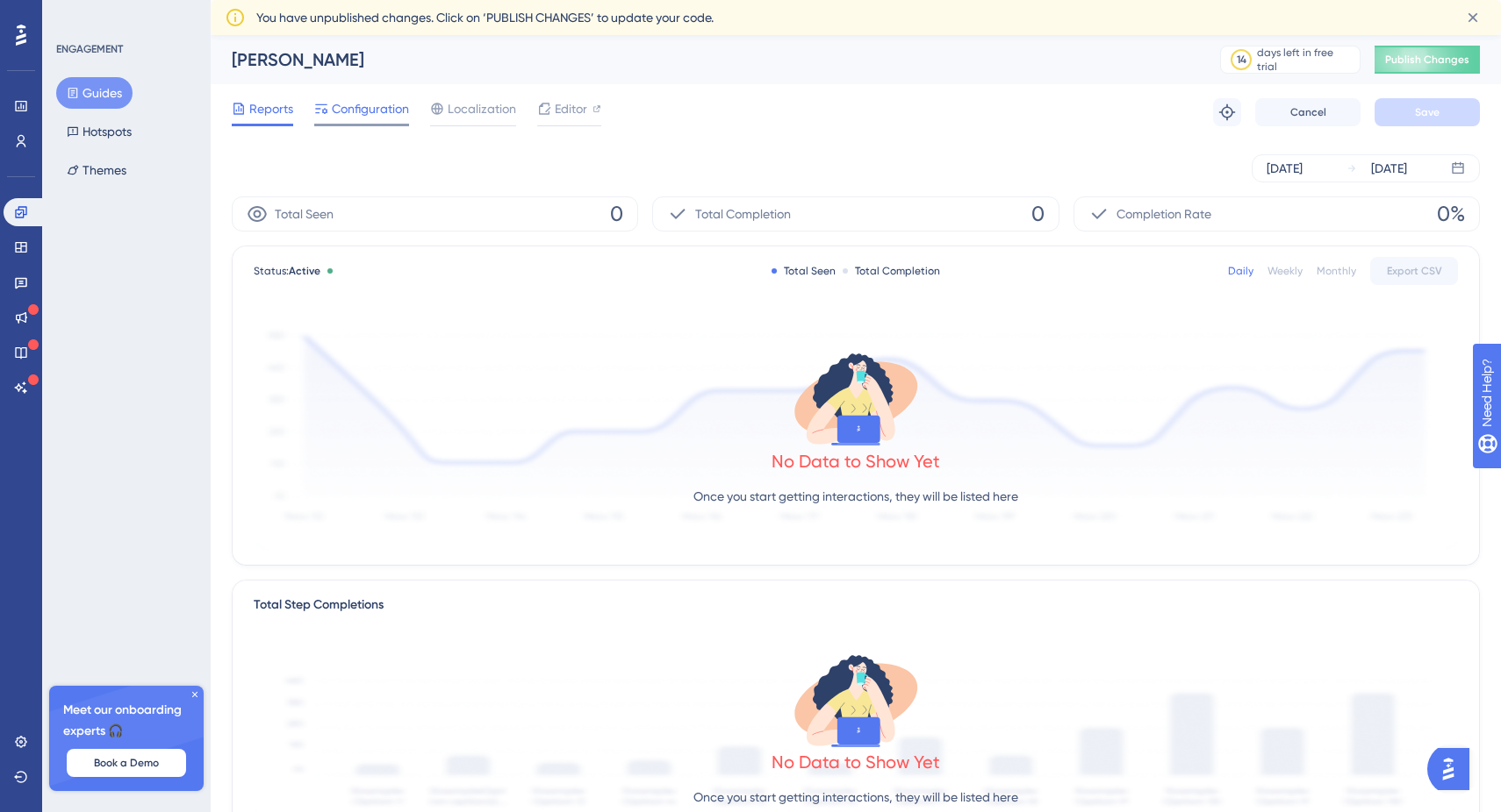
click at [350, 106] on span "Configuration" at bounding box center [370, 108] width 77 height 21
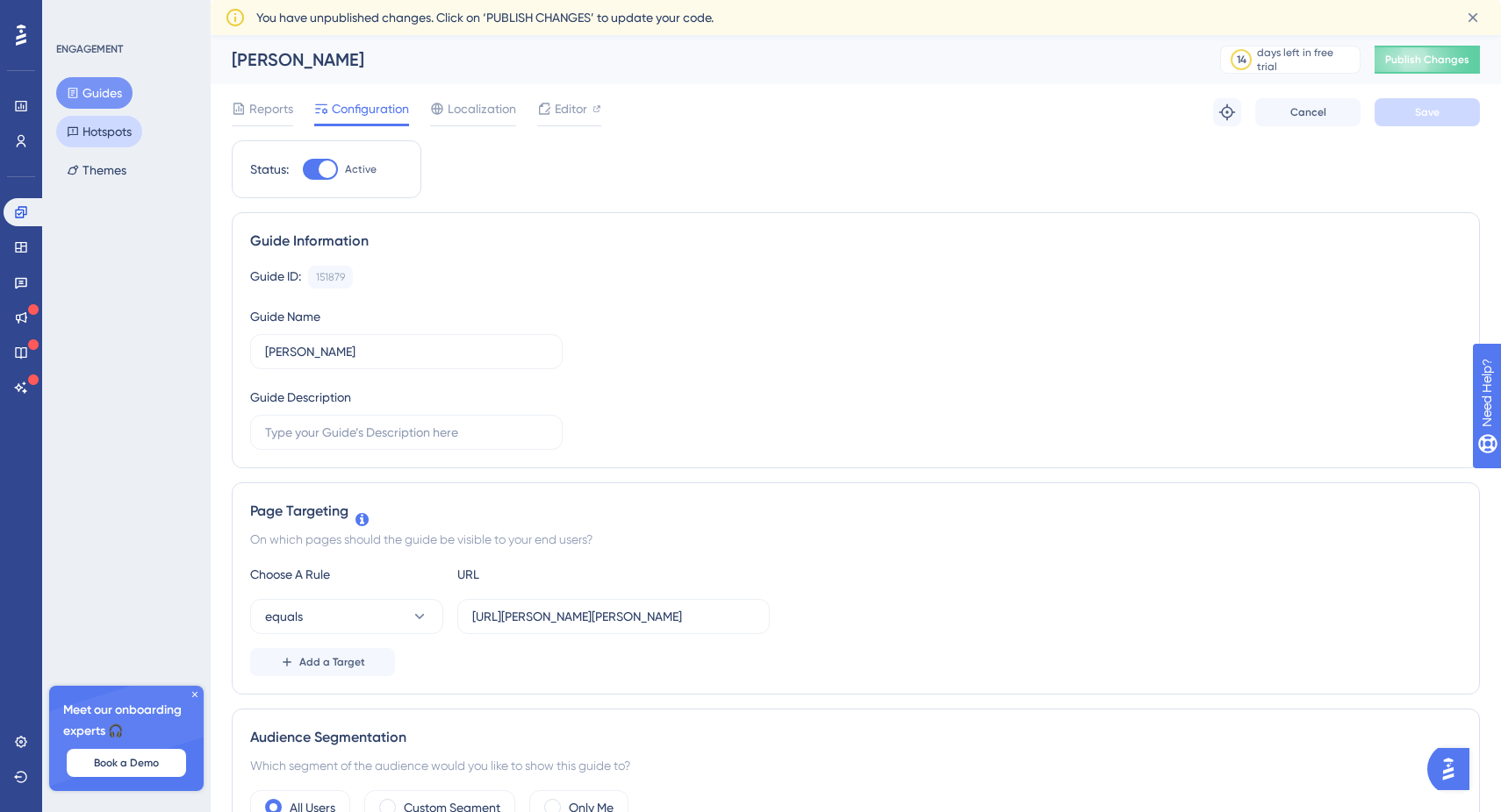
click at [86, 137] on button "Hotspots" at bounding box center [100, 131] width 86 height 31
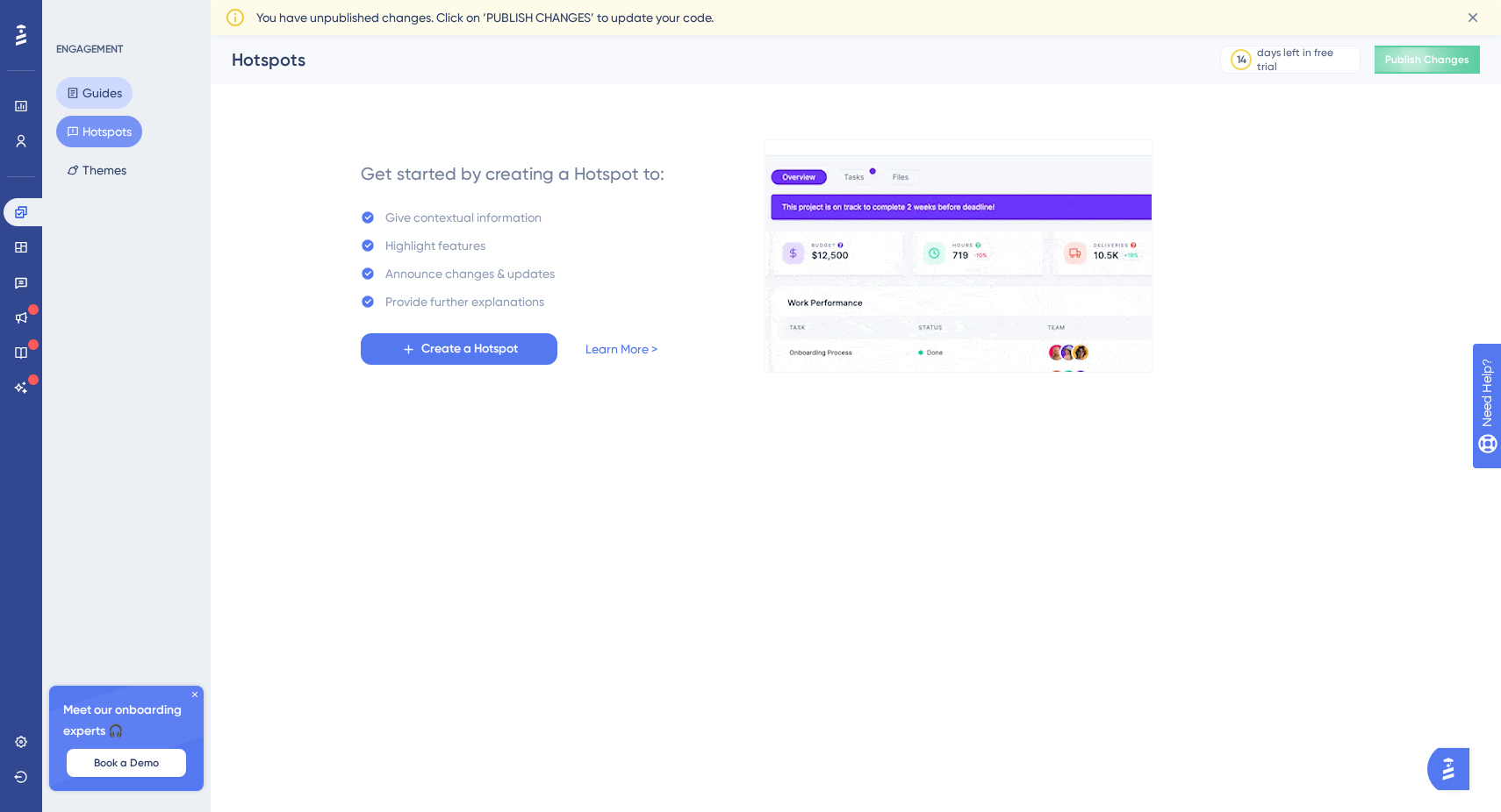
click at [108, 91] on button "Guides" at bounding box center [94, 92] width 76 height 31
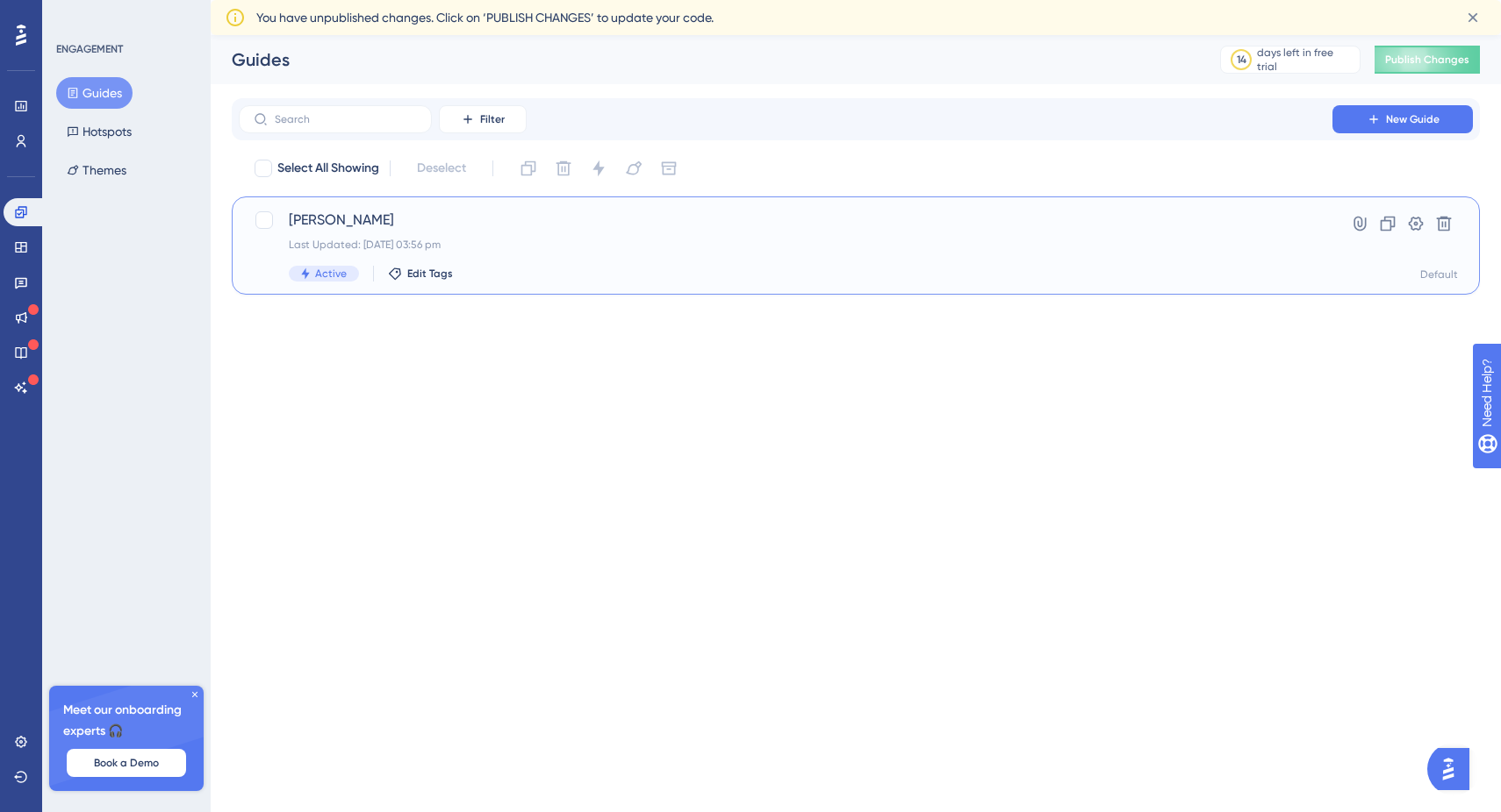
click at [541, 229] on span "[PERSON_NAME]" at bounding box center [786, 220] width 994 height 21
